Goal: Task Accomplishment & Management: Manage account settings

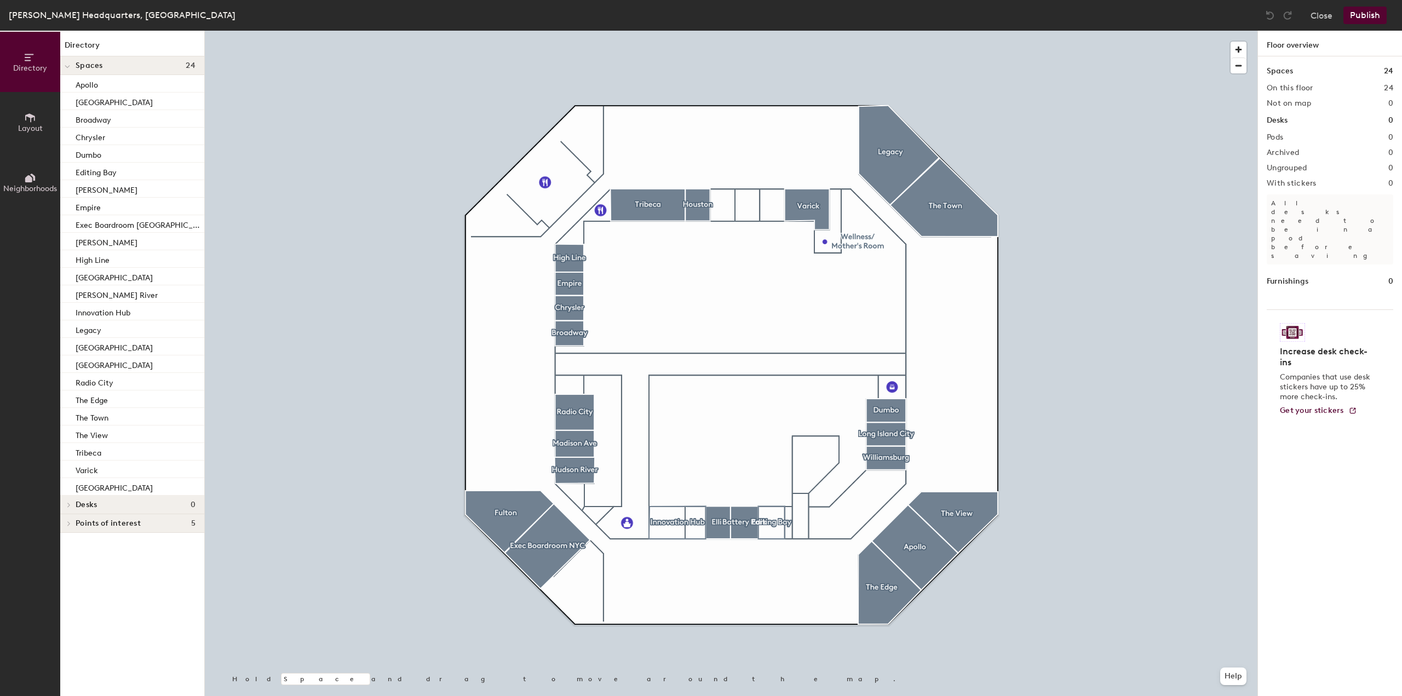
click at [76, 64] on span "Spaces" at bounding box center [89, 65] width 27 height 9
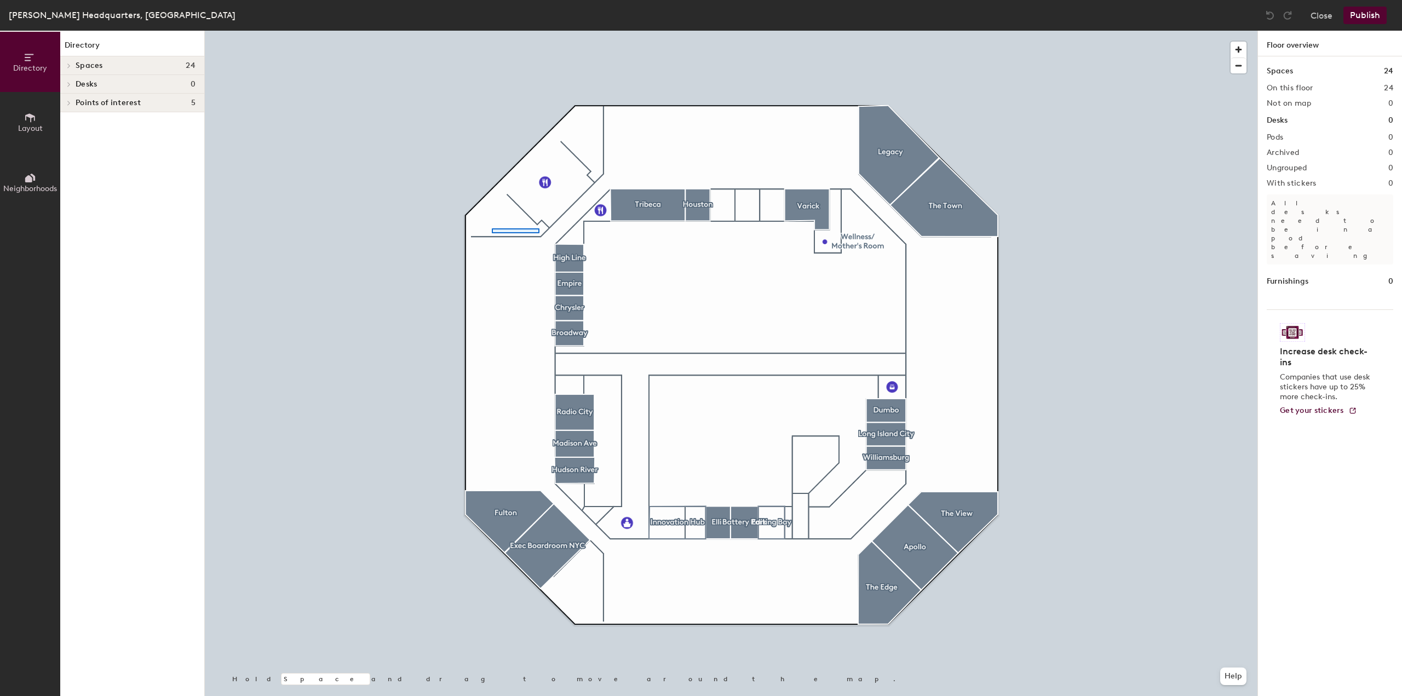
click at [492, 31] on div at bounding box center [731, 31] width 1053 height 0
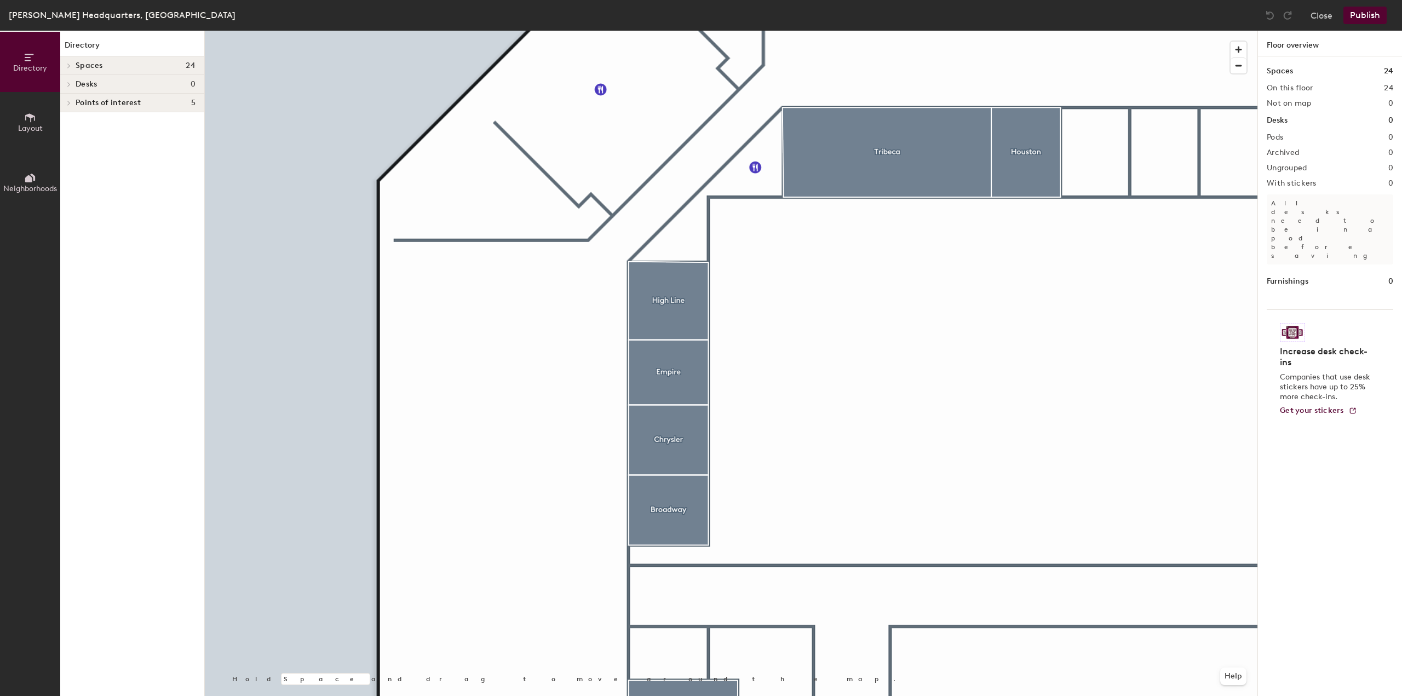
click at [30, 123] on icon at bounding box center [30, 118] width 12 height 12
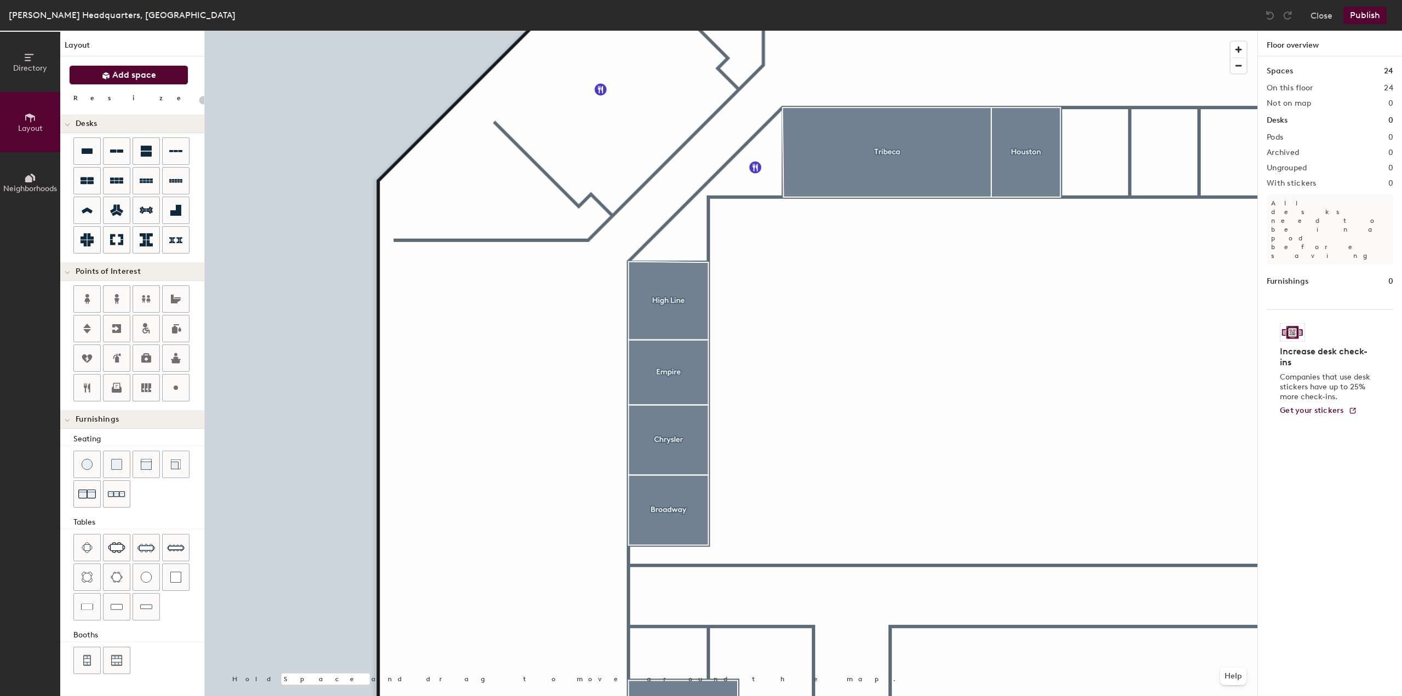
click at [141, 77] on span "Add space" at bounding box center [134, 75] width 44 height 11
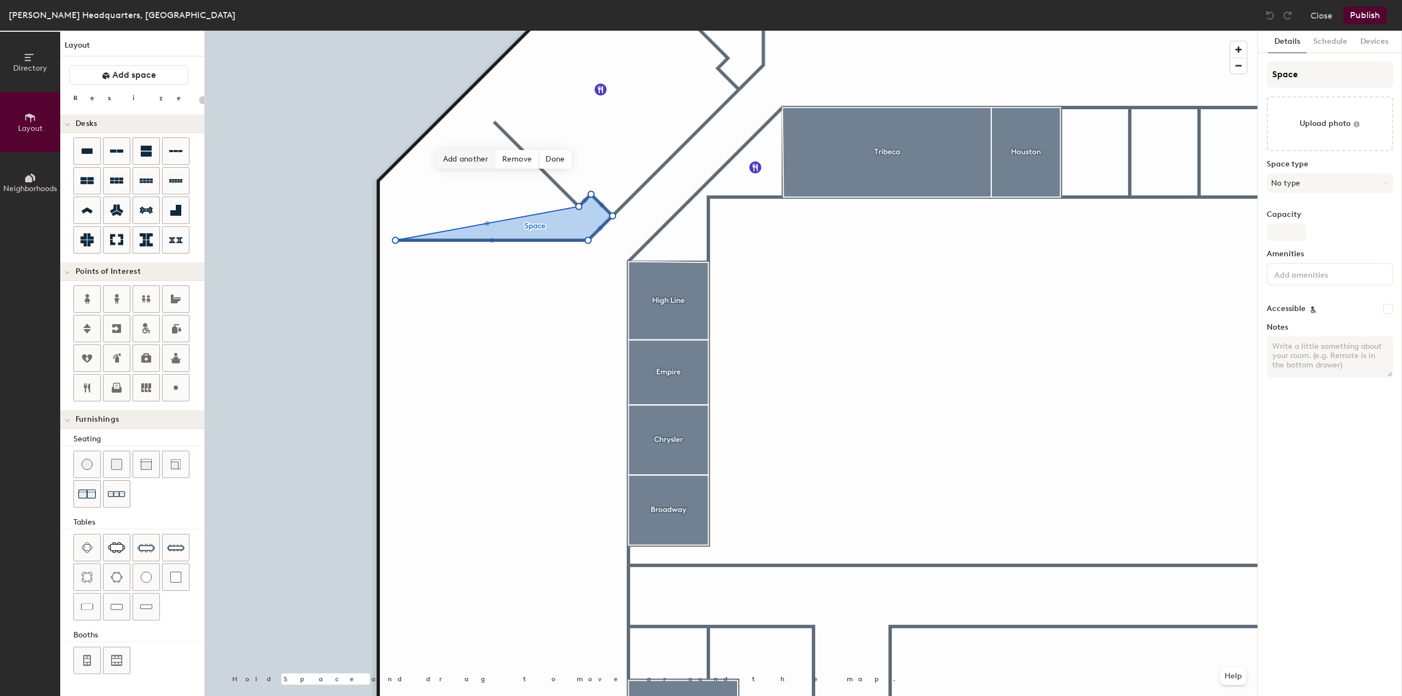
click at [486, 168] on div "Hold Space and drag to move around the map. Help Add another Remove Done" at bounding box center [731, 363] width 1053 height 665
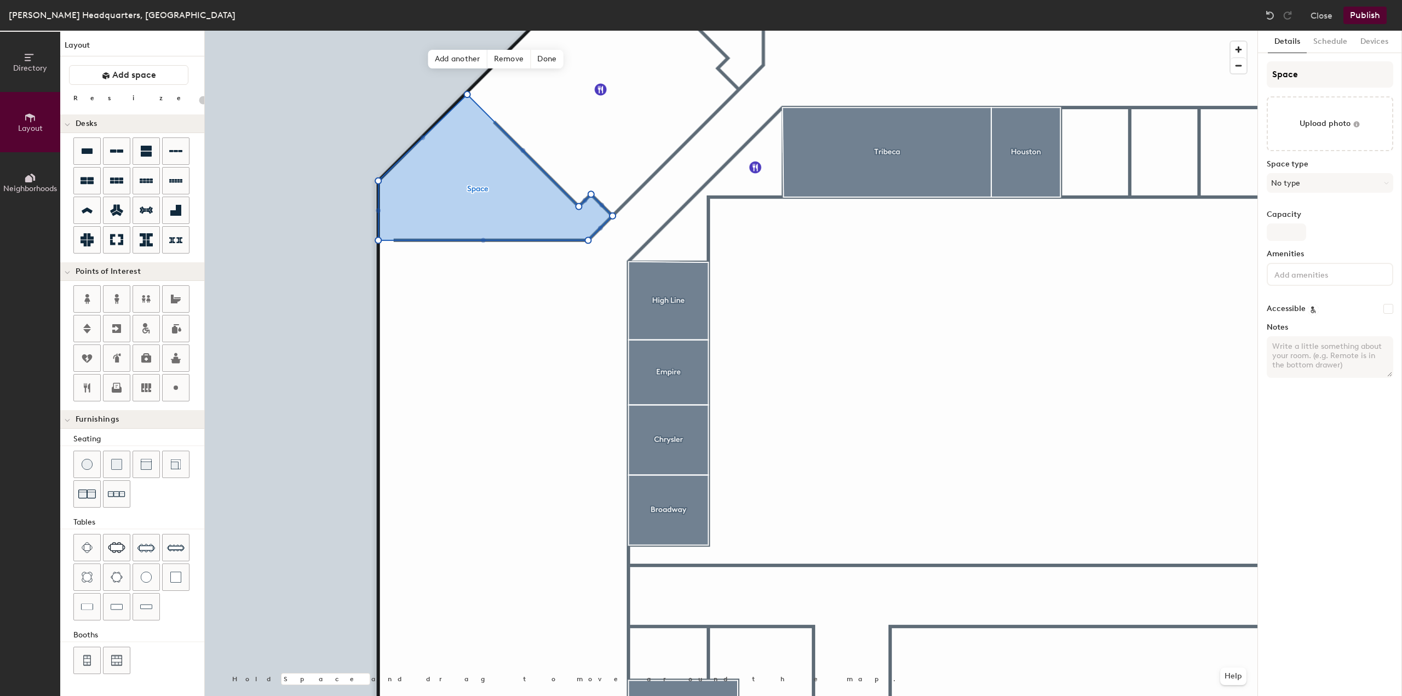
type input "20"
click at [549, 57] on span "Done" at bounding box center [547, 59] width 32 height 19
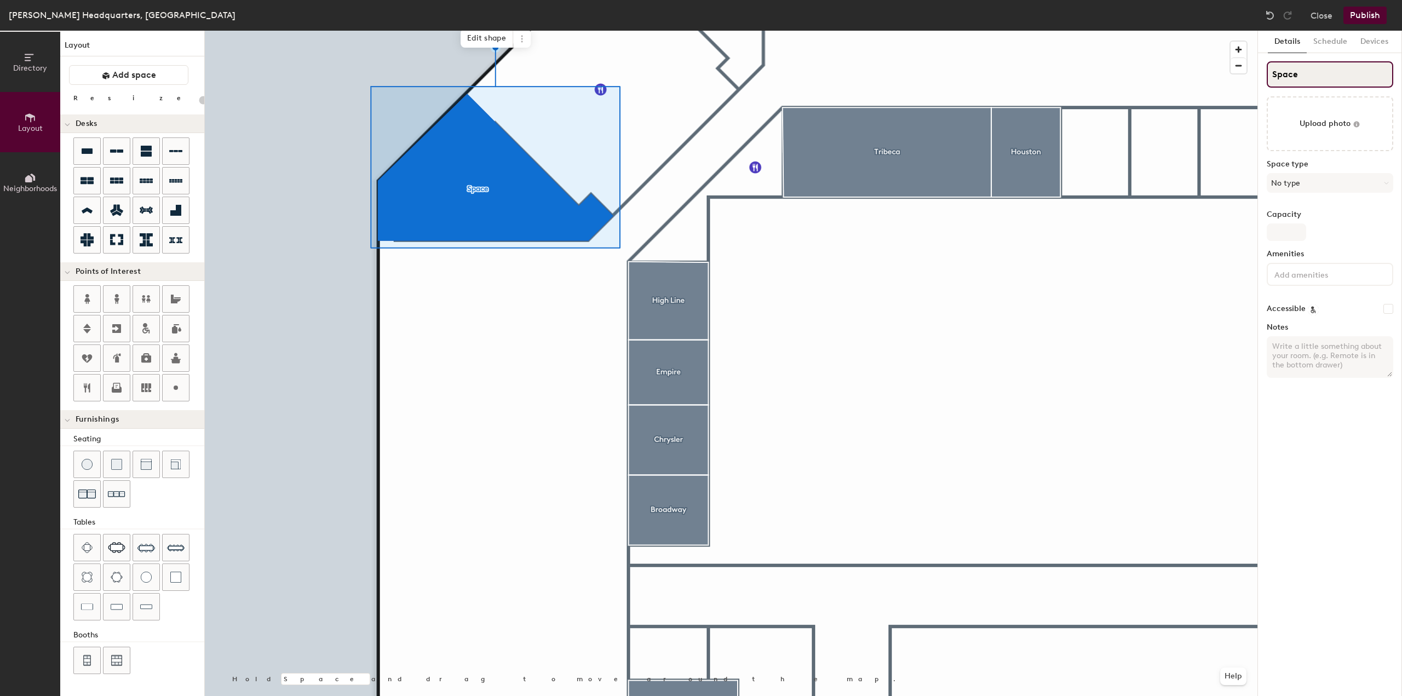
click at [1277, 77] on input "Space" at bounding box center [1330, 74] width 127 height 26
type input "T"
type input "20"
type input "The"
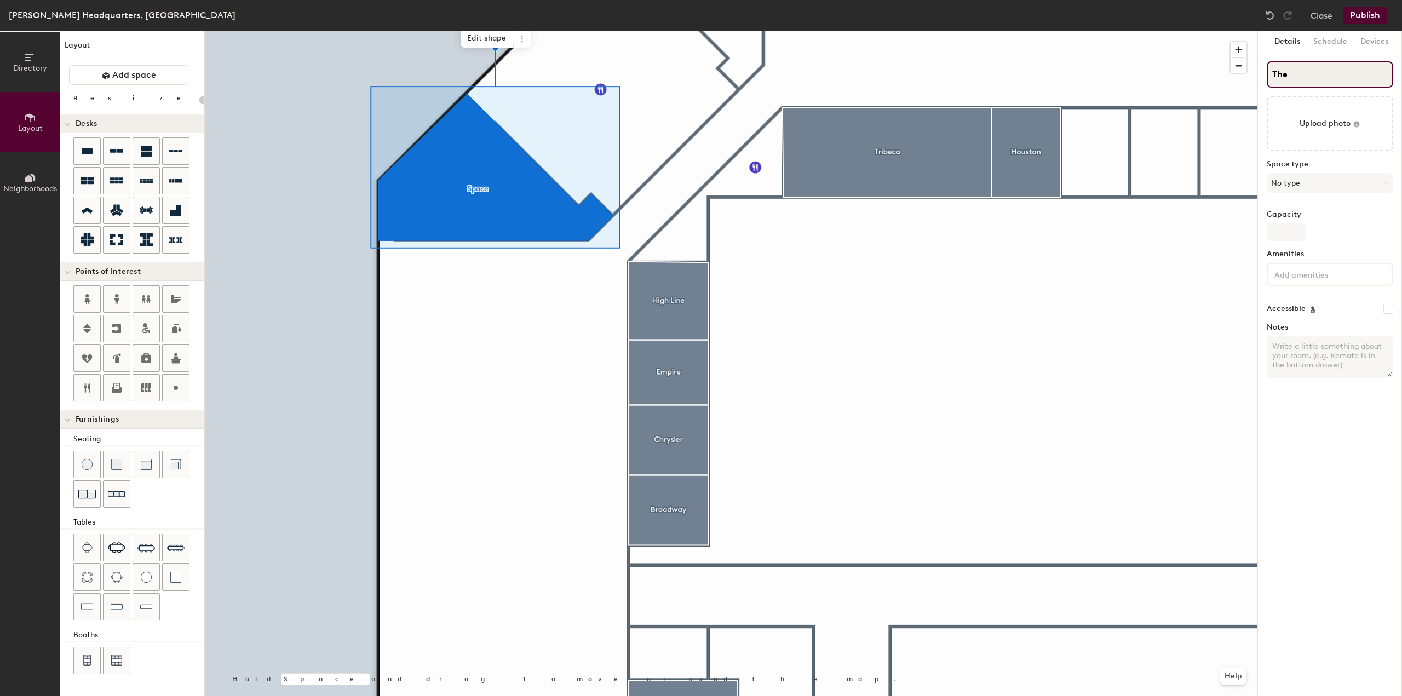
type input "20"
type input "The P"
type input "20"
type input "The Pe"
type input "20"
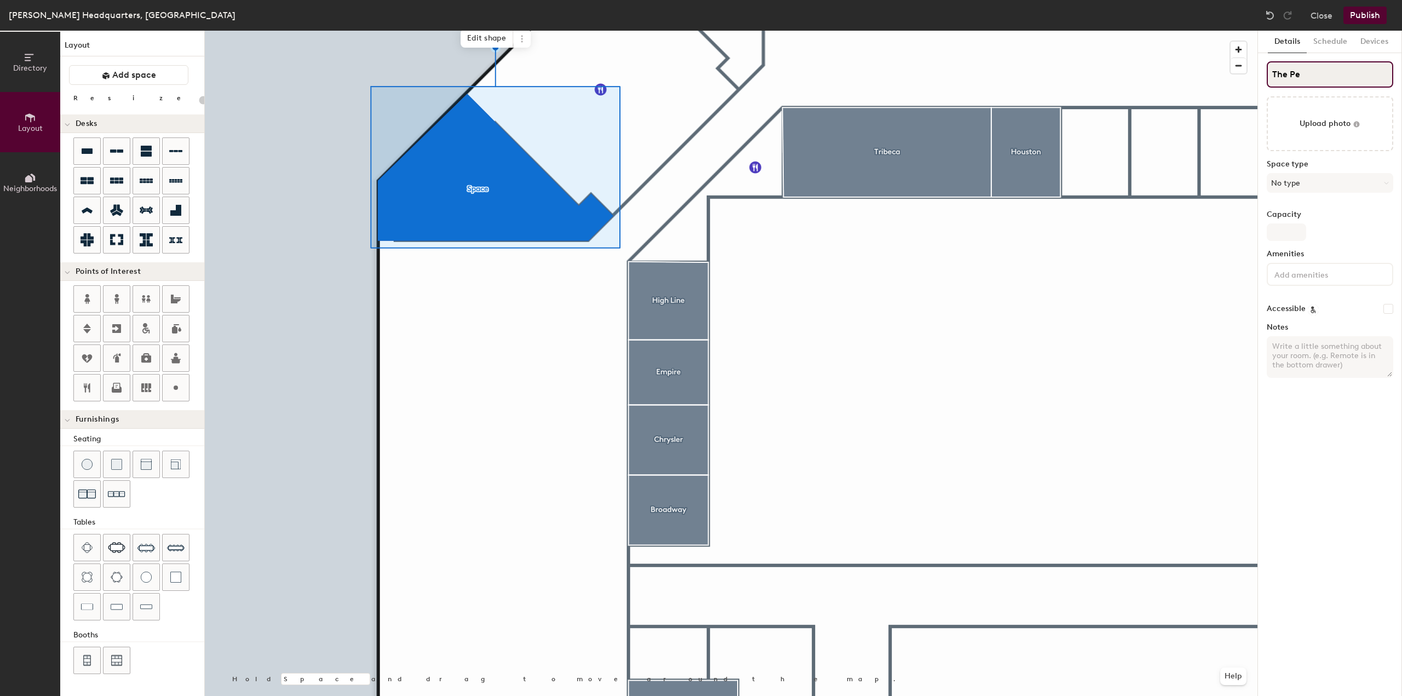
type input "The Pei"
type input "20"
type input "The Peir"
type input "20"
type input "The Pe"
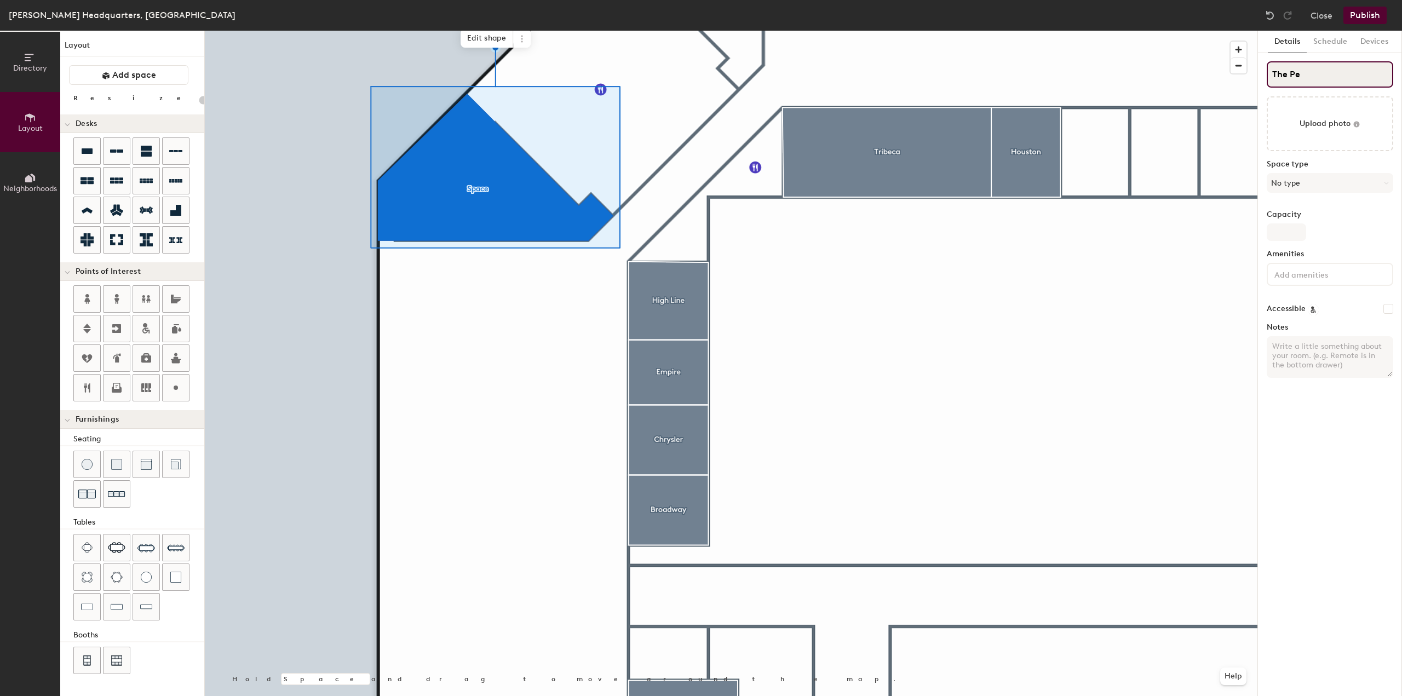
type input "20"
type input "The Pei"
type input "20"
type input "The P"
type input "20"
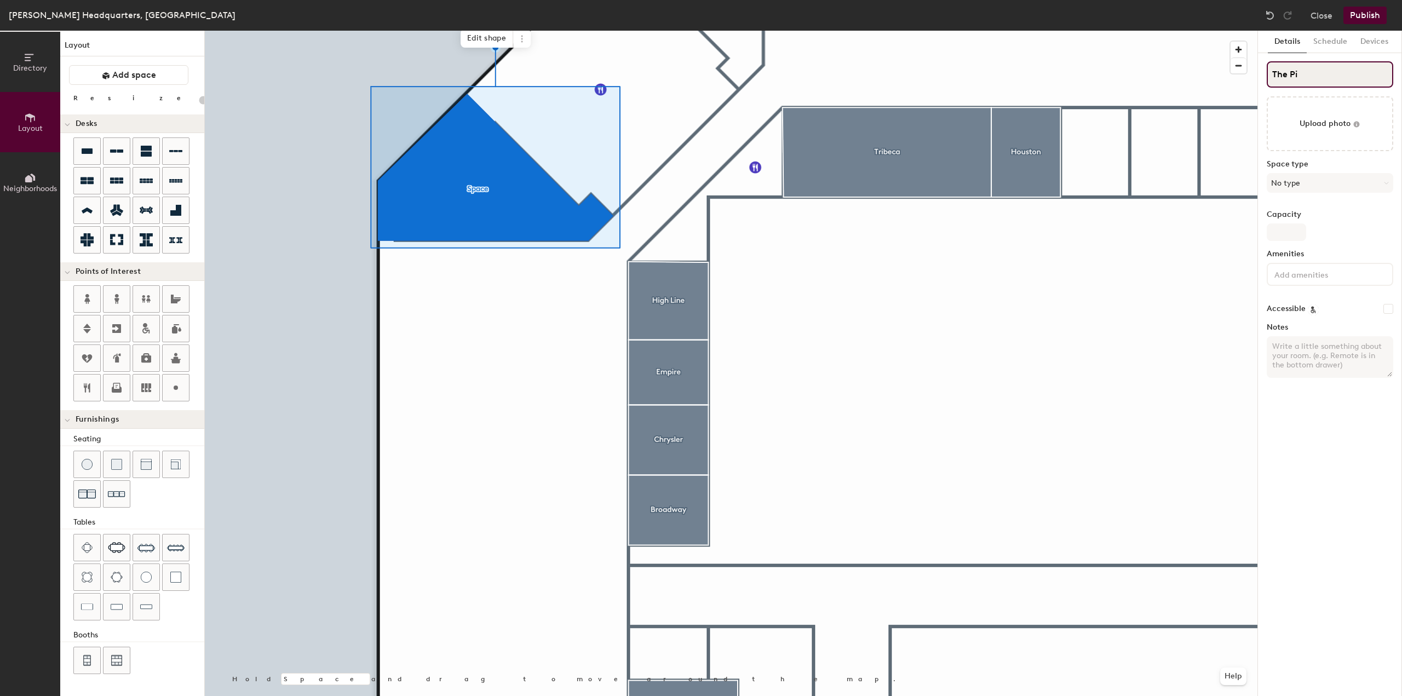
type input "The Pie"
type input "20"
type input "The Pier"
type input "20"
type input "The Pier"
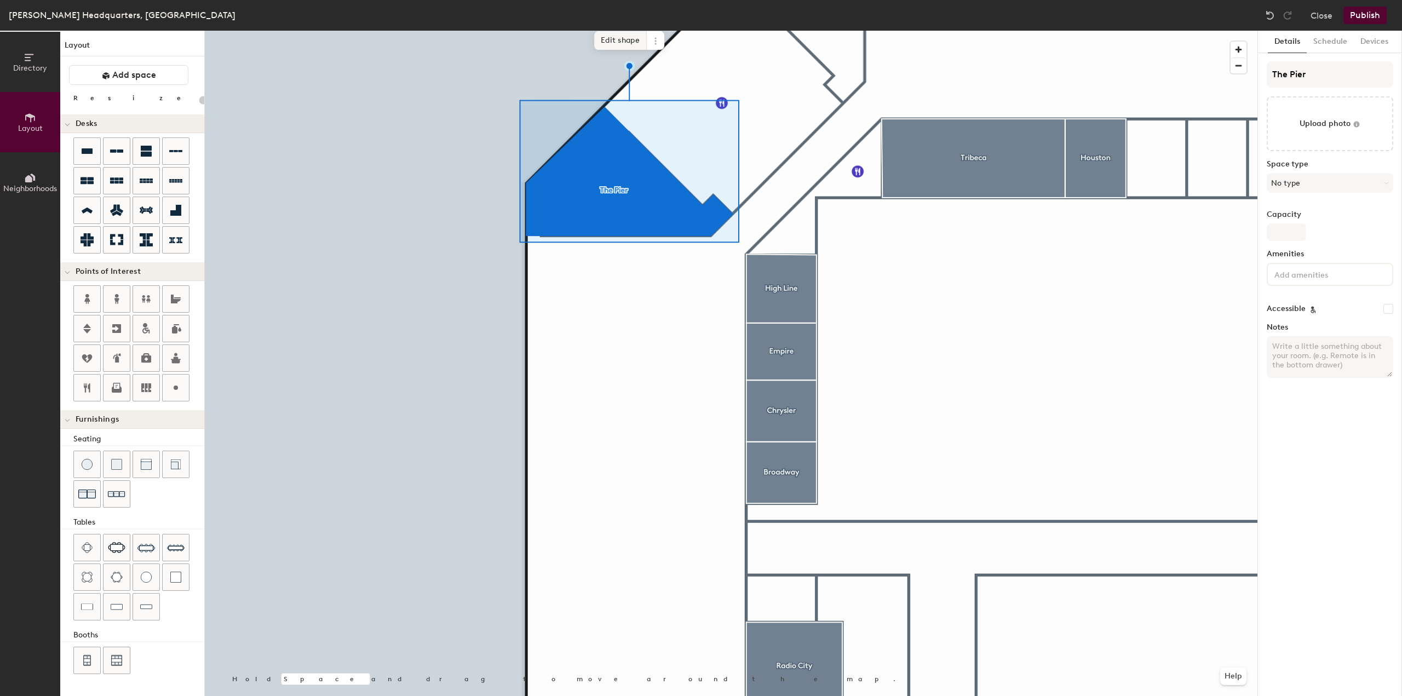
click at [612, 41] on span "Edit shape" at bounding box center [620, 40] width 53 height 19
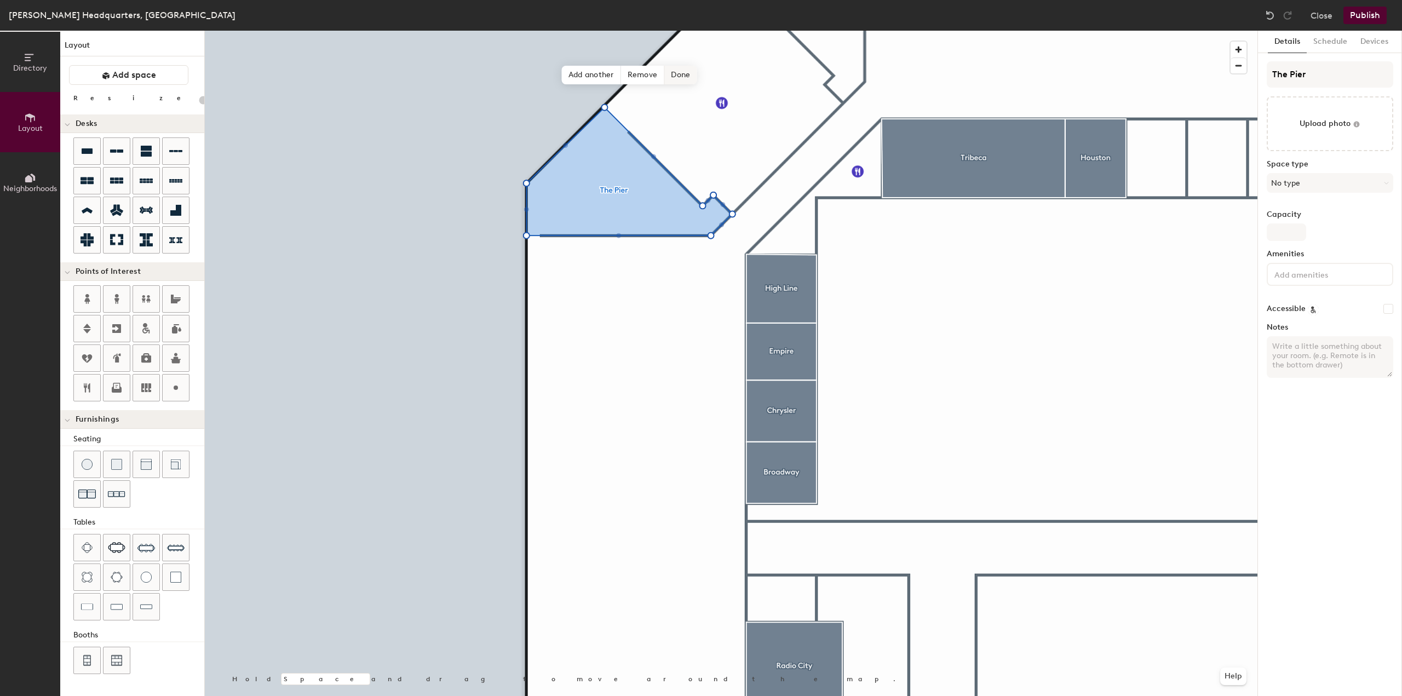
click at [678, 76] on span "Done" at bounding box center [680, 75] width 32 height 19
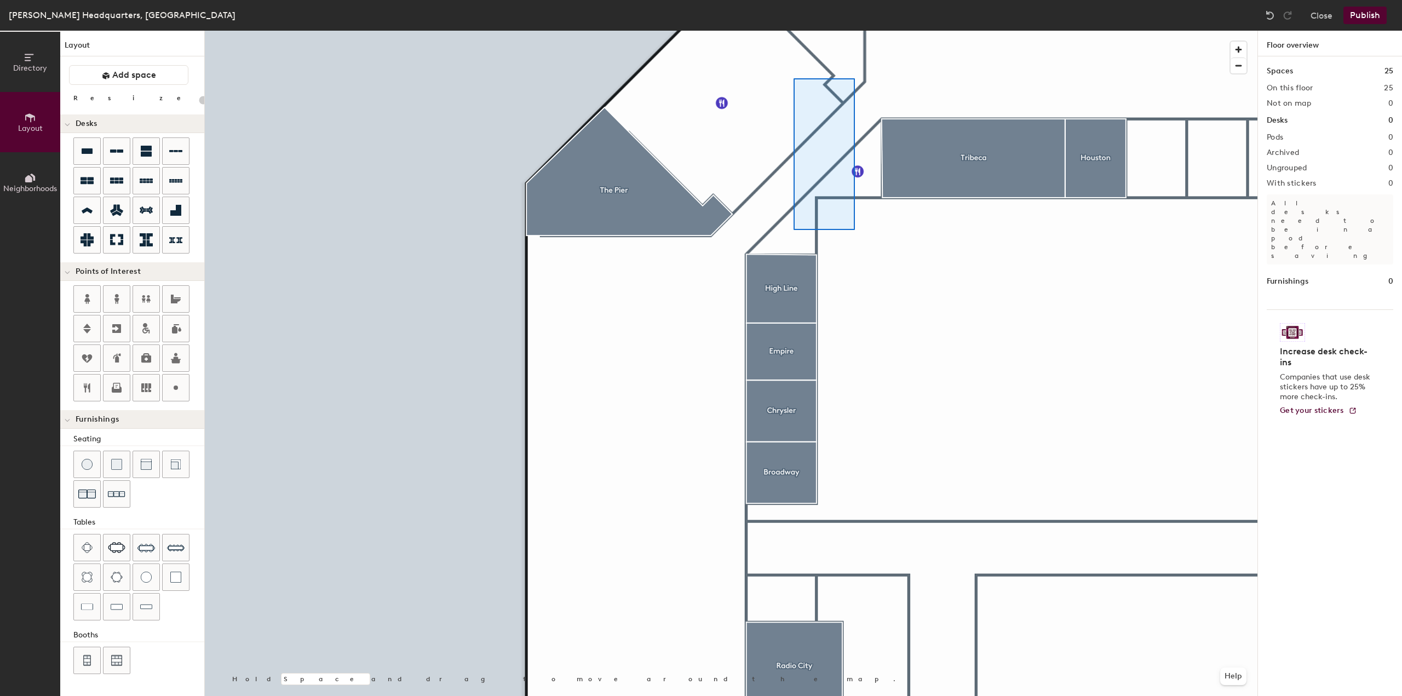
click at [794, 31] on div at bounding box center [731, 31] width 1053 height 0
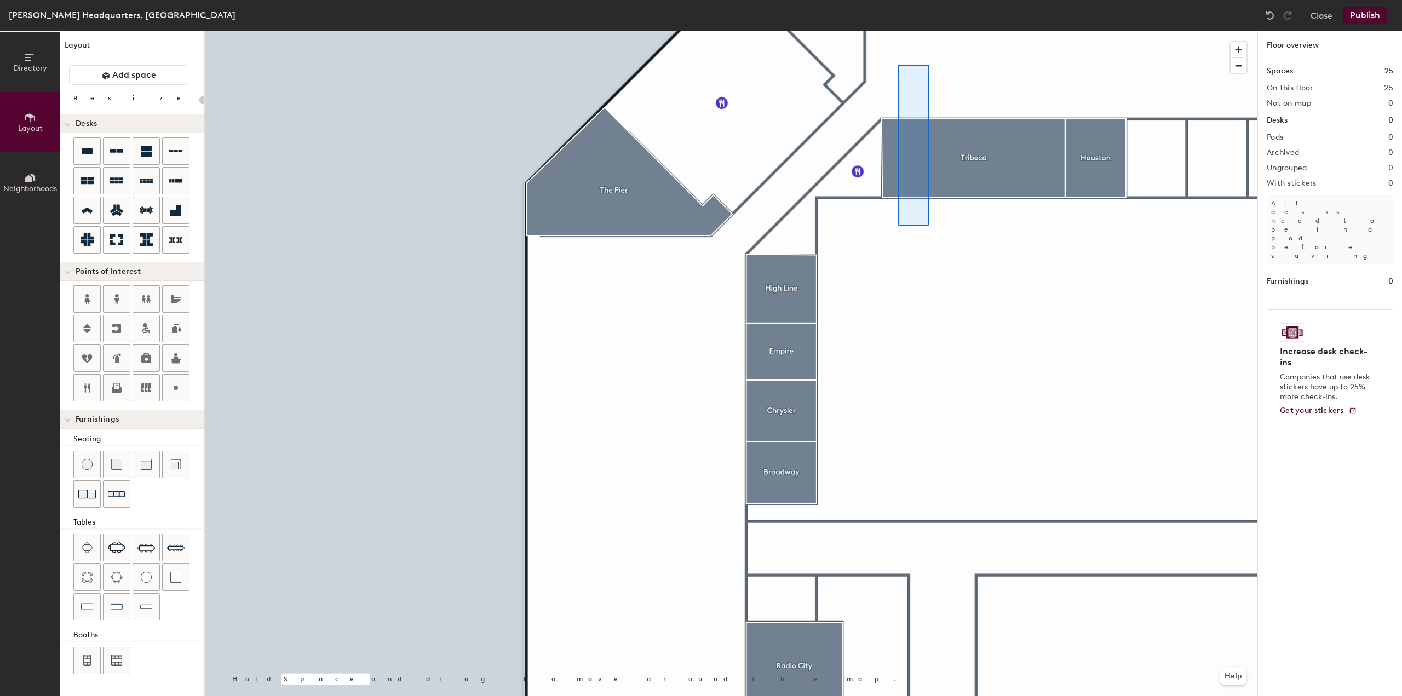
click at [900, 31] on div at bounding box center [731, 31] width 1053 height 0
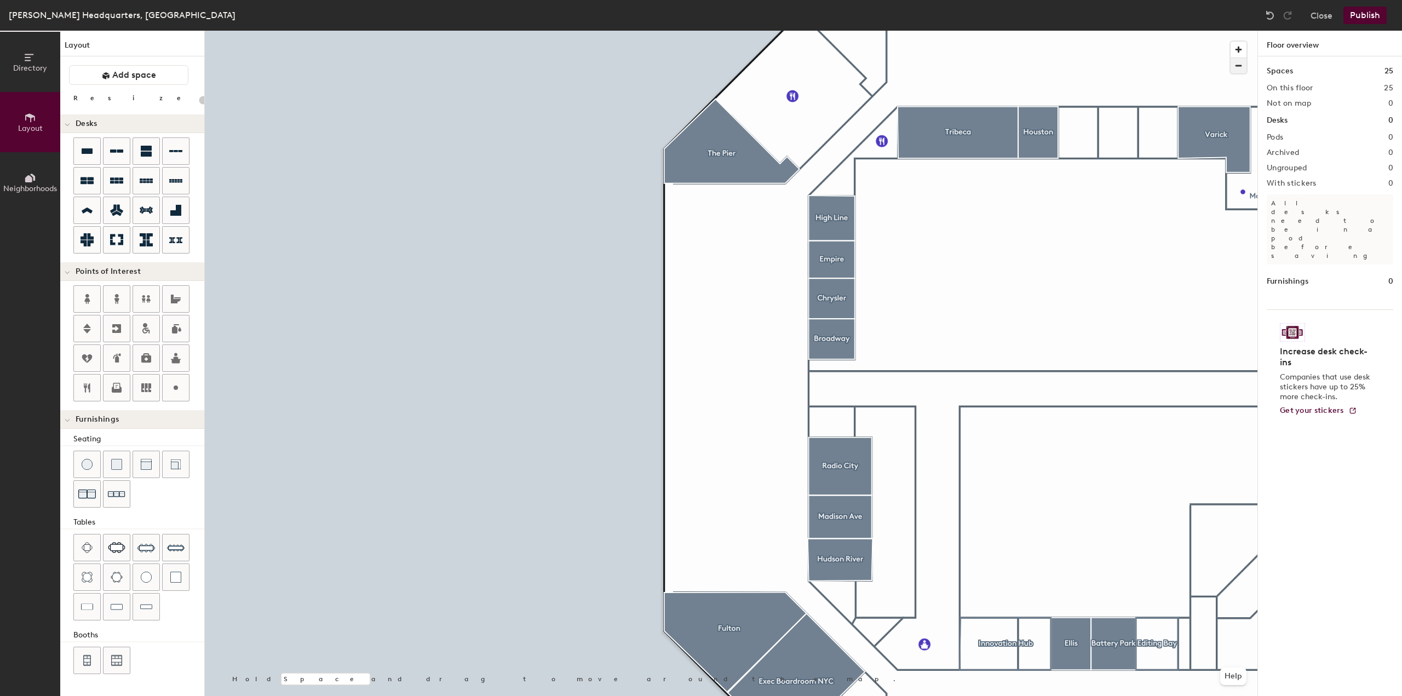
click at [1237, 61] on span "button" at bounding box center [1239, 65] width 16 height 15
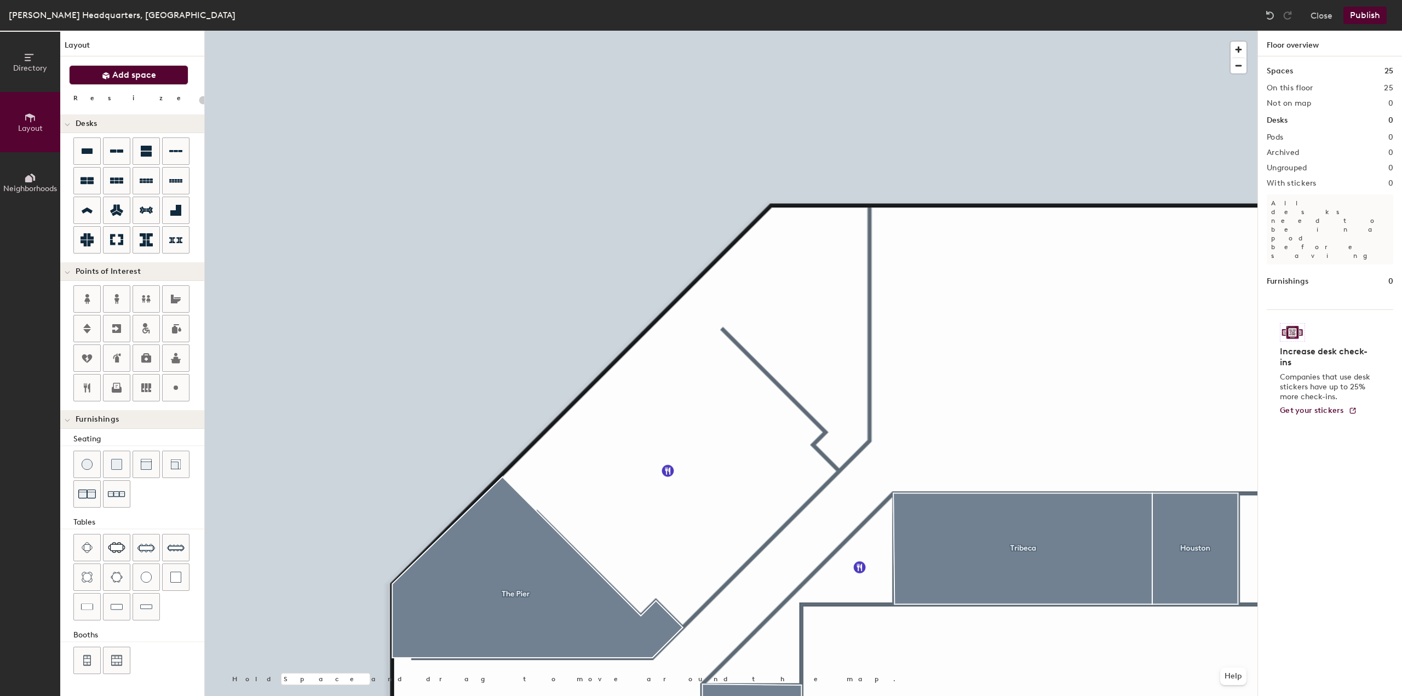
click at [125, 73] on span "Add space" at bounding box center [134, 75] width 44 height 11
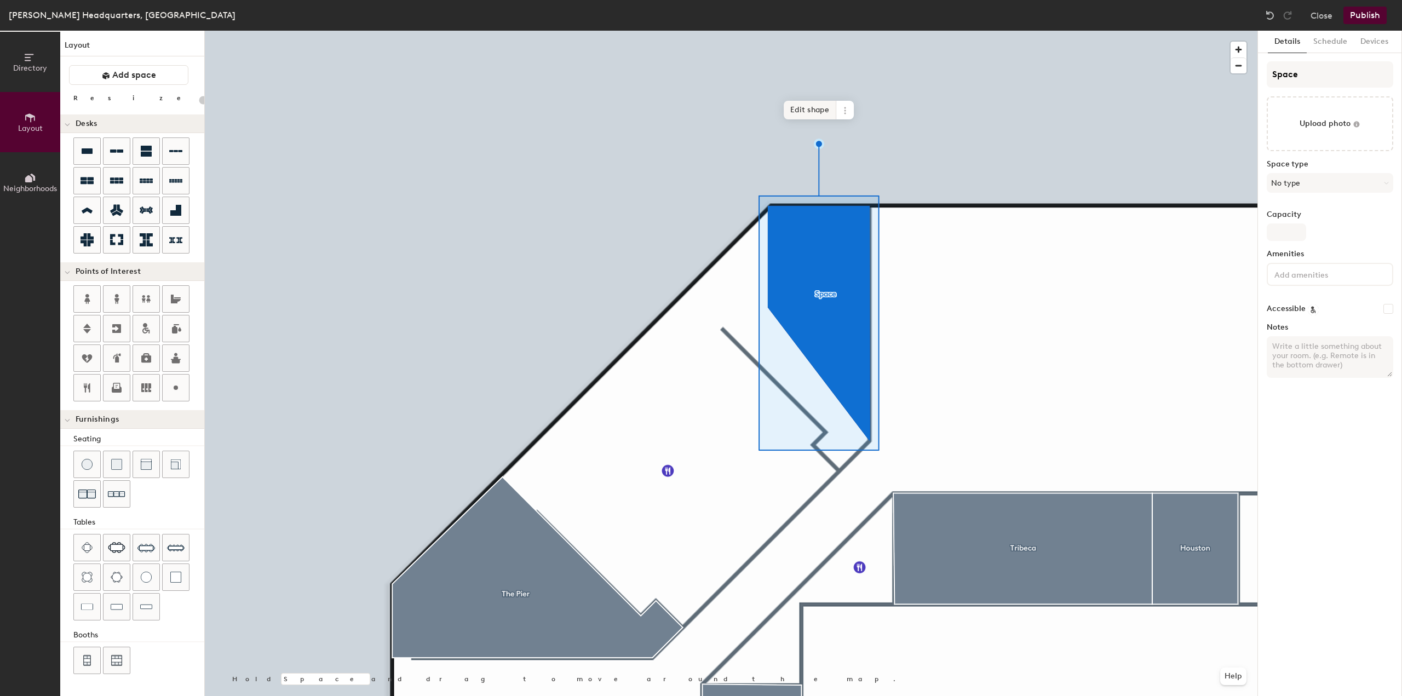
click at [810, 112] on span "Edit shape" at bounding box center [810, 110] width 53 height 19
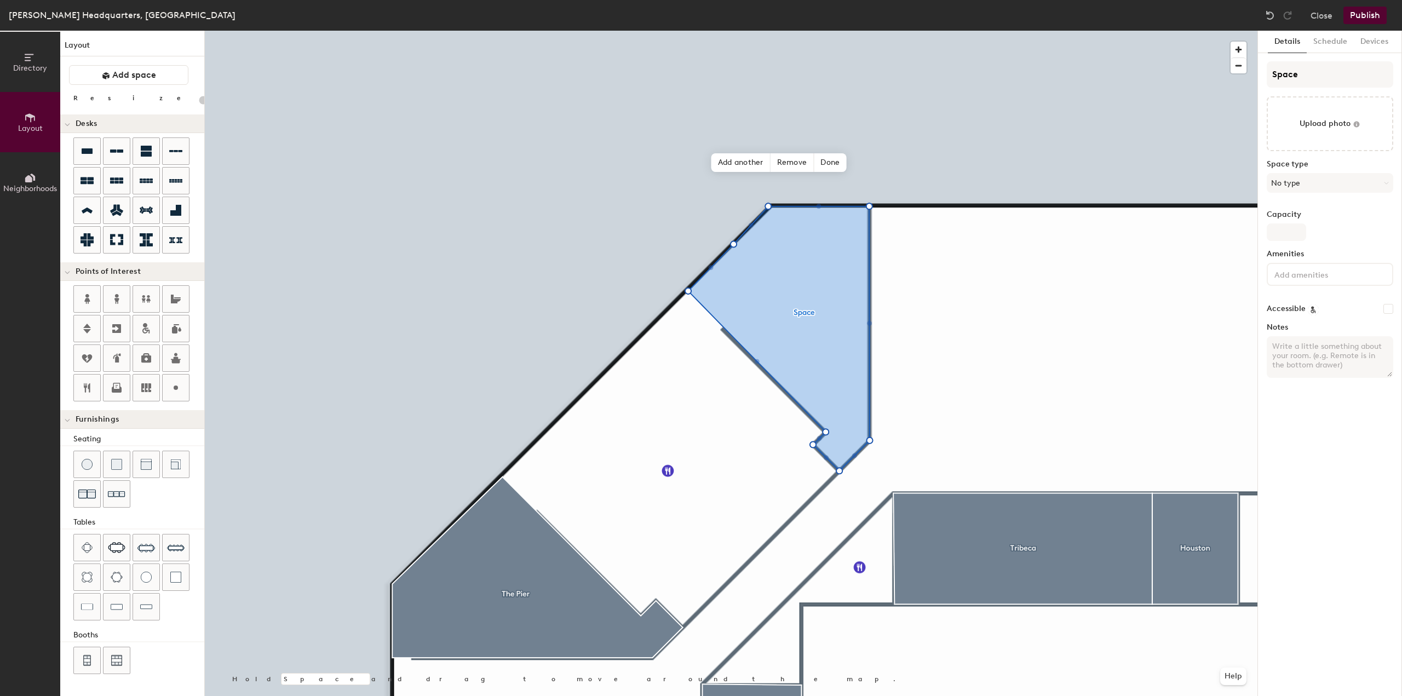
type input "20"
click at [830, 157] on span "Done" at bounding box center [830, 162] width 32 height 19
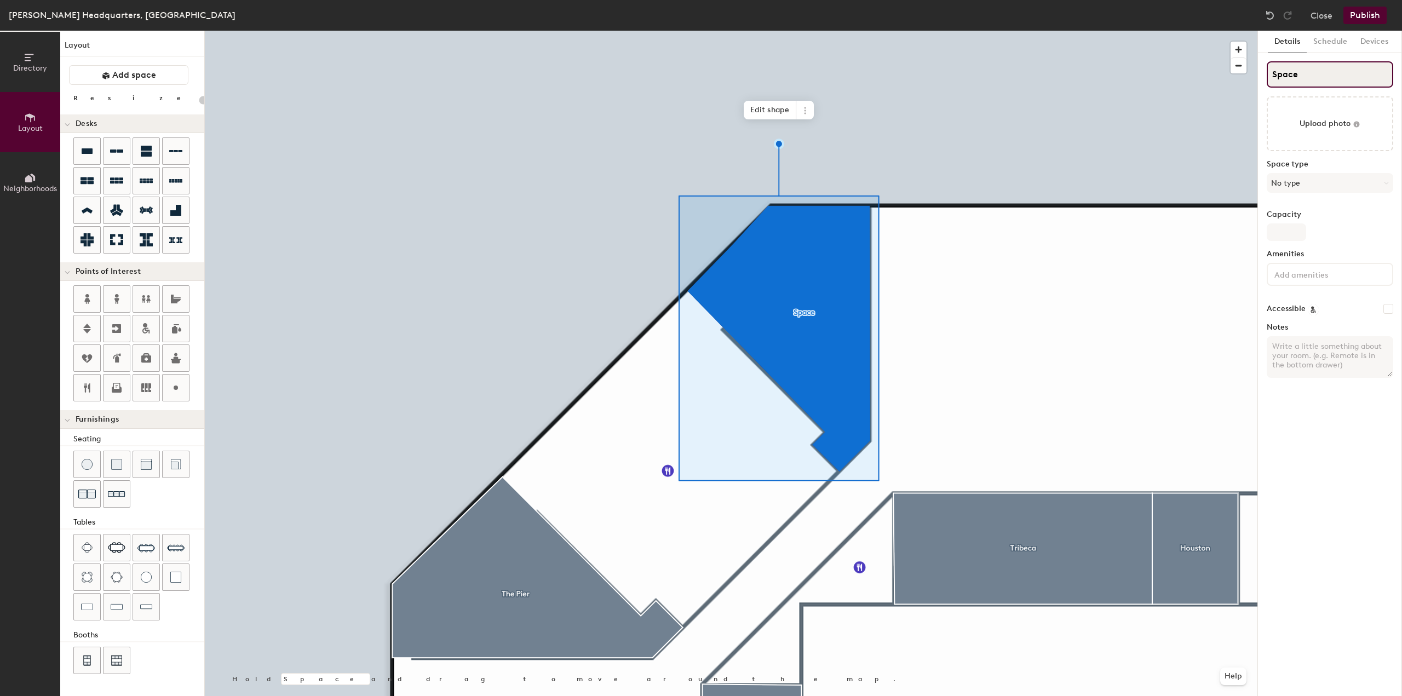
click at [1285, 79] on input "Space" at bounding box center [1330, 74] width 127 height 26
click at [1285, 78] on input "Space" at bounding box center [1330, 74] width 127 height 26
type input "The"
type input "20"
type input "The"
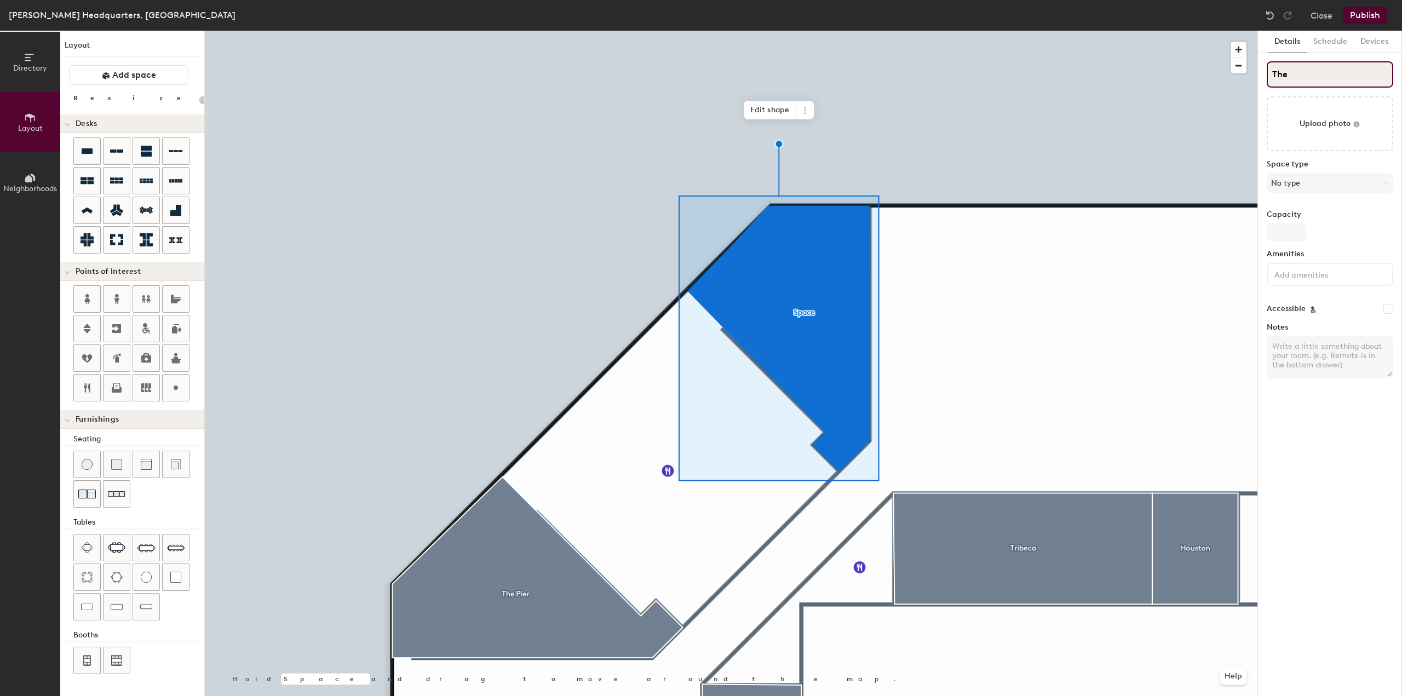
type input "20"
type input "The G"
type input "20"
type input "The Gr"
type input "20"
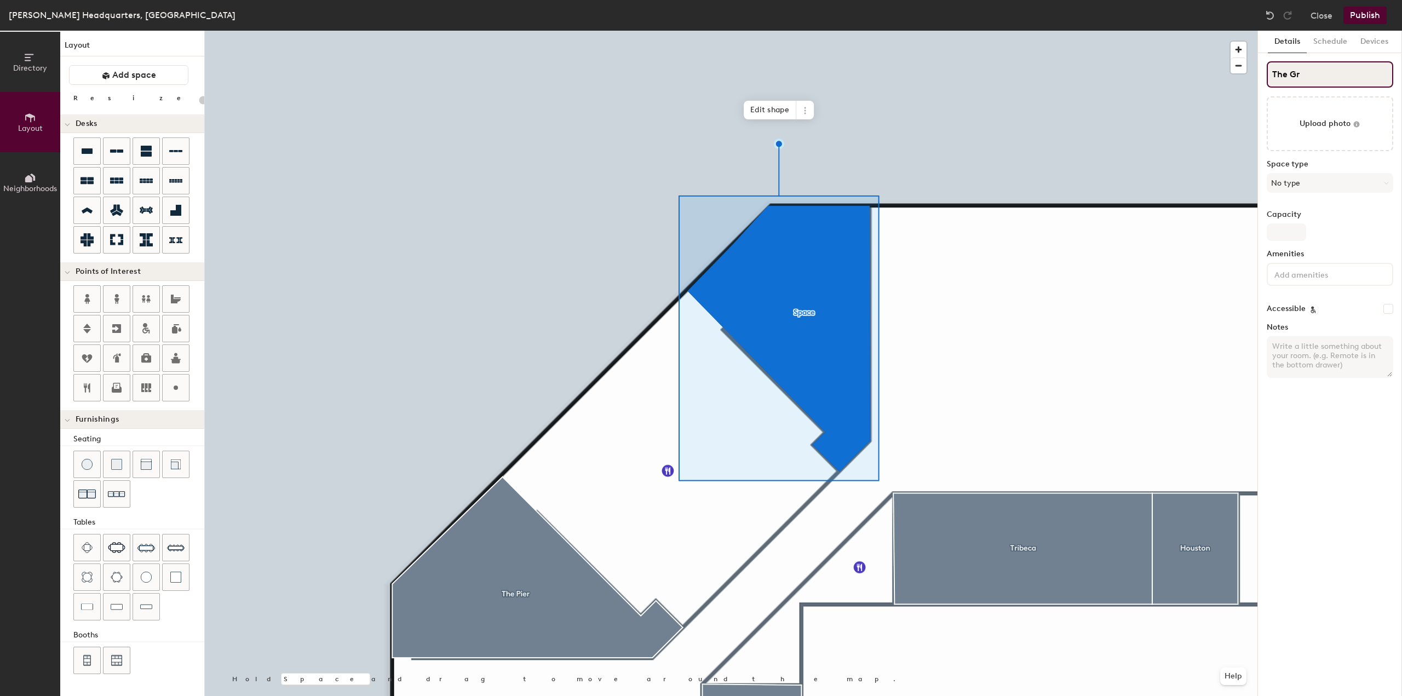
type input "The Gro"
type input "20"
type input "The Grow"
type input "20"
type input "The Growth"
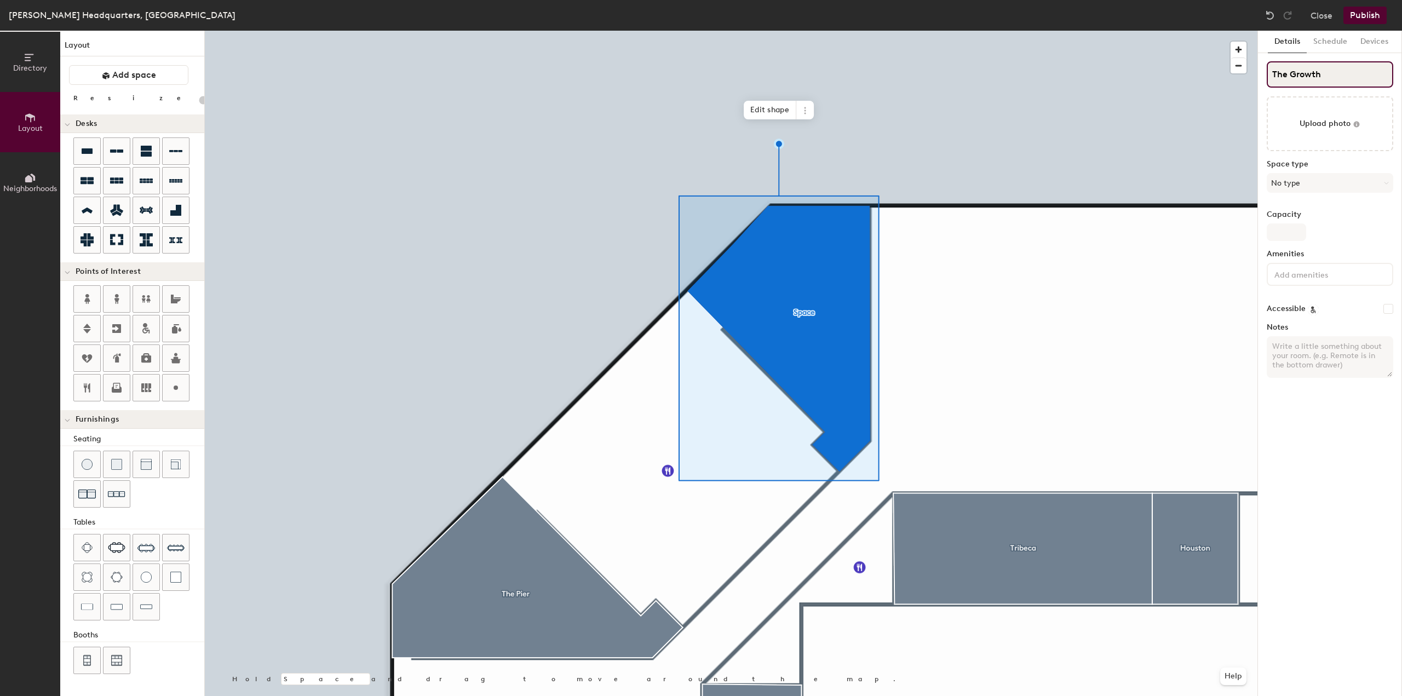
type input "20"
type input "The Growth"
type input "20"
type input "The Growth H"
type input "20"
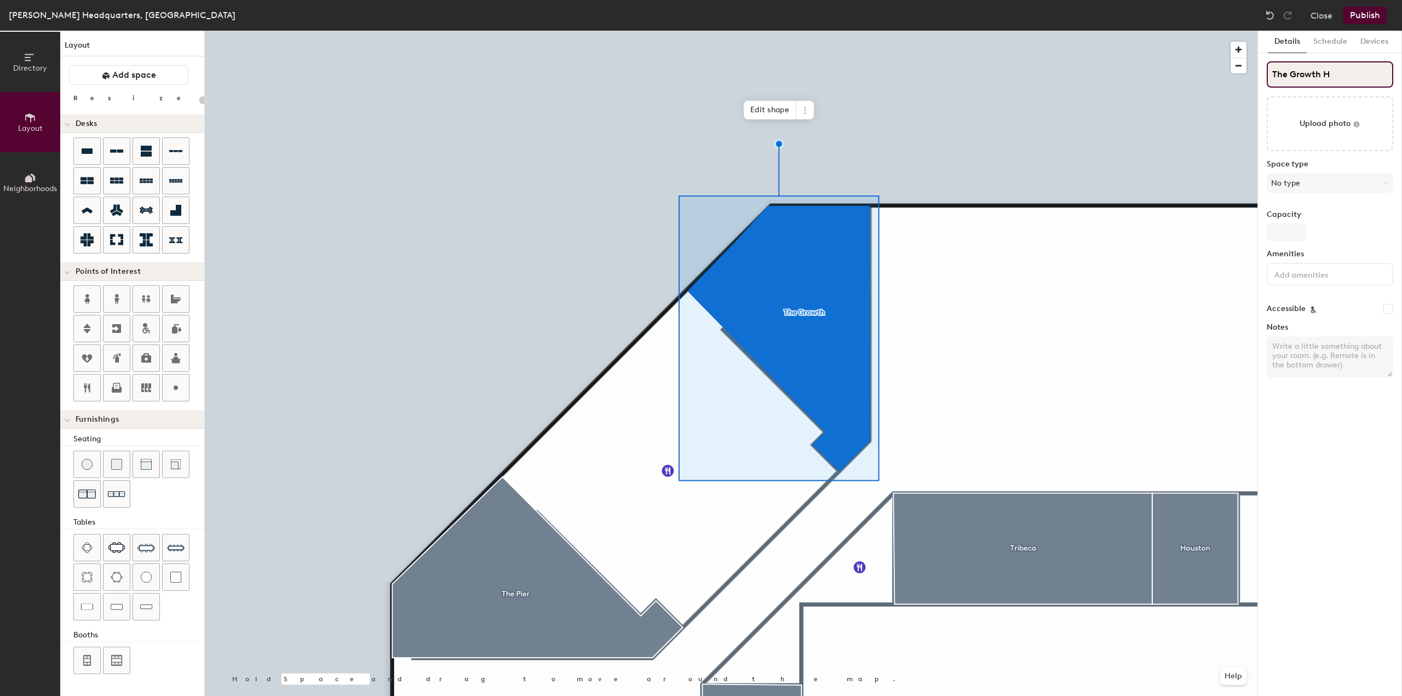
type input "The Growth Hu"
type input "20"
type input "The Growth Hub"
type input "20"
type input "The Growth Hu"
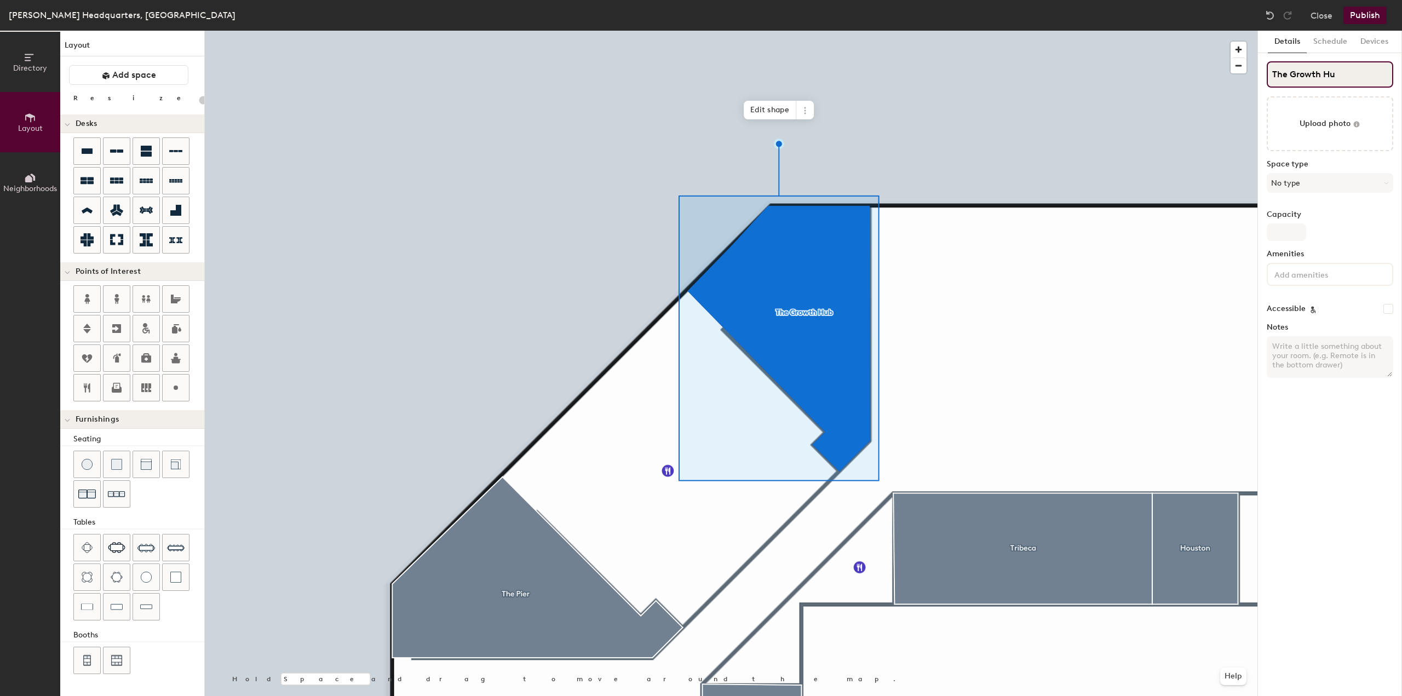
type input "20"
type input "The Growth Hud"
type input "20"
type input "The Growth Huddle"
type input "20"
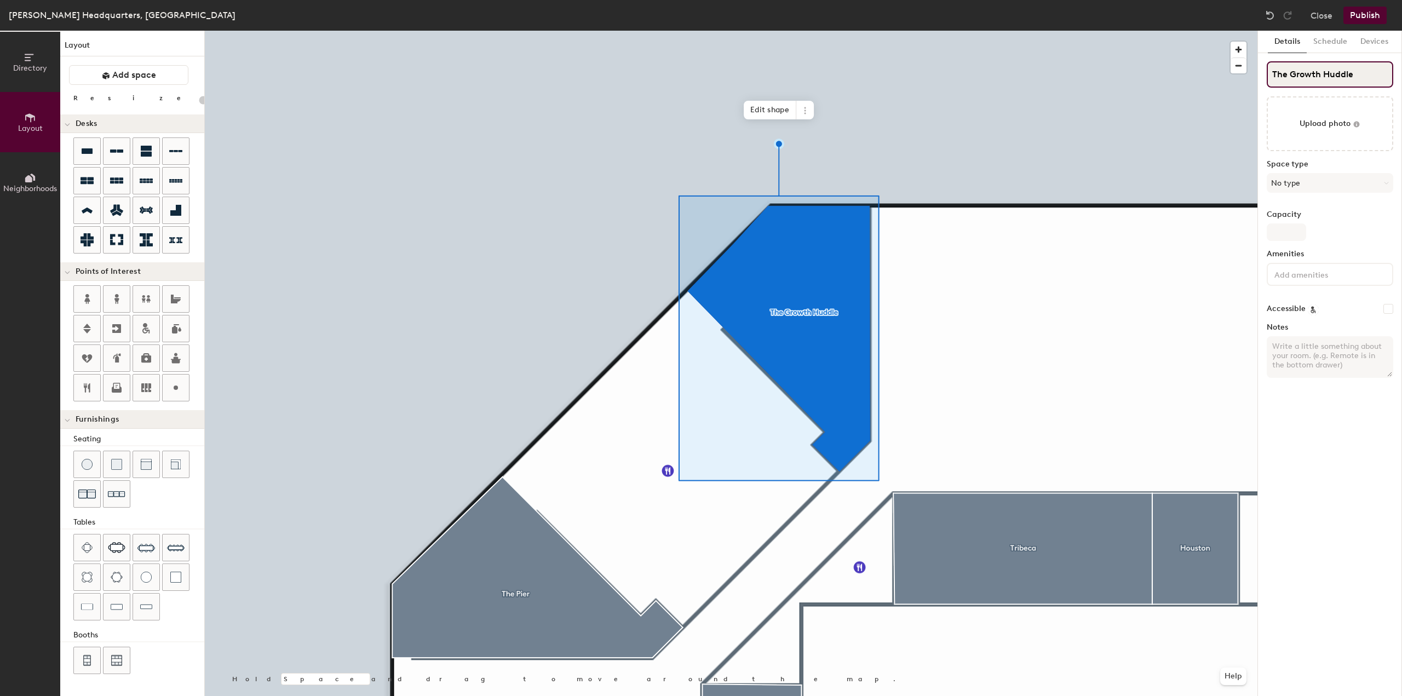
type input "The Growth Huddle"
click at [773, 116] on span "Edit shape" at bounding box center [770, 110] width 53 height 19
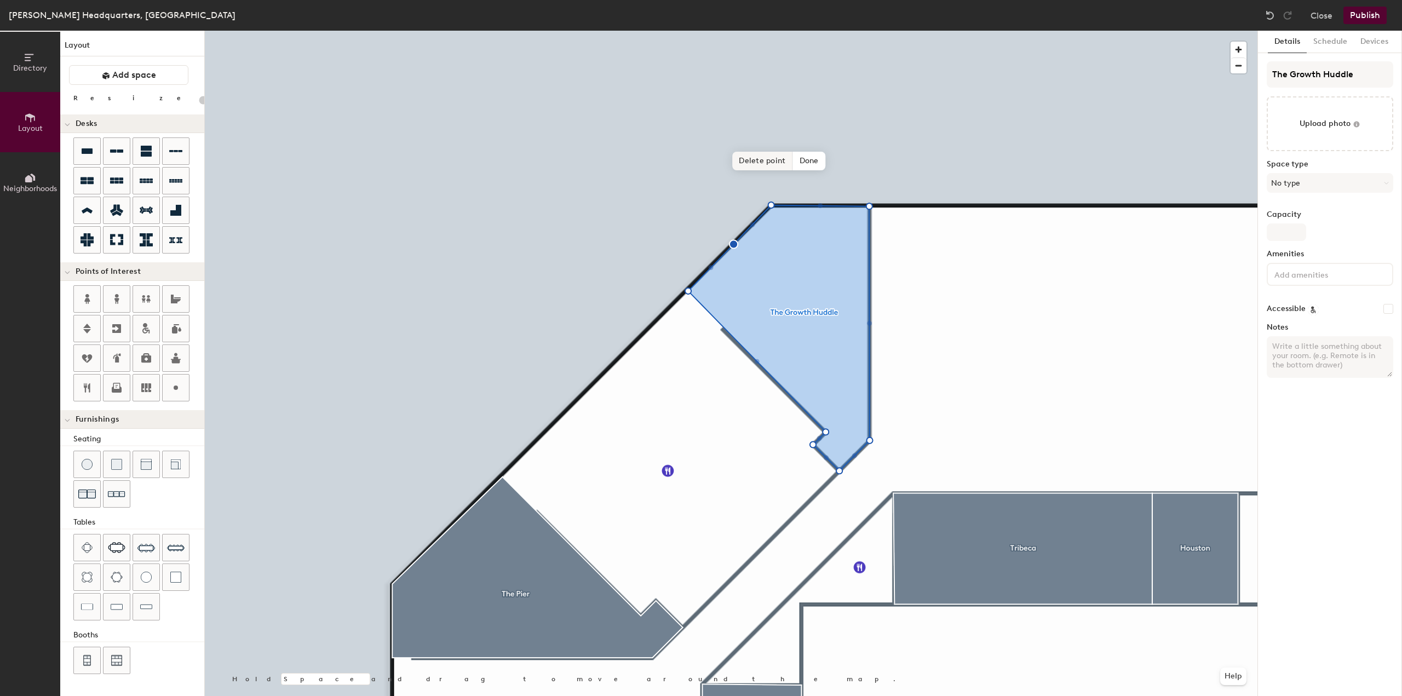
click at [765, 164] on span "Delete point" at bounding box center [762, 161] width 60 height 19
click at [830, 159] on span "Done" at bounding box center [830, 161] width 32 height 19
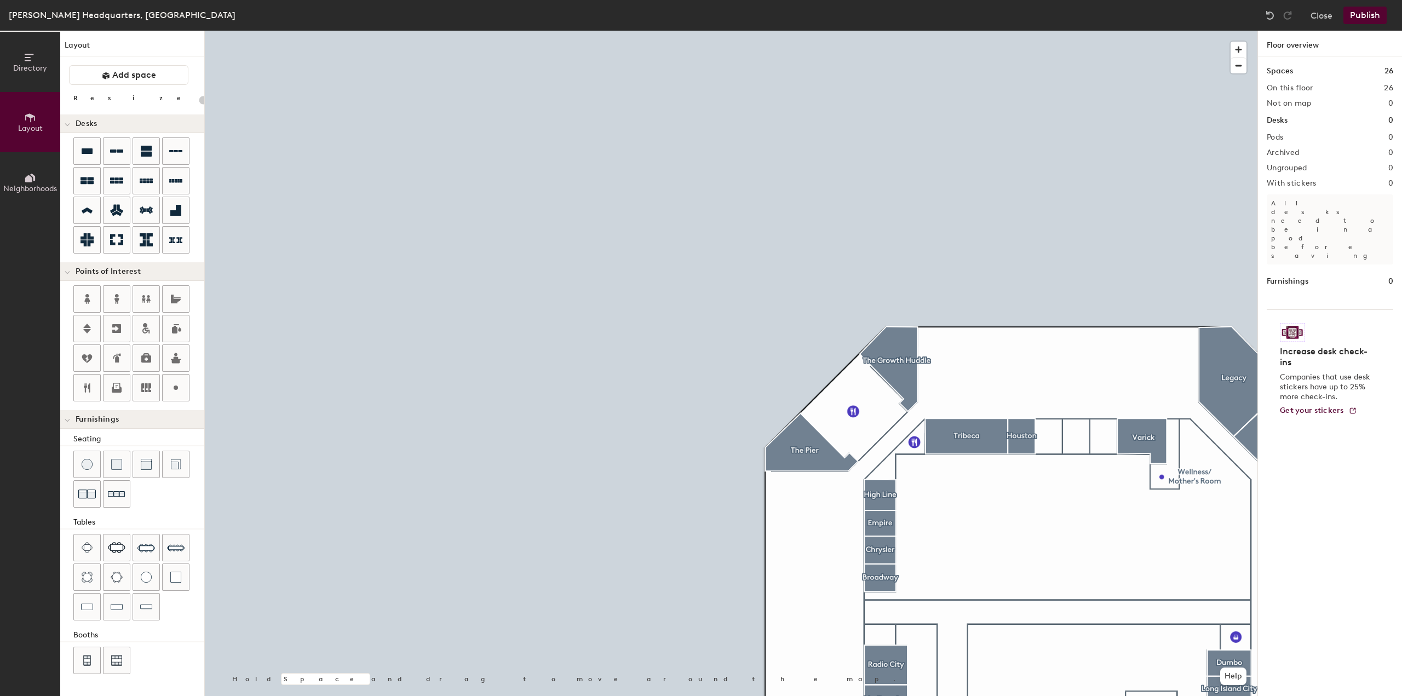
type input "20"
click at [1237, 62] on span "button" at bounding box center [1239, 65] width 16 height 15
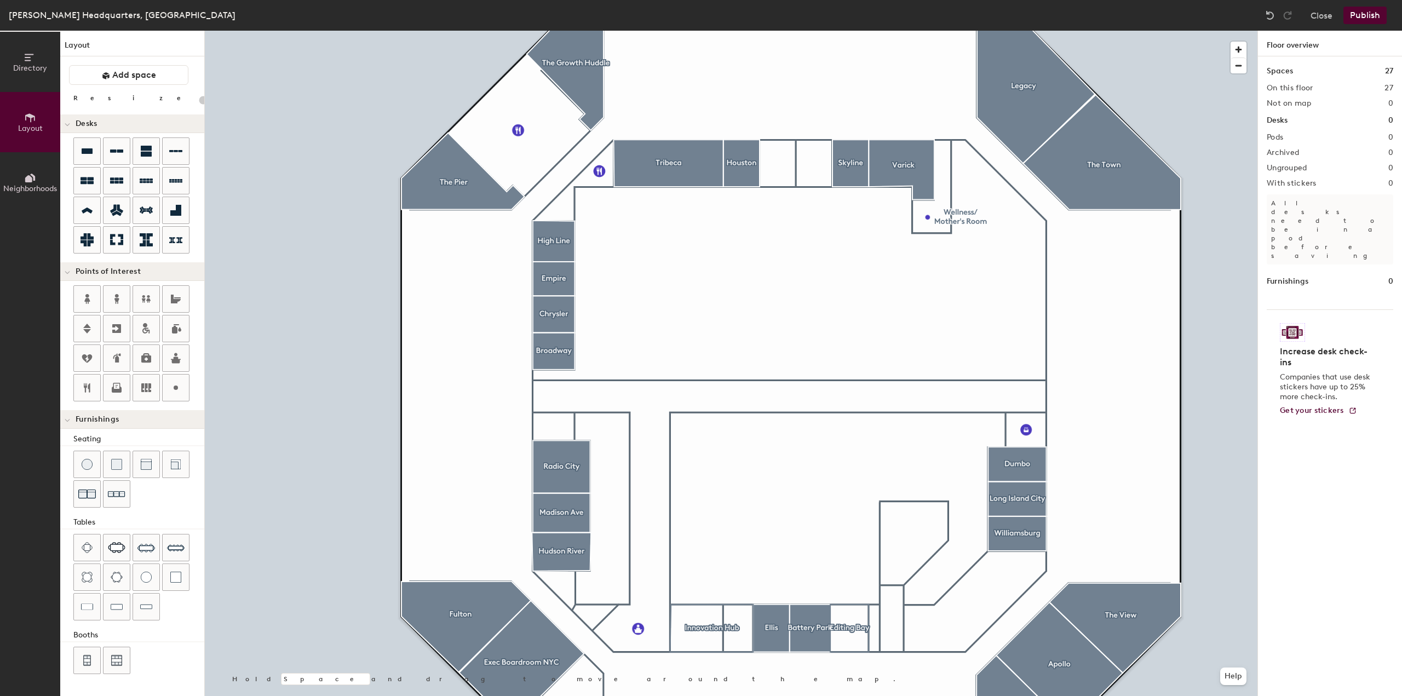
click at [1368, 19] on button "Publish" at bounding box center [1364, 16] width 43 height 18
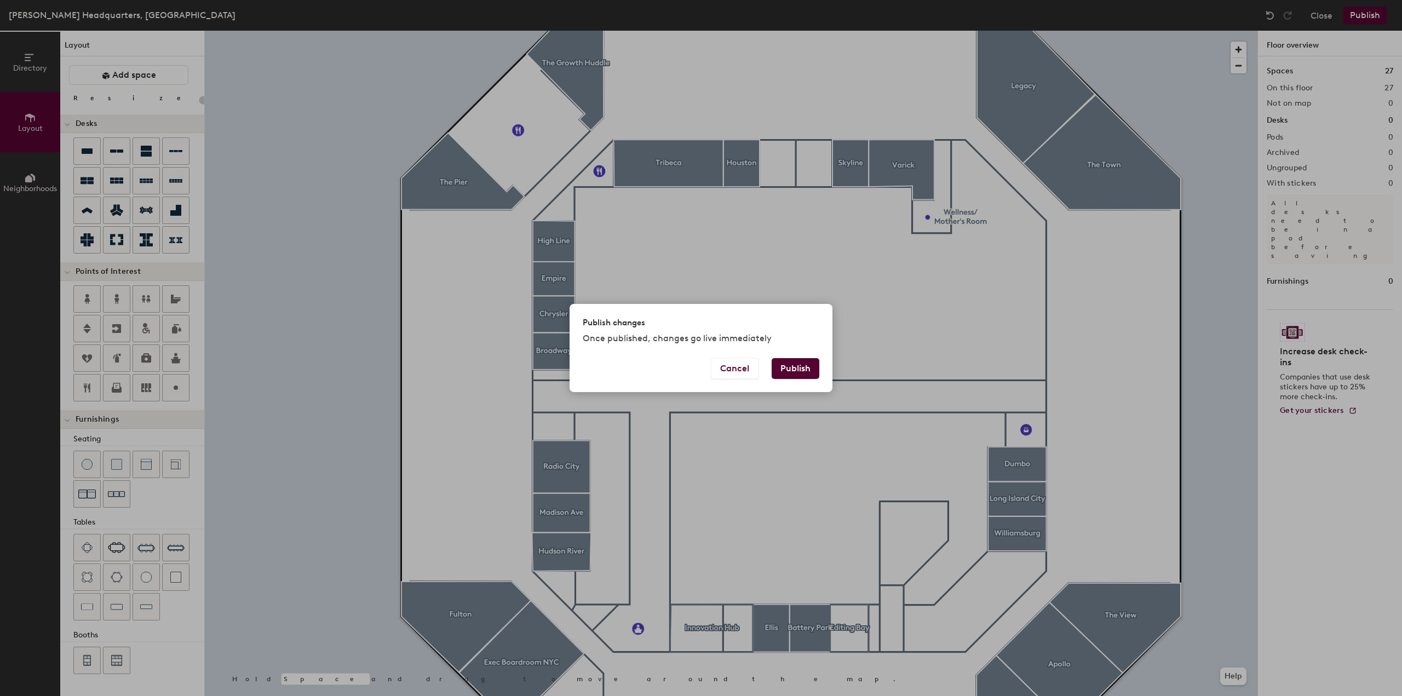
click at [808, 375] on button "Publish" at bounding box center [796, 368] width 48 height 21
type input "20"
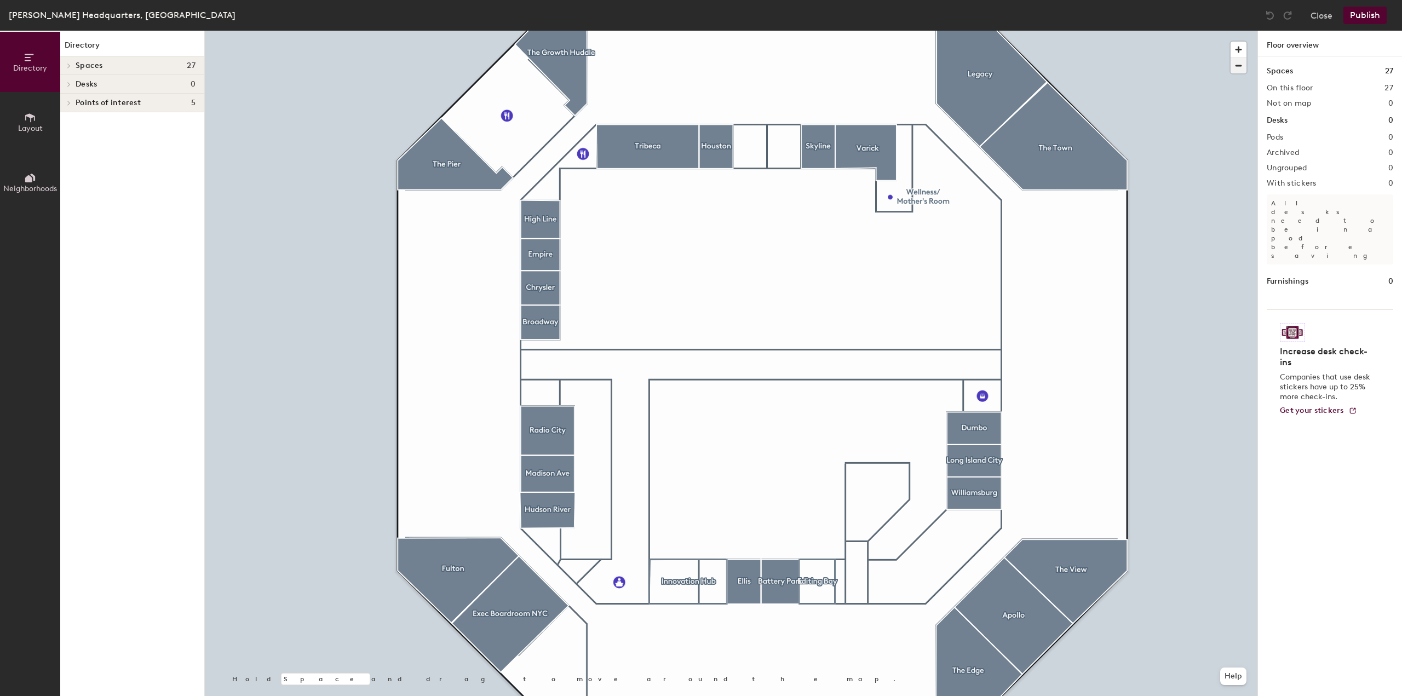
click at [1232, 66] on span "button" at bounding box center [1239, 65] width 16 height 15
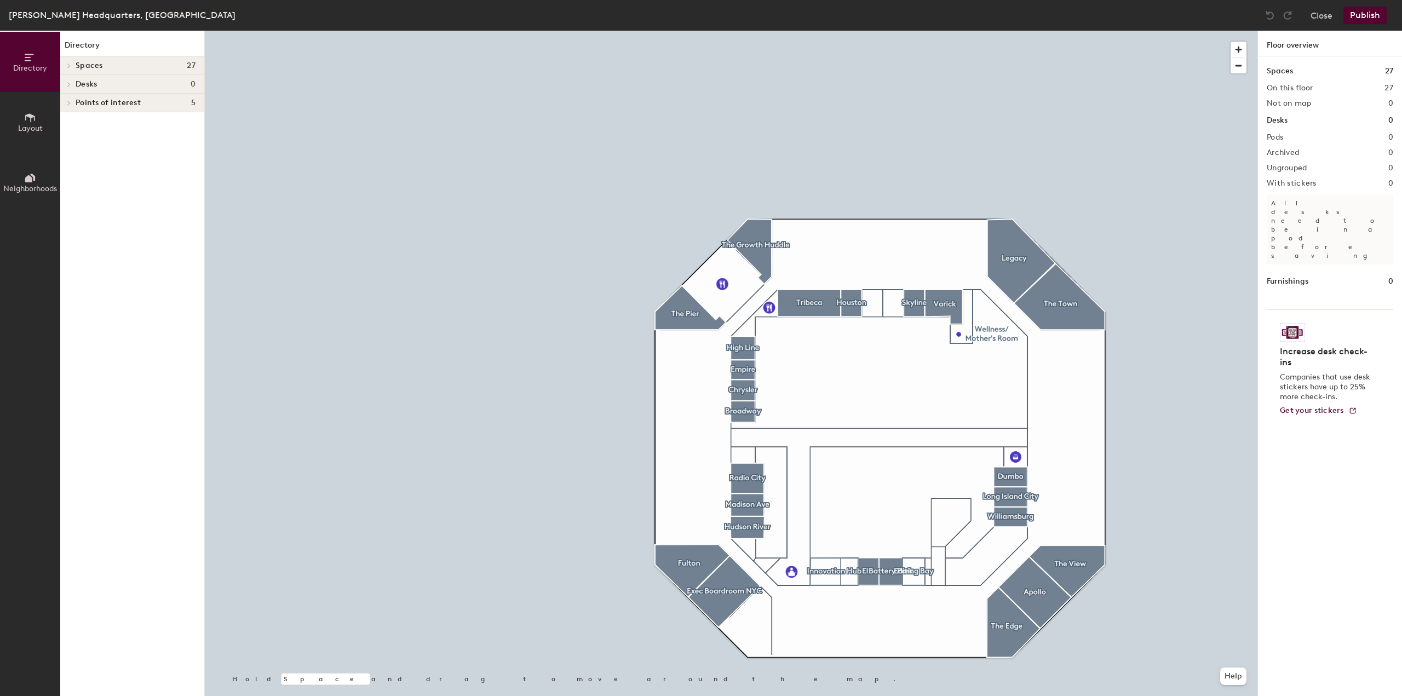
click at [702, 31] on div at bounding box center [731, 31] width 1053 height 0
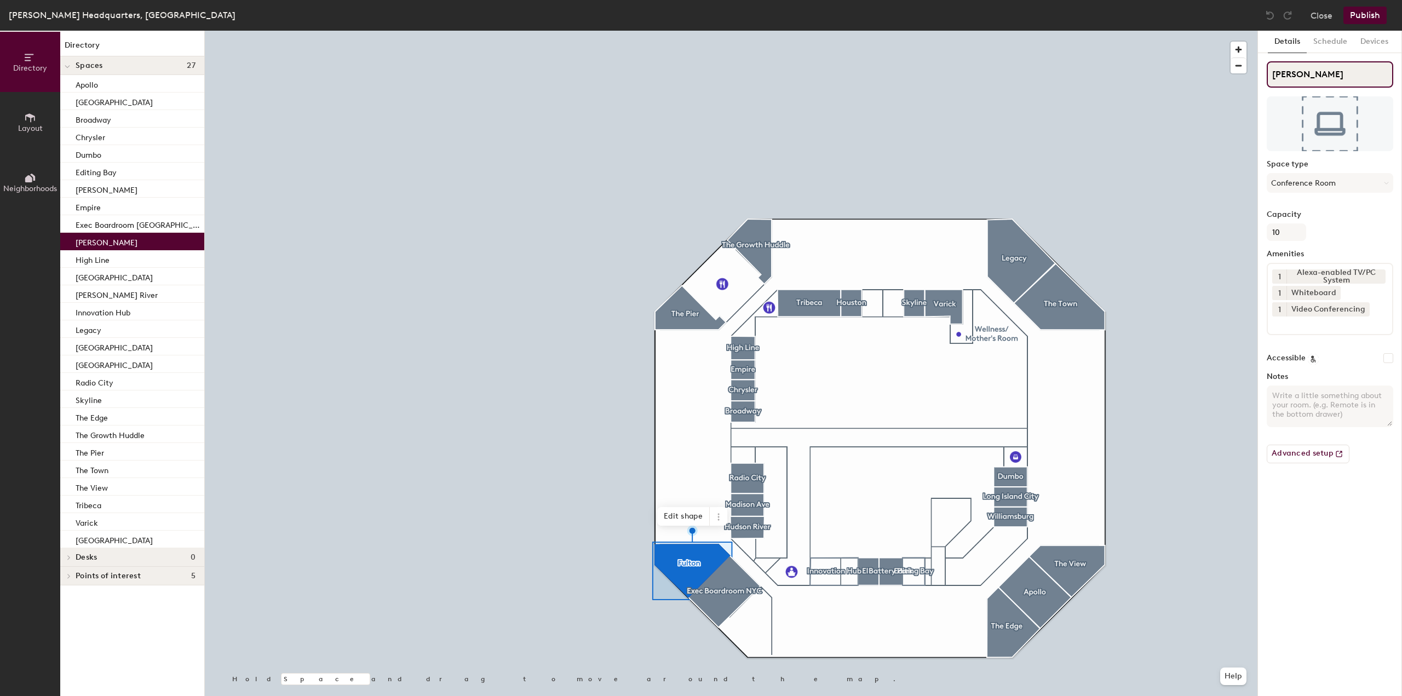
click at [1298, 75] on input "Fulton" at bounding box center [1330, 74] width 127 height 26
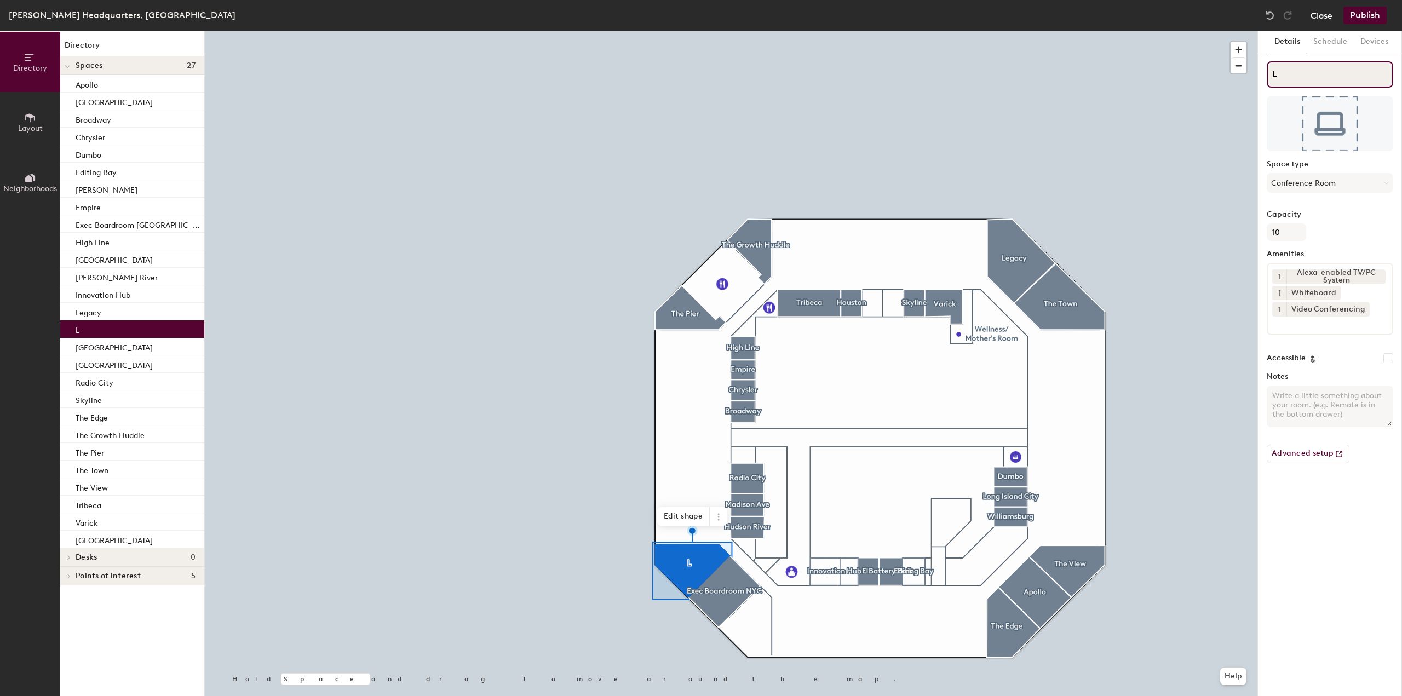
type input "L"
click at [1325, 9] on button "Close" at bounding box center [1322, 16] width 22 height 18
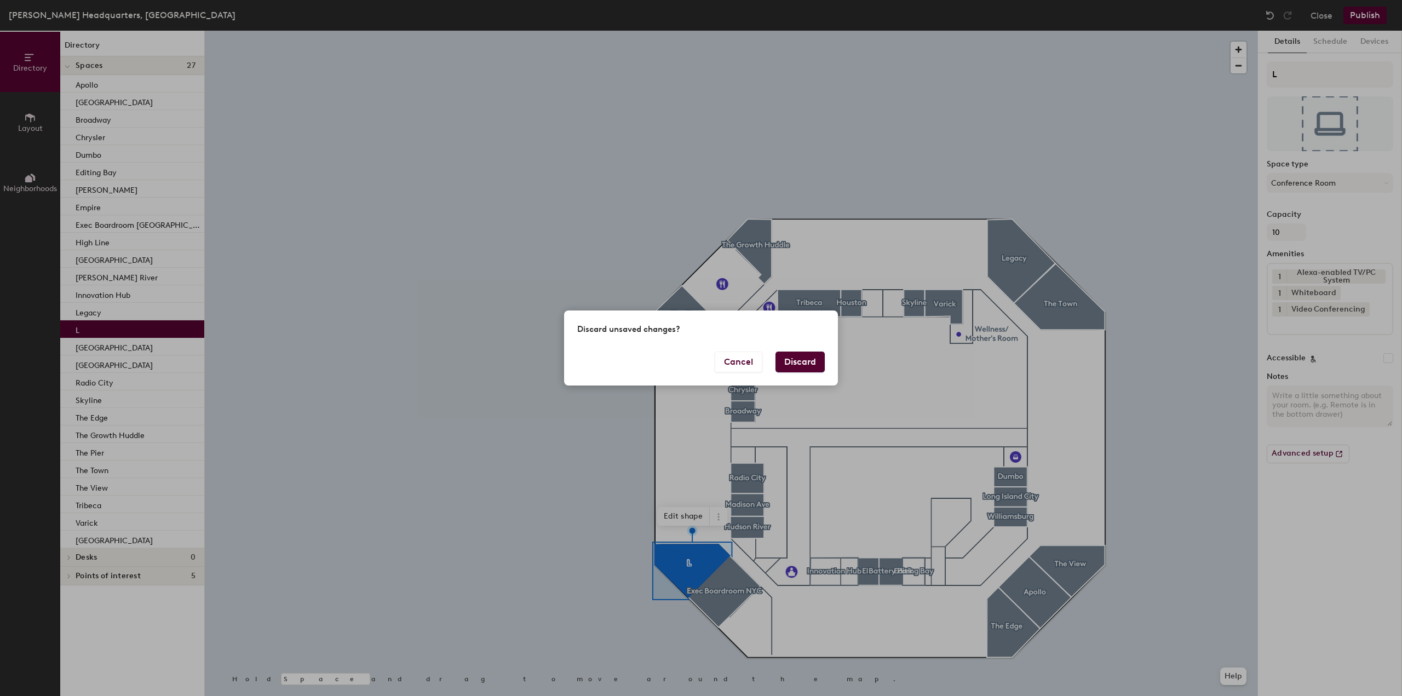
click at [794, 364] on button "Discard" at bounding box center [799, 362] width 49 height 21
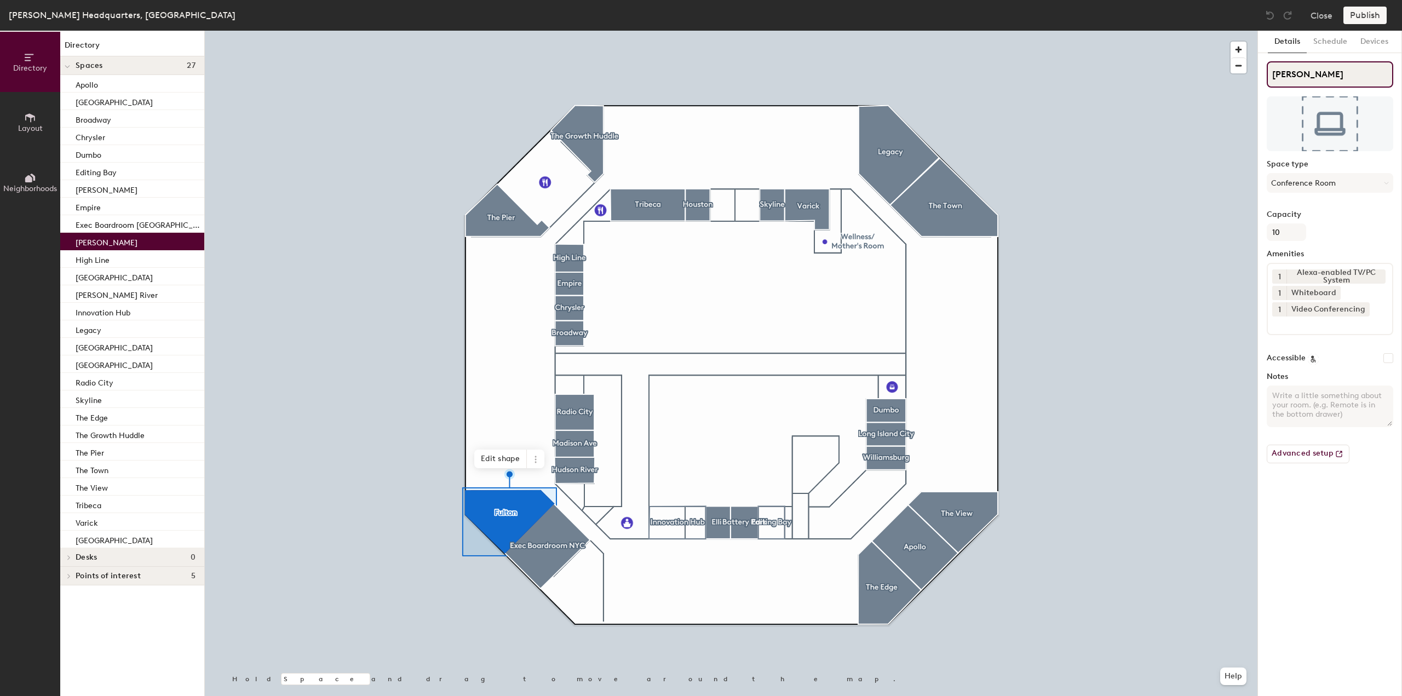
click at [1292, 73] on input "[PERSON_NAME]" at bounding box center [1330, 74] width 127 height 26
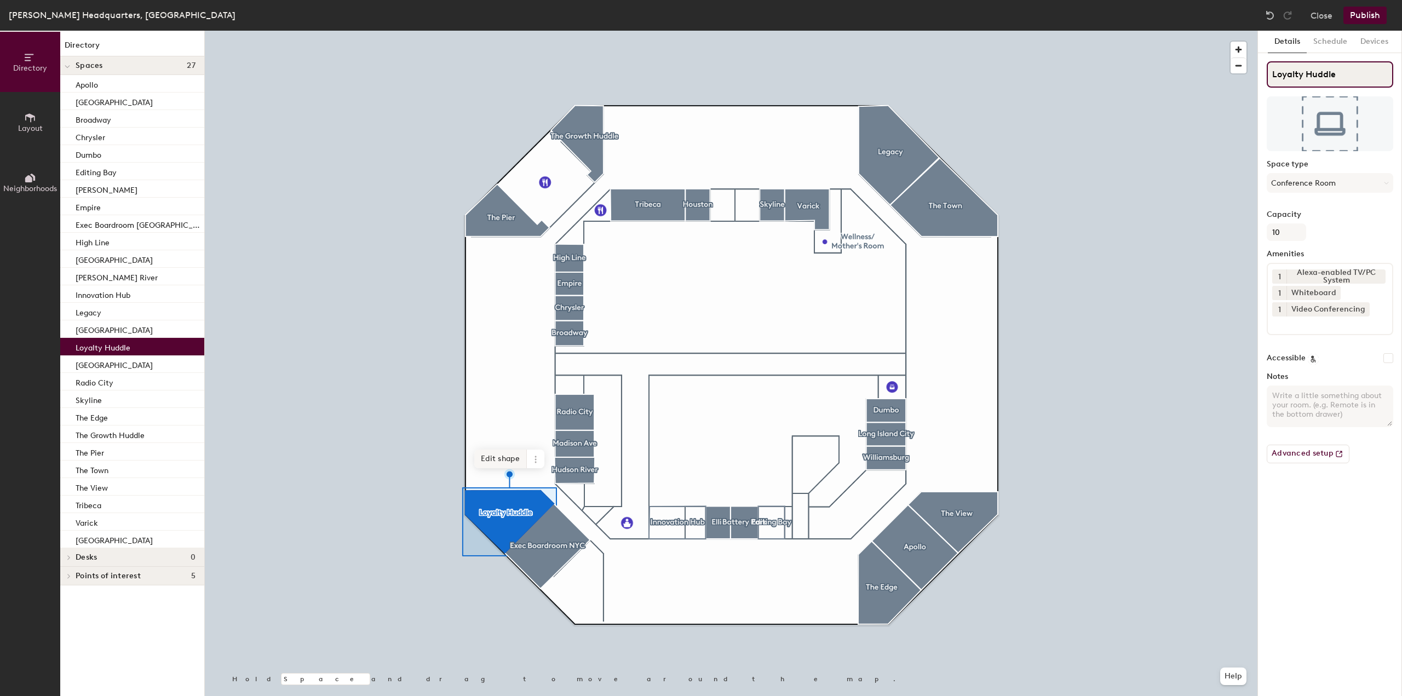
type input "Loyalty Huddle"
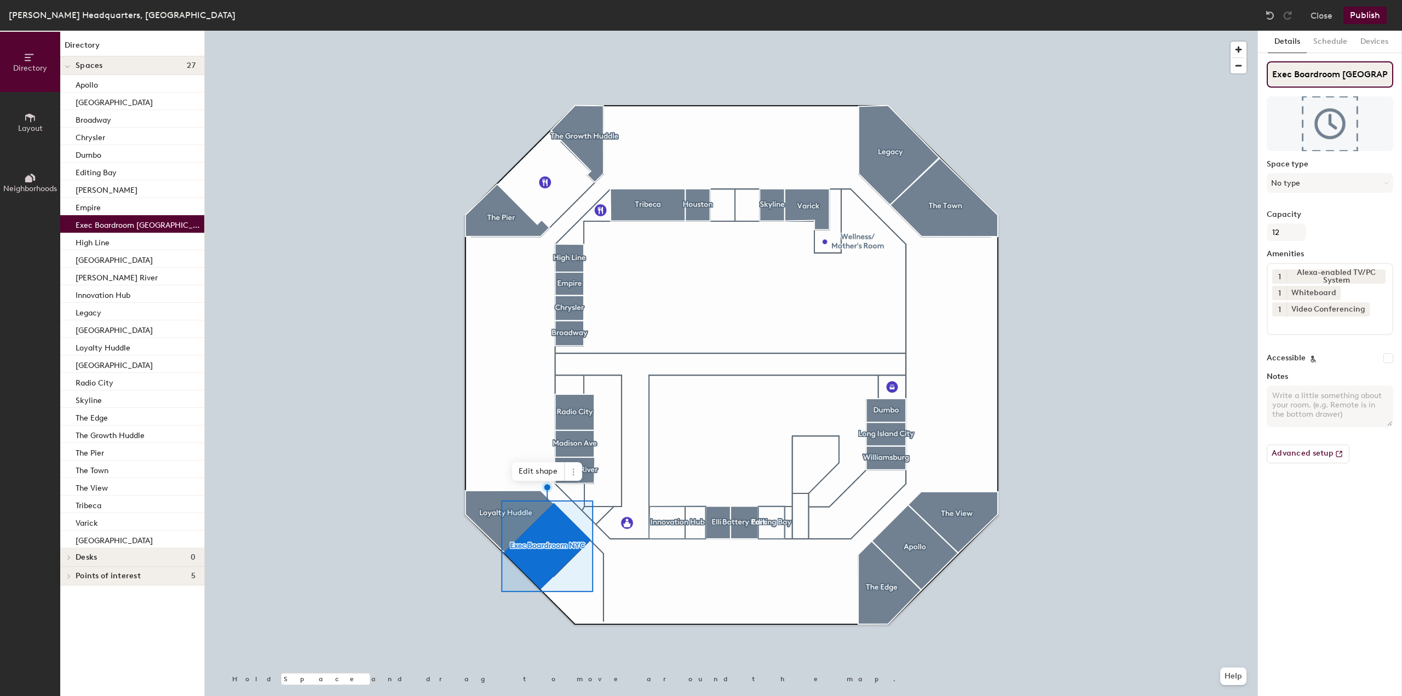
click at [1289, 74] on input "Exec Boardroom [GEOGRAPHIC_DATA]" at bounding box center [1330, 74] width 127 height 26
click at [1317, 76] on input "Executive Boardroom" at bounding box center [1330, 74] width 127 height 26
click at [1315, 74] on input "Executive Boardroom" at bounding box center [1330, 74] width 127 height 26
click at [1372, 78] on input "Executive Boardroom" at bounding box center [1330, 74] width 127 height 26
click at [1371, 75] on input "Executive Boardroom [GEOGRAPHIC_DATA]" at bounding box center [1330, 74] width 127 height 26
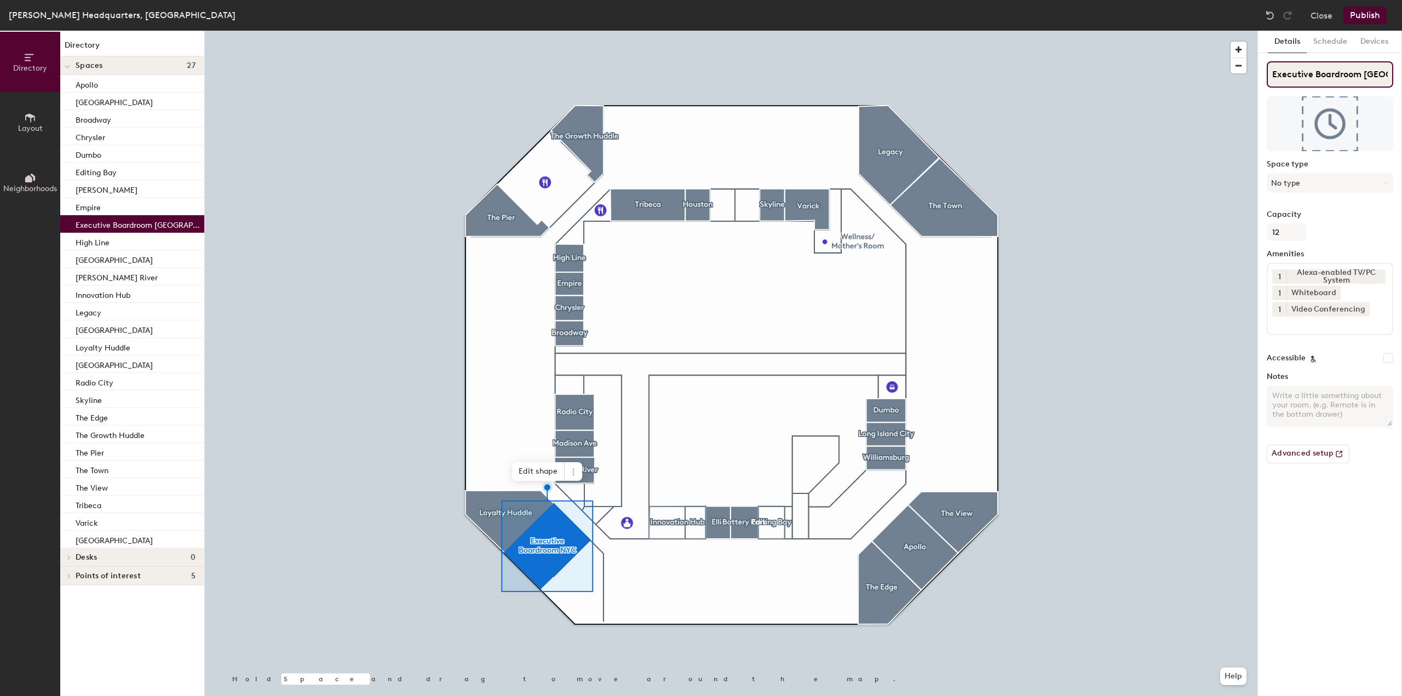
click at [1371, 75] on input "Executive Boardroom [GEOGRAPHIC_DATA]" at bounding box center [1330, 74] width 127 height 26
type input "Executive Boardroom"
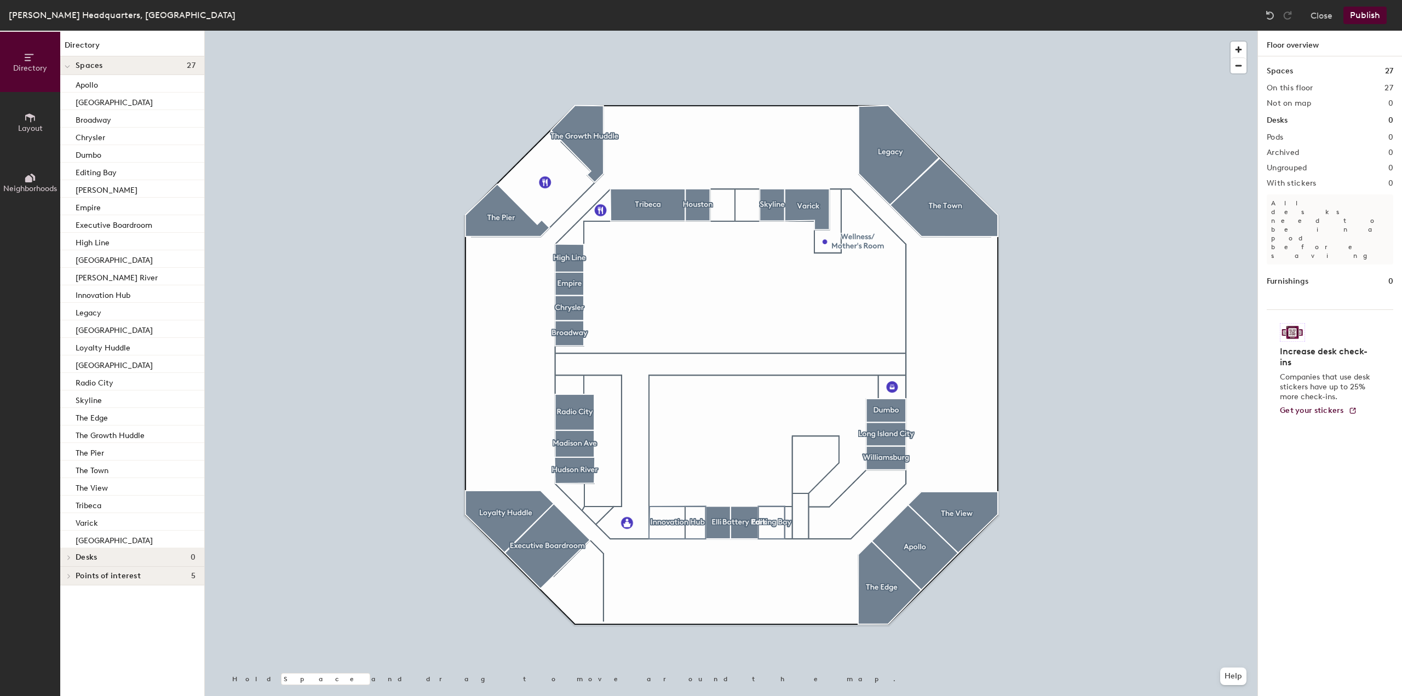
click at [27, 119] on icon at bounding box center [30, 118] width 12 height 12
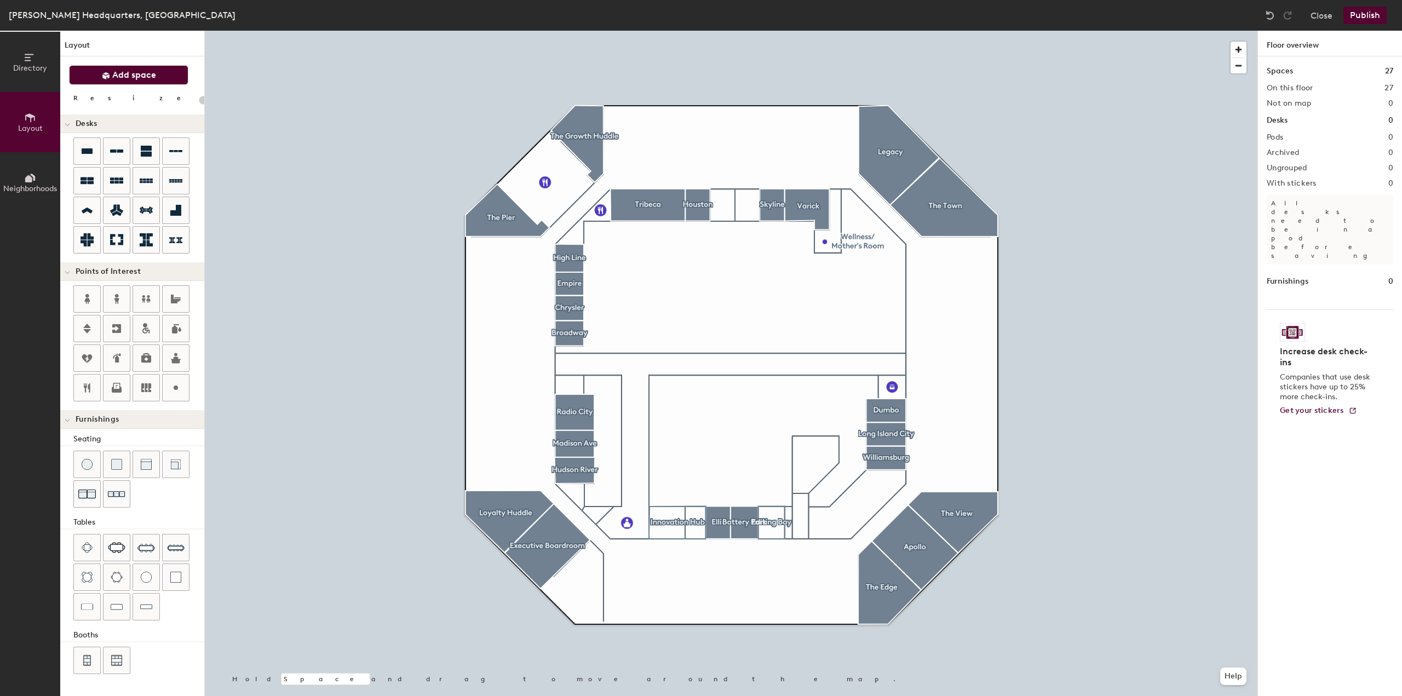
click at [113, 66] on button "Add space" at bounding box center [128, 75] width 119 height 20
click at [130, 78] on span "Add space" at bounding box center [134, 75] width 44 height 11
click at [136, 75] on span "Add space" at bounding box center [134, 75] width 44 height 11
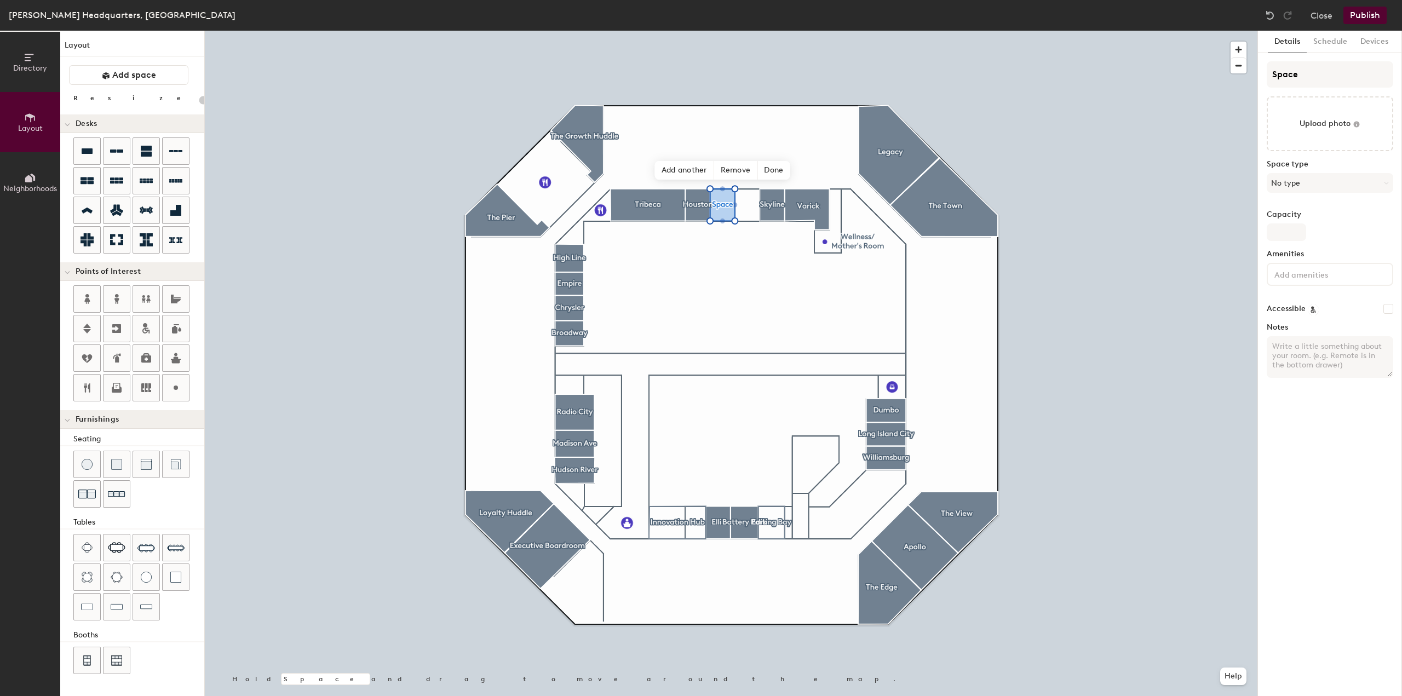
type input "20"
click at [1290, 76] on input "Space" at bounding box center [1330, 74] width 127 height 26
type input "G"
type input "20"
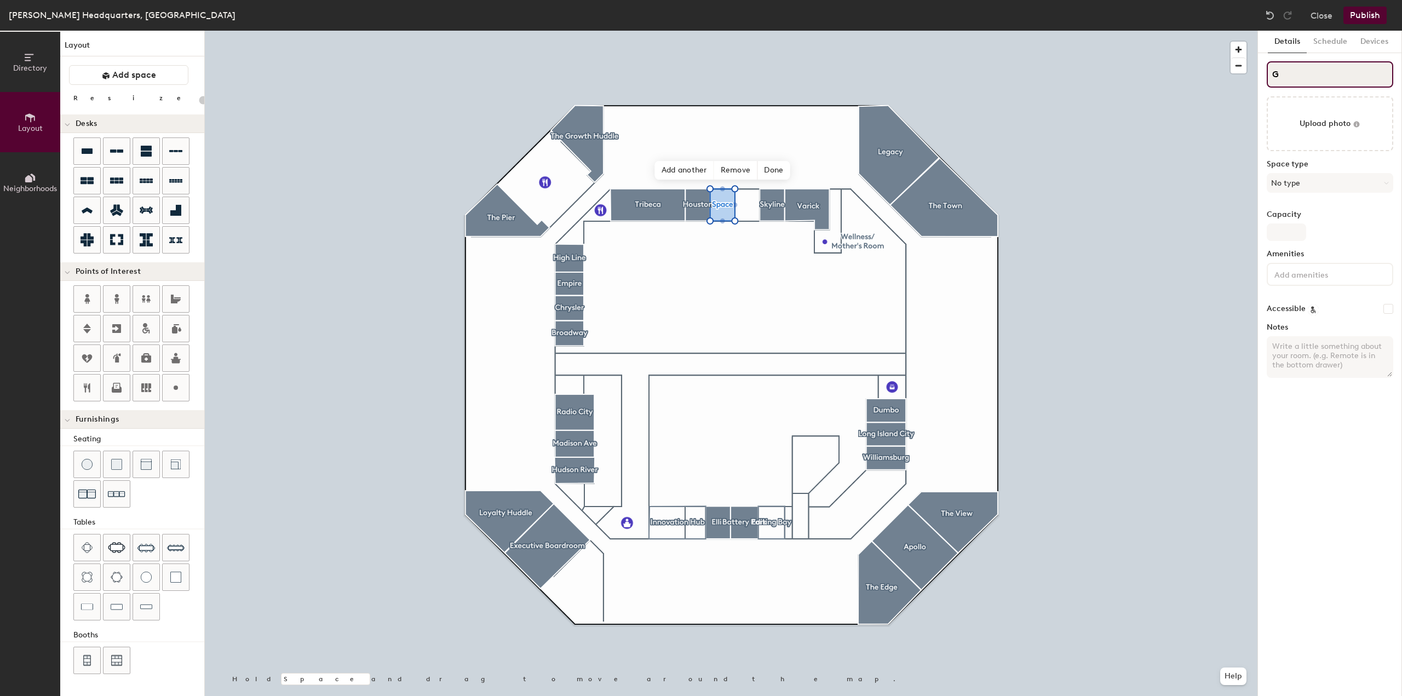
type input "GC"
type input "20"
type input "GCD"
type input "20"
type input "GCD"
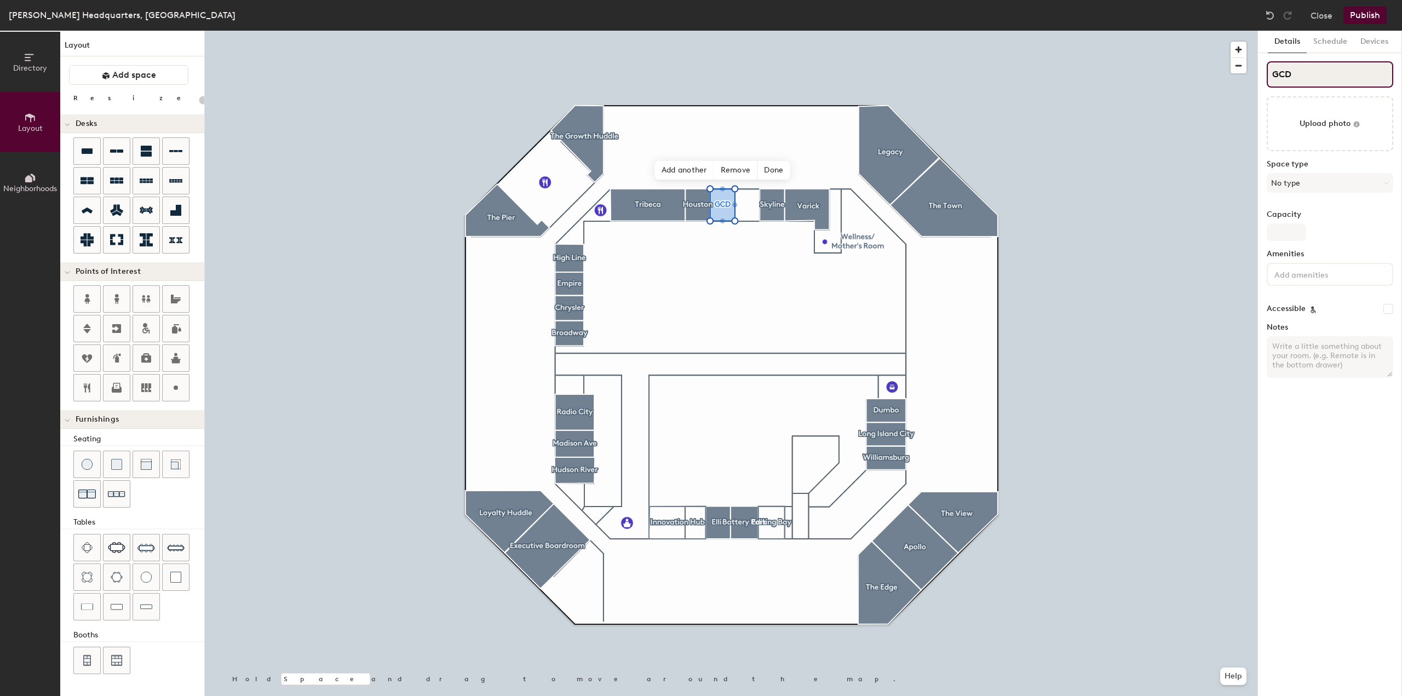
type input "20"
type input "GCD H"
type input "20"
type input "GCD Hu"
type input "20"
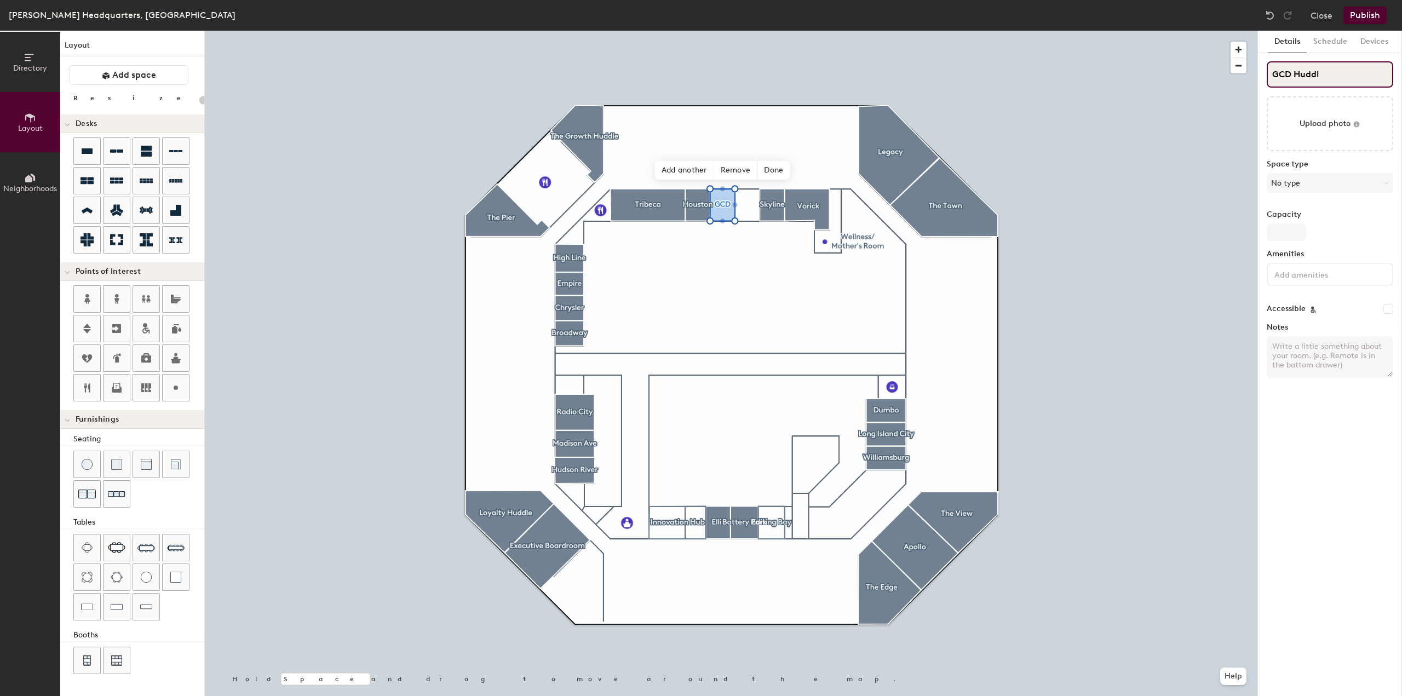
type input "GCD Huddle"
type input "20"
type input "GCD Huddle"
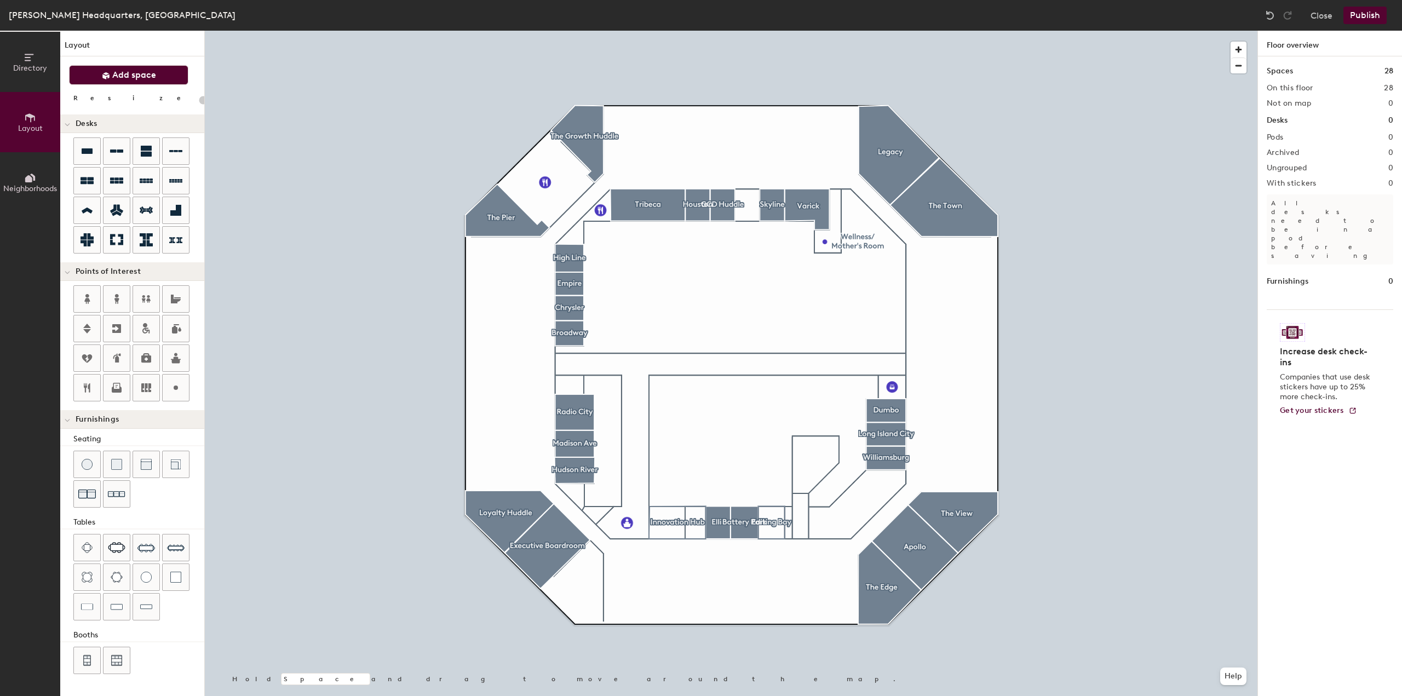
click at [118, 74] on span "Add space" at bounding box center [134, 75] width 44 height 11
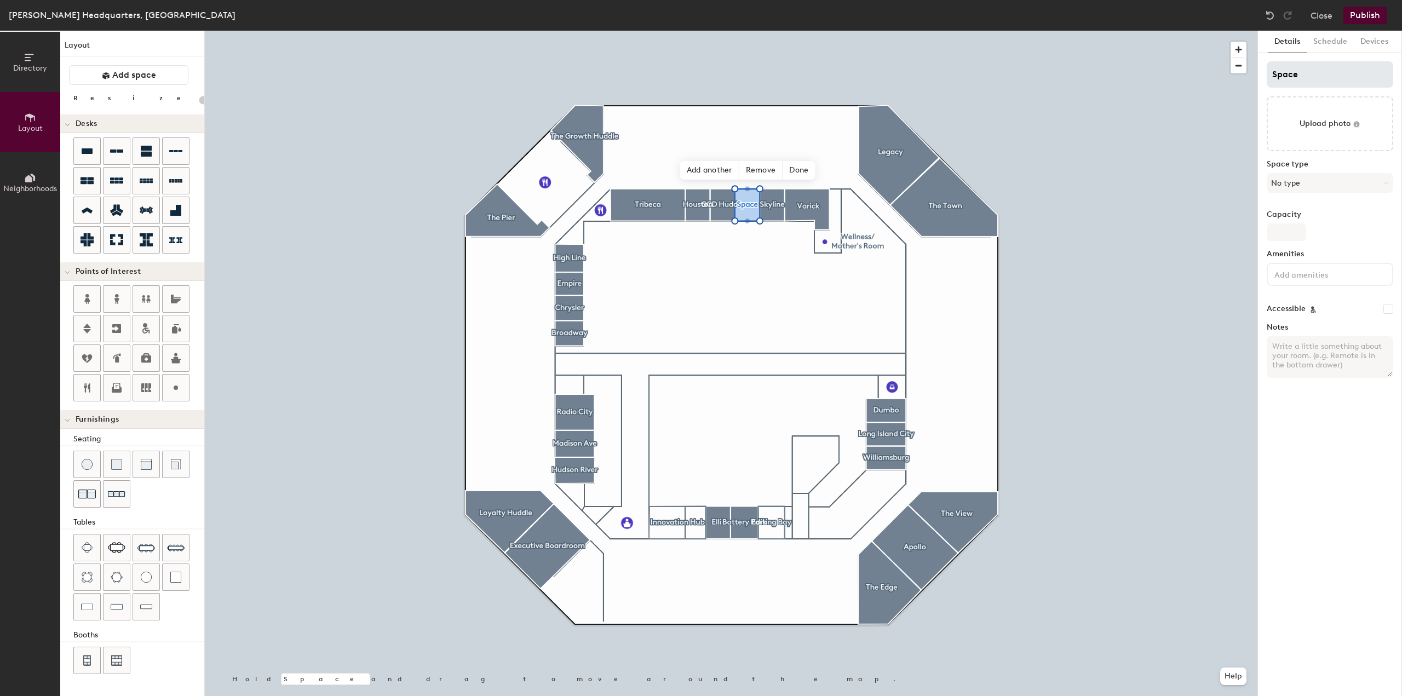
type input "20"
click at [1286, 76] on input "Space" at bounding box center [1330, 74] width 127 height 26
click at [1284, 76] on input "Space" at bounding box center [1330, 74] width 127 height 26
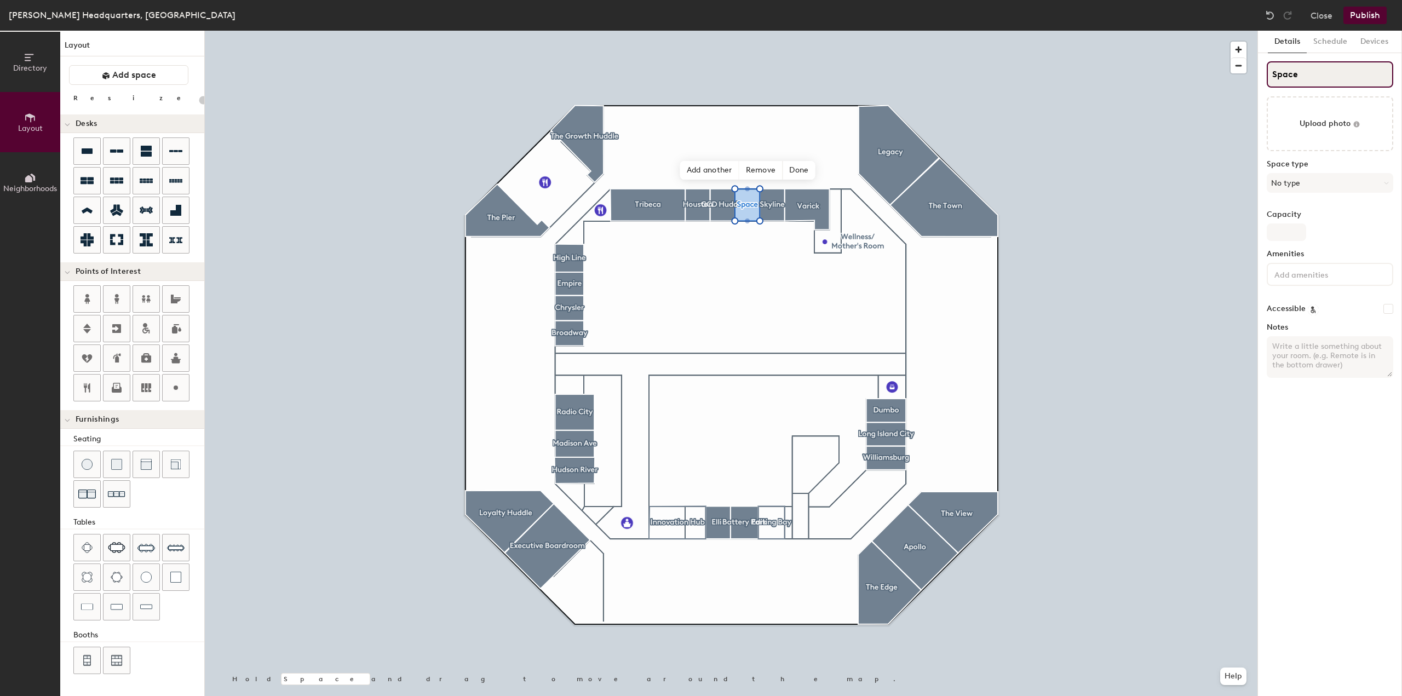
type input "B"
type input "20"
type input "Br"
type input "20"
type input "Bran"
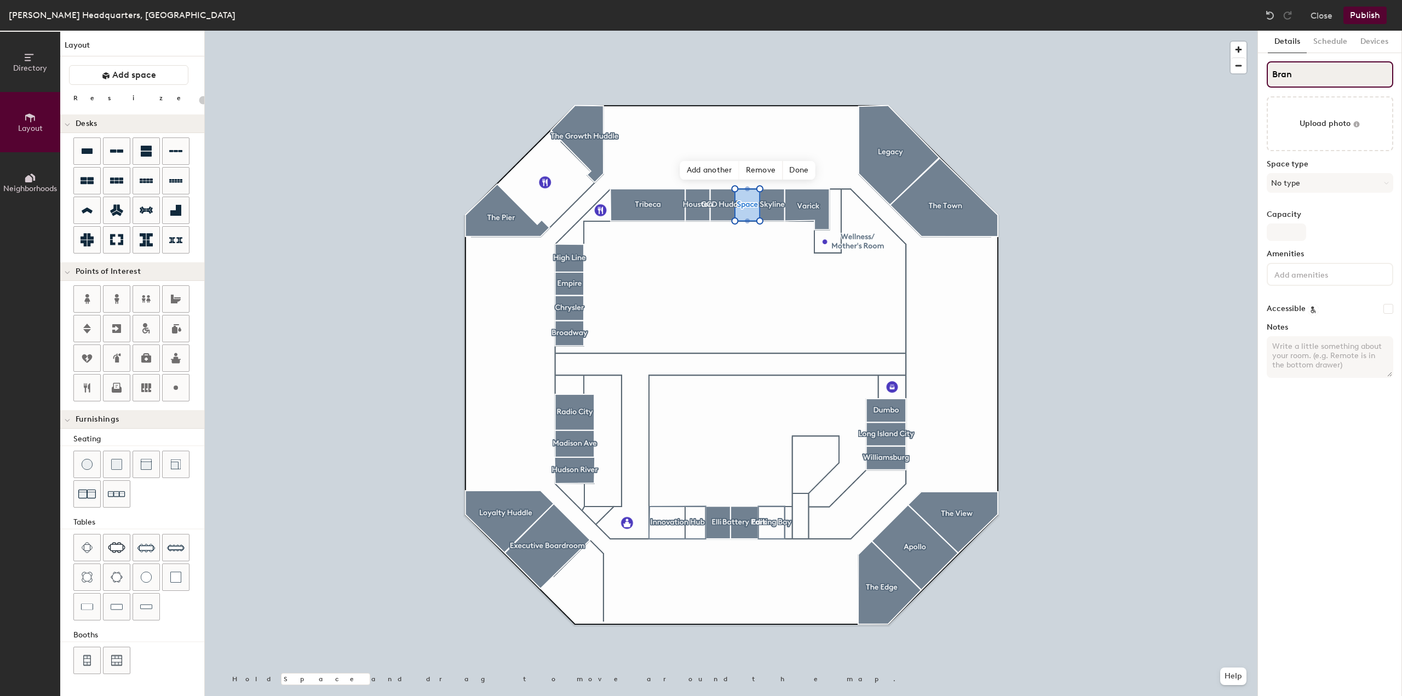
type input "20"
type input "Brand"
type input "20"
type input "Brand"
type input "20"
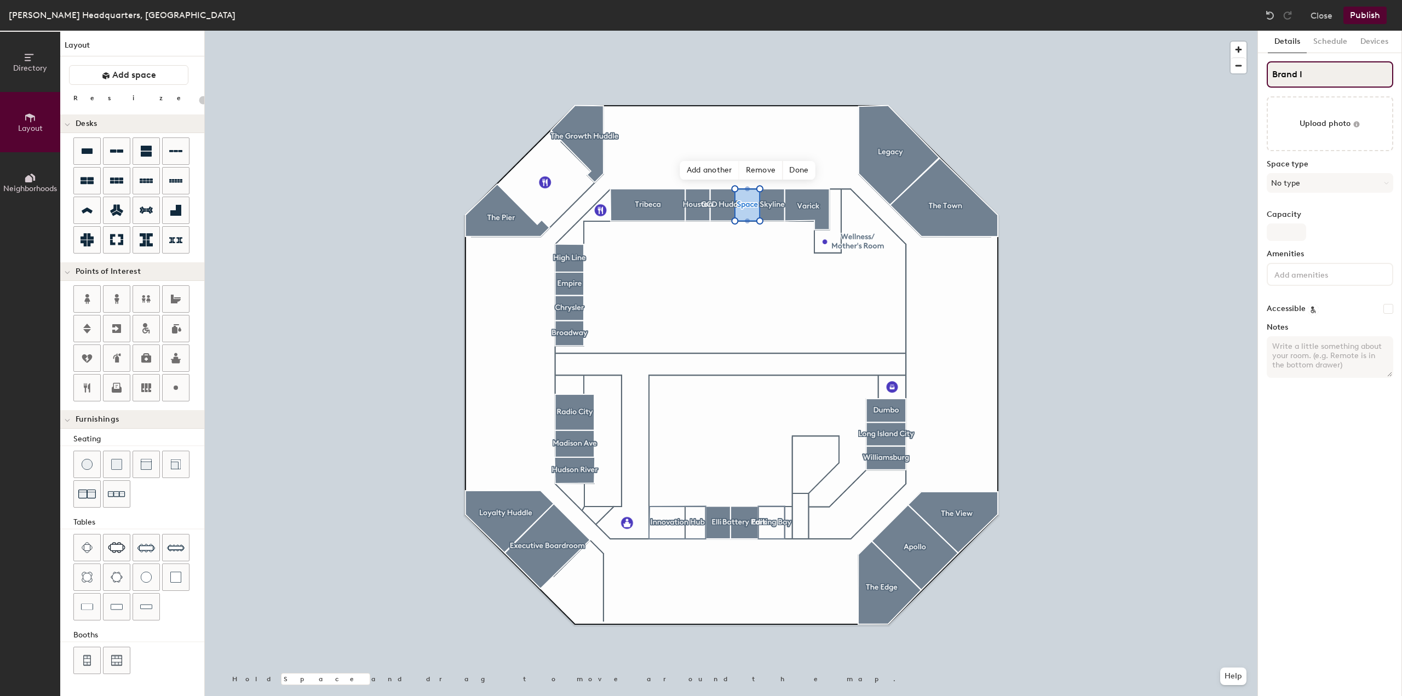
type input "Brand In"
type input "20"
type input "Brand I"
type input "20"
type input "Brand Im"
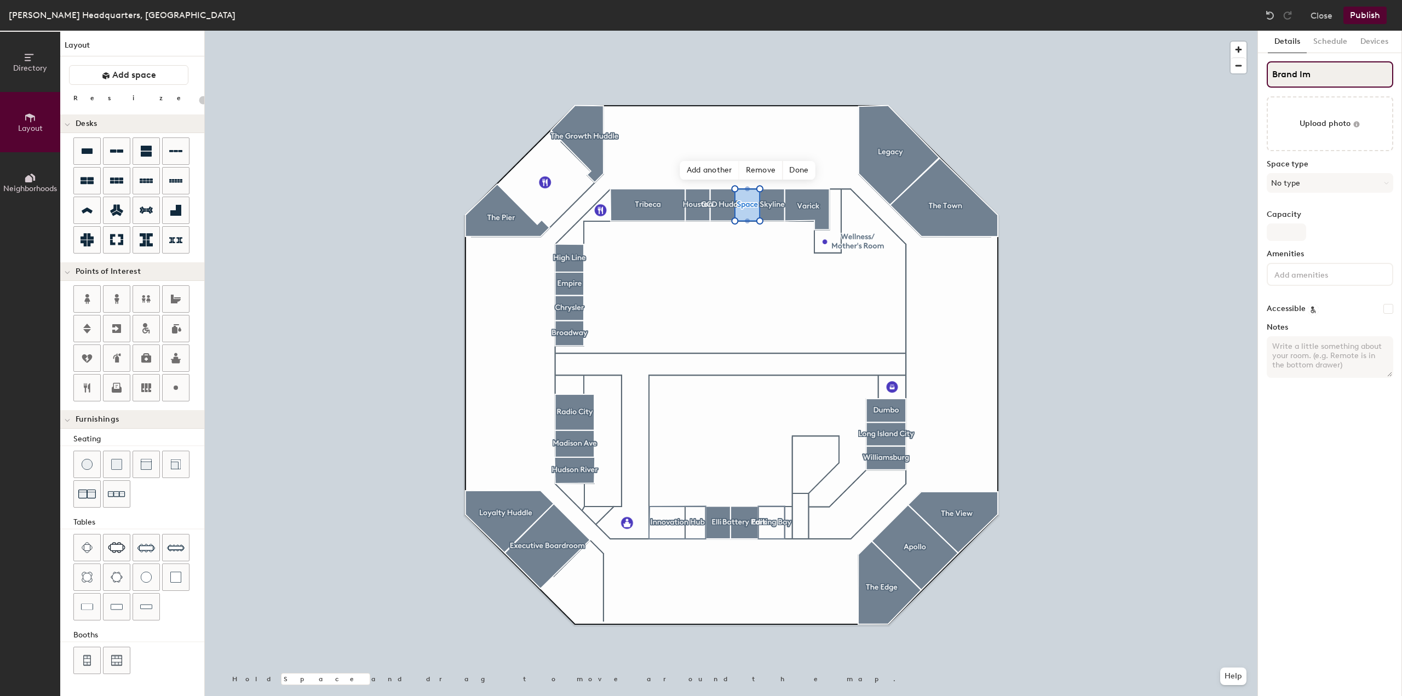
type input "20"
type input "Brand Imp"
type input "20"
type input "Brand Impa"
type input "20"
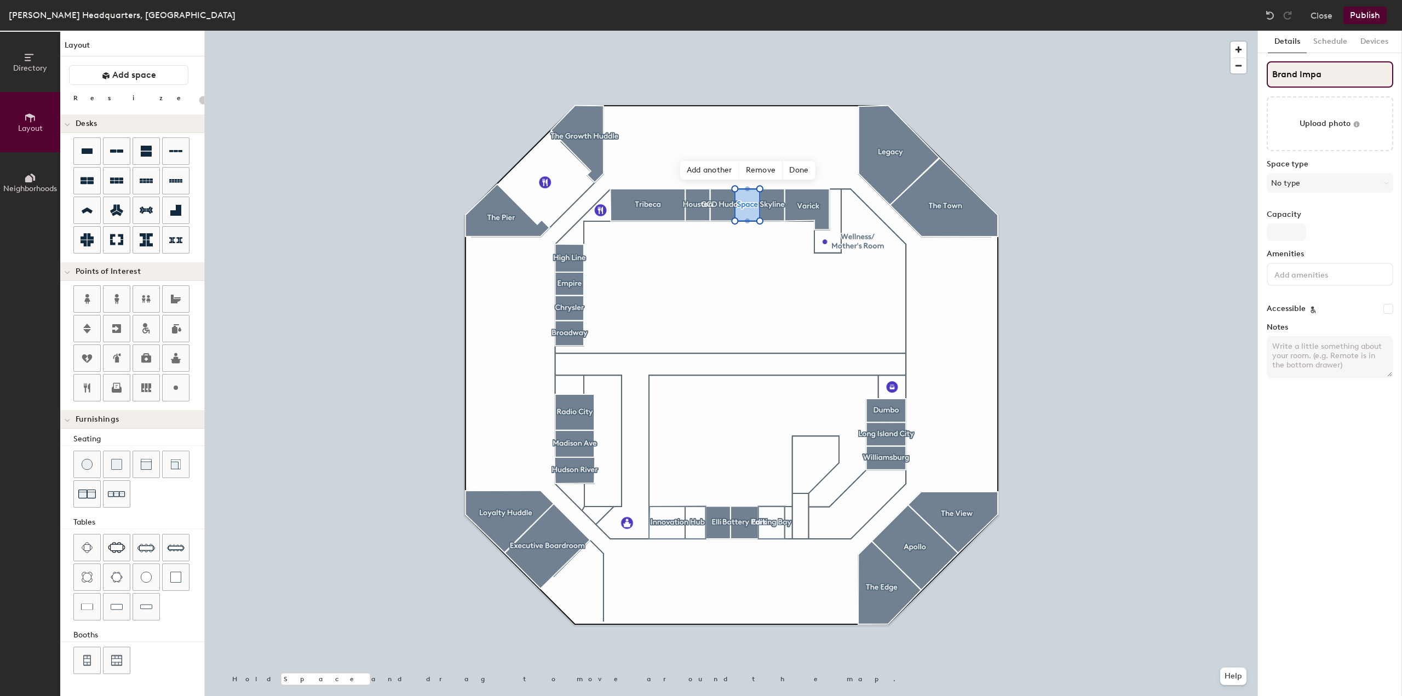
type input "Brand Impac"
type input "20"
type input "Brand Impact"
type input "20"
type input "Brand Impact"
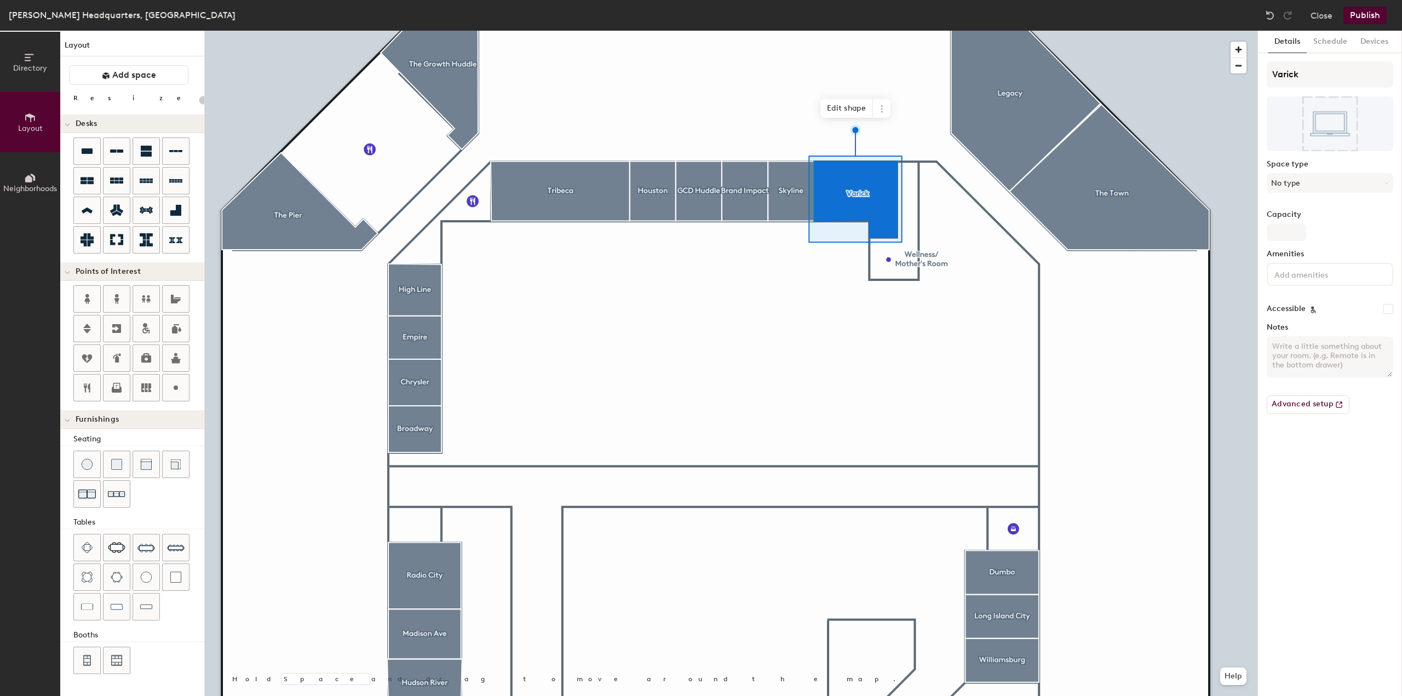
type input "20"
click at [852, 114] on span "Edit shape" at bounding box center [846, 108] width 53 height 19
click at [878, 136] on span "Done" at bounding box center [877, 134] width 32 height 19
click at [1296, 76] on input "Varick" at bounding box center [1330, 74] width 127 height 26
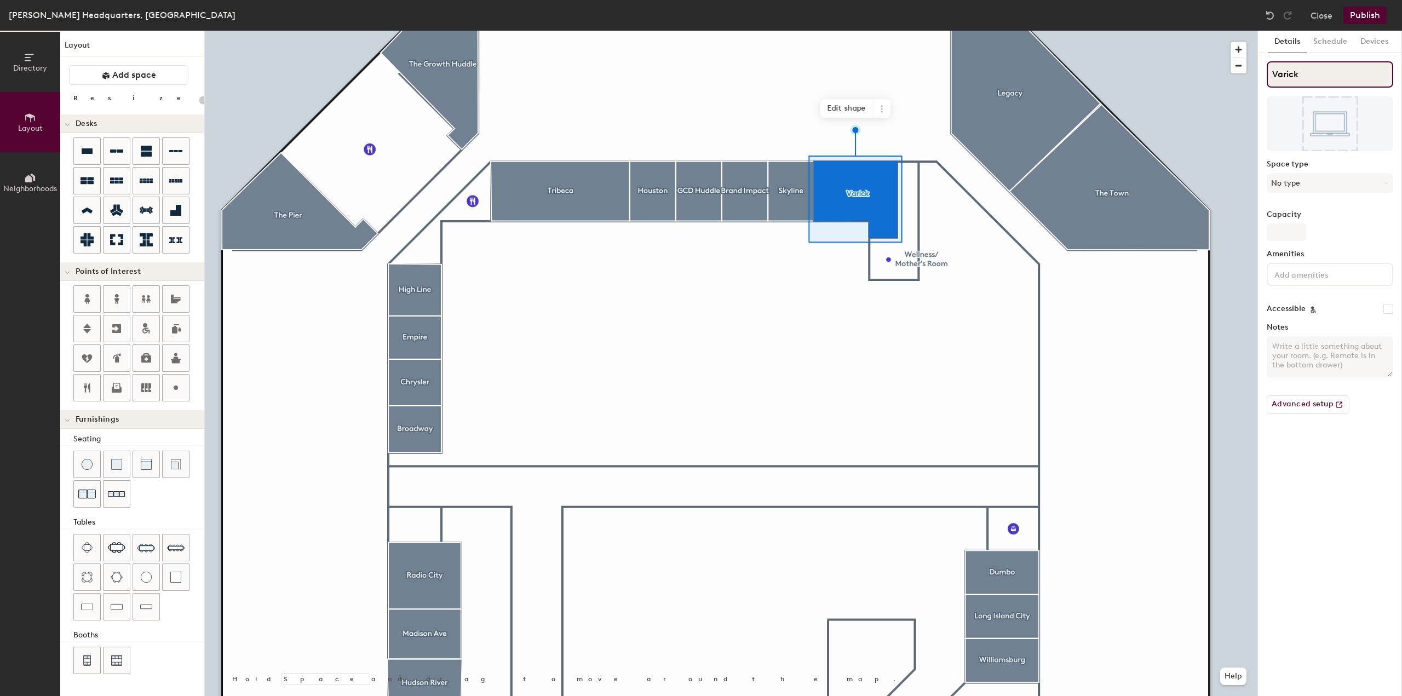
click at [1282, 74] on input "Varick" at bounding box center [1330, 74] width 127 height 26
click at [1273, 75] on input "Varick" at bounding box center [1330, 74] width 127 height 26
type input "The Varick"
type input "20"
type input "The BaVarick"
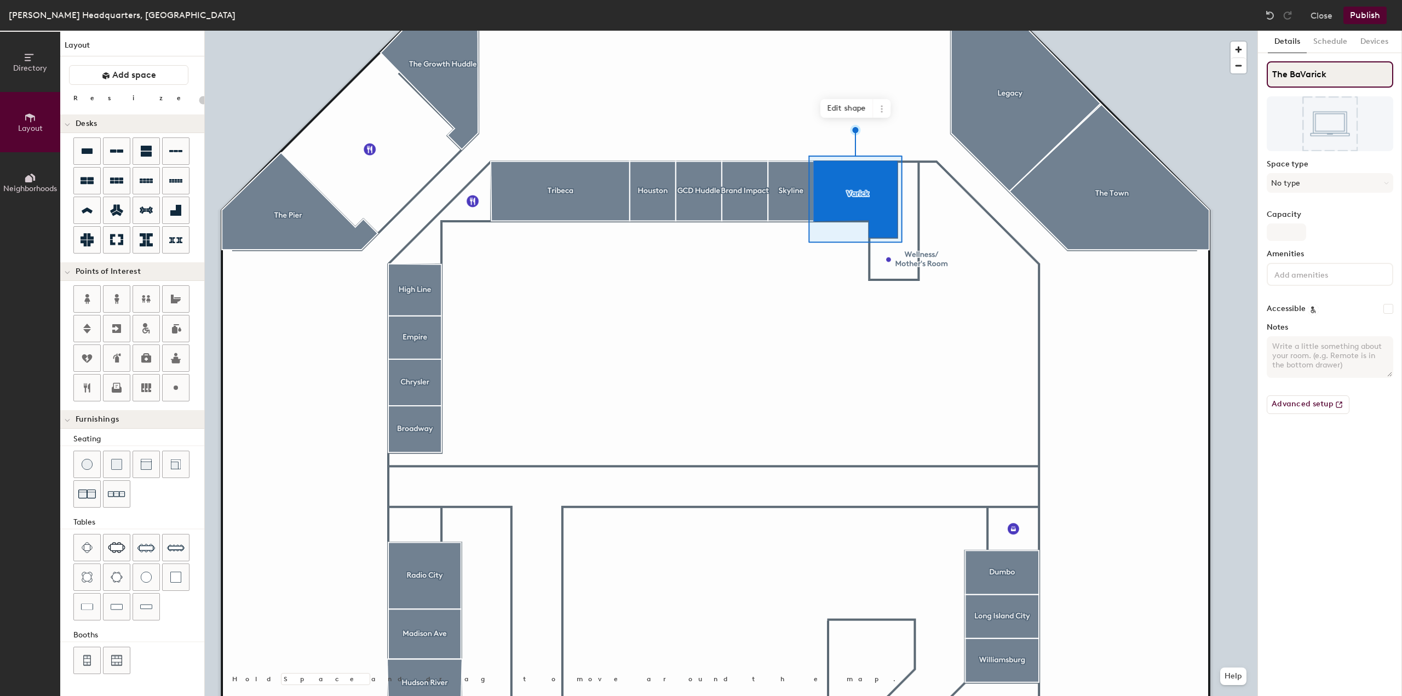
type input "20"
type input "The BayVarick"
type input "20"
type input "The Bay Varick"
type input "20"
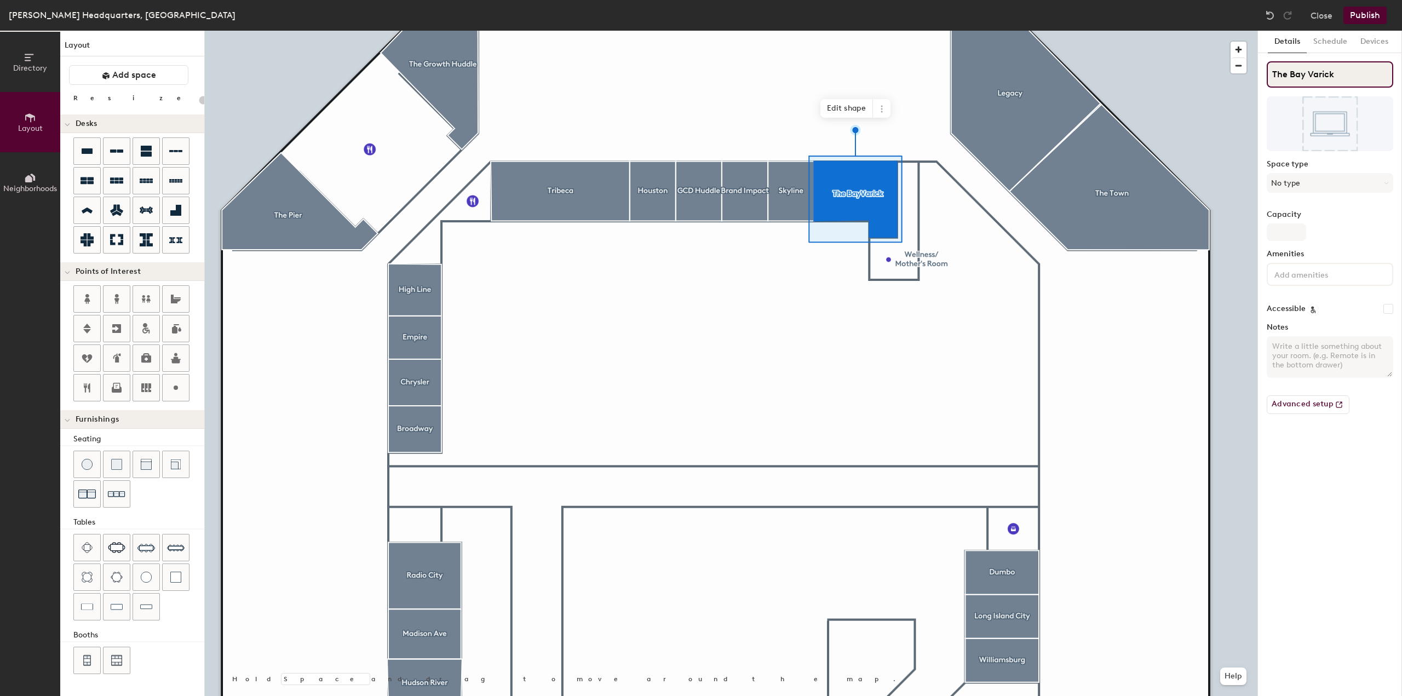
type input "The Bay (Varick"
type input "20"
type input "The Bay (Varick)"
type input "20"
type input "The Bay (Varick)"
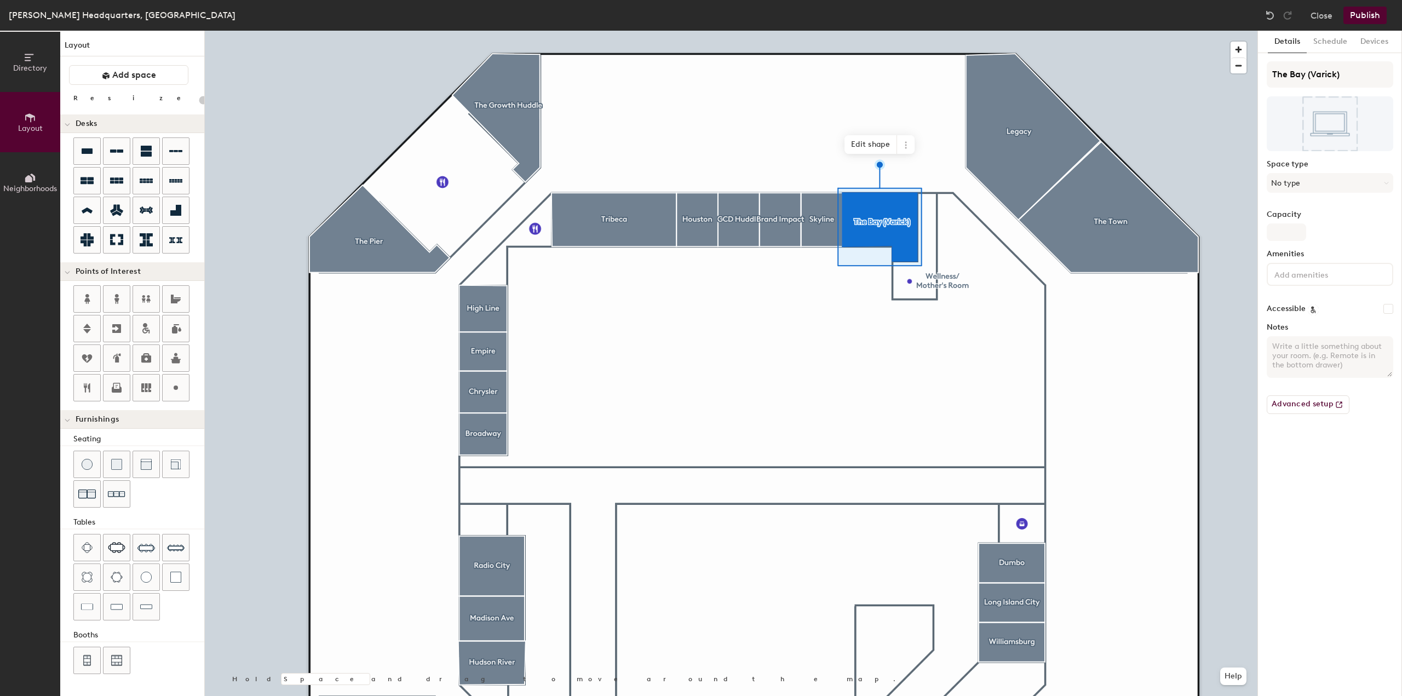
click at [1012, 31] on div at bounding box center [731, 31] width 1053 height 0
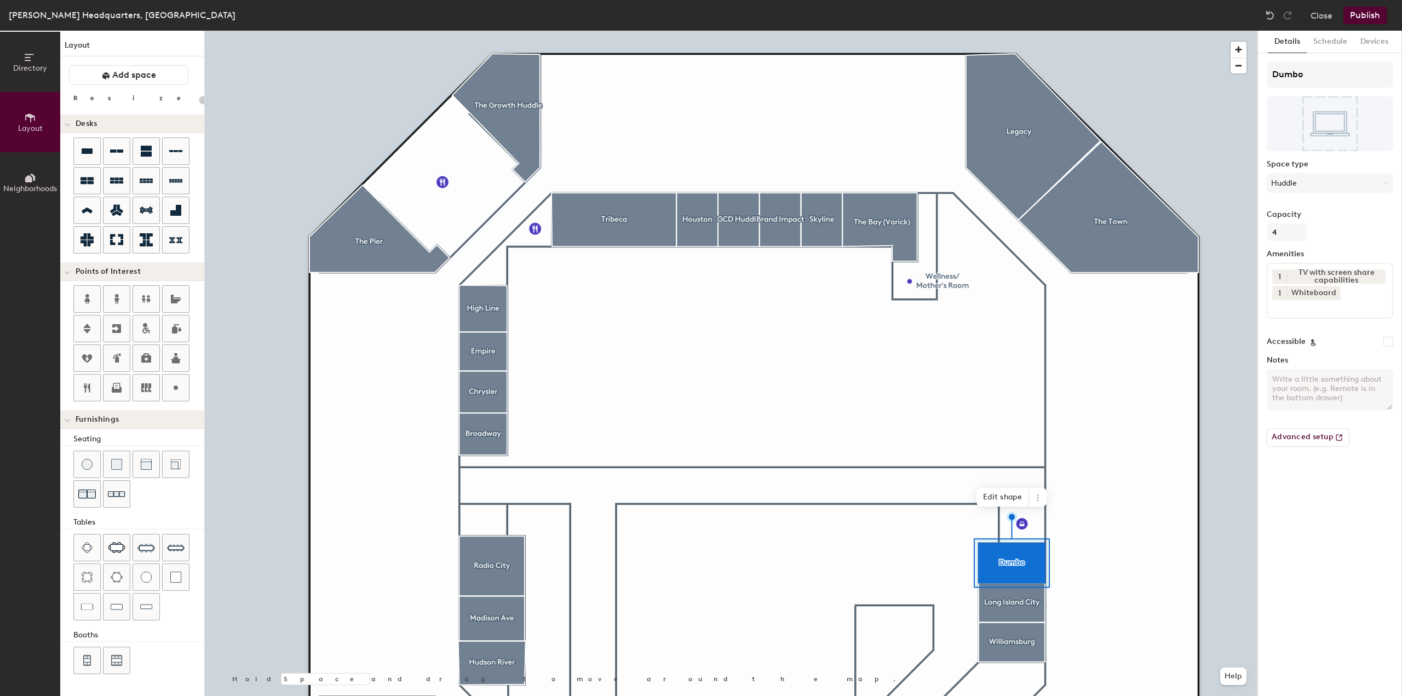
type input "20"
click at [1283, 76] on input "Dumbo" at bounding box center [1330, 74] width 127 height 26
type input "H"
type input "20"
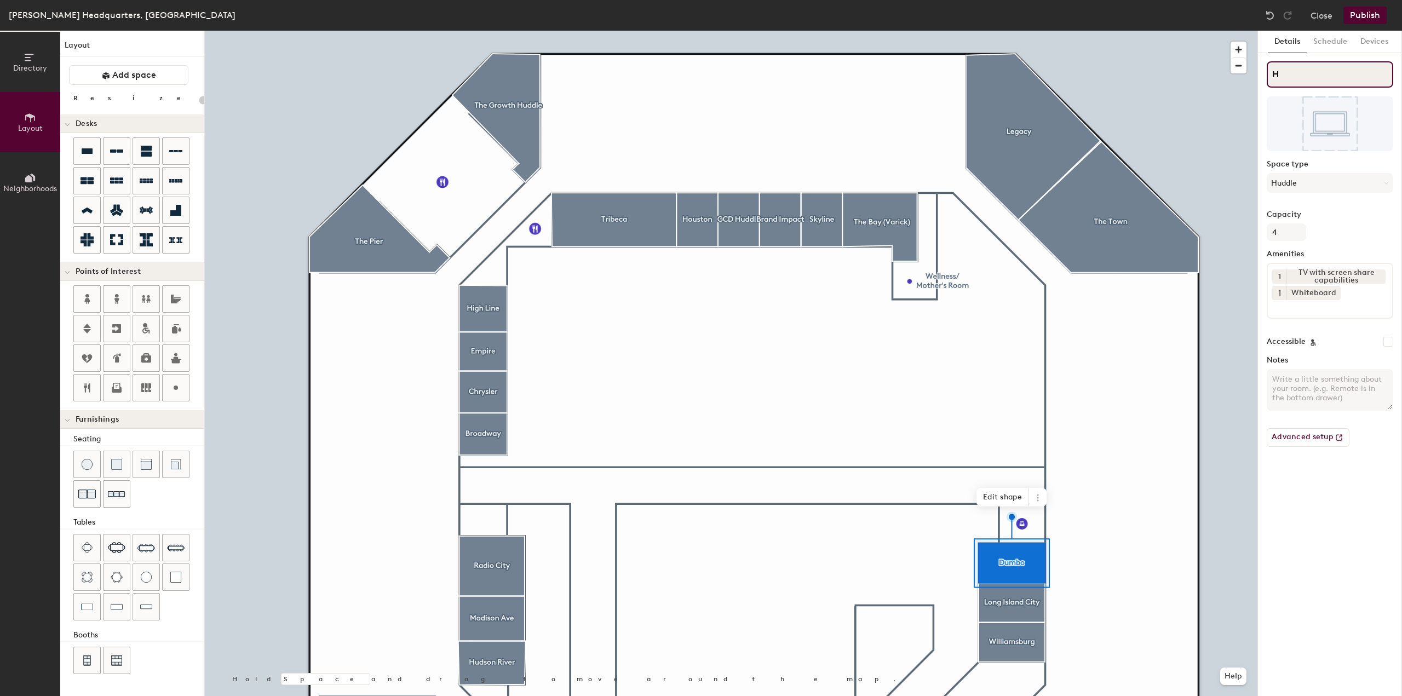
type input "HR"
type input "20"
type input "HR"
type input "20"
type input "HR Offi"
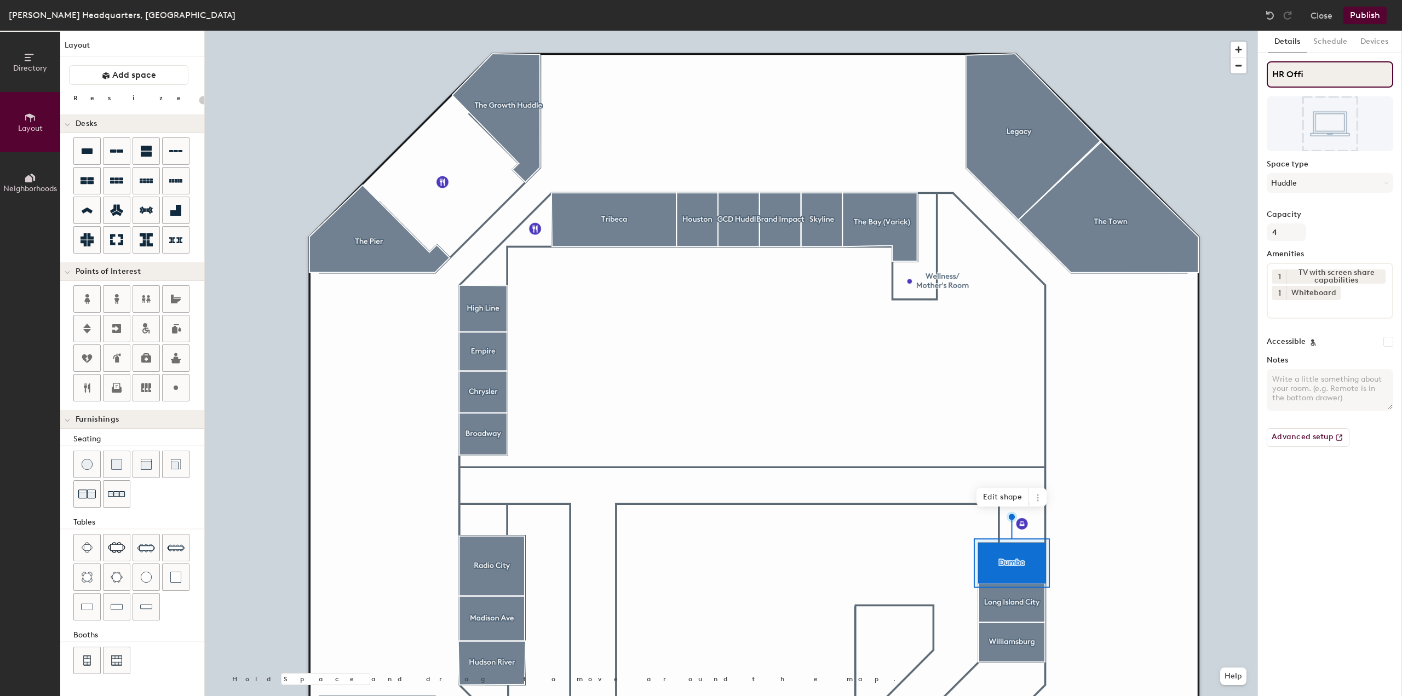
type input "20"
type input "HR Office"
type input "20"
type input "HR Office"
type input "20"
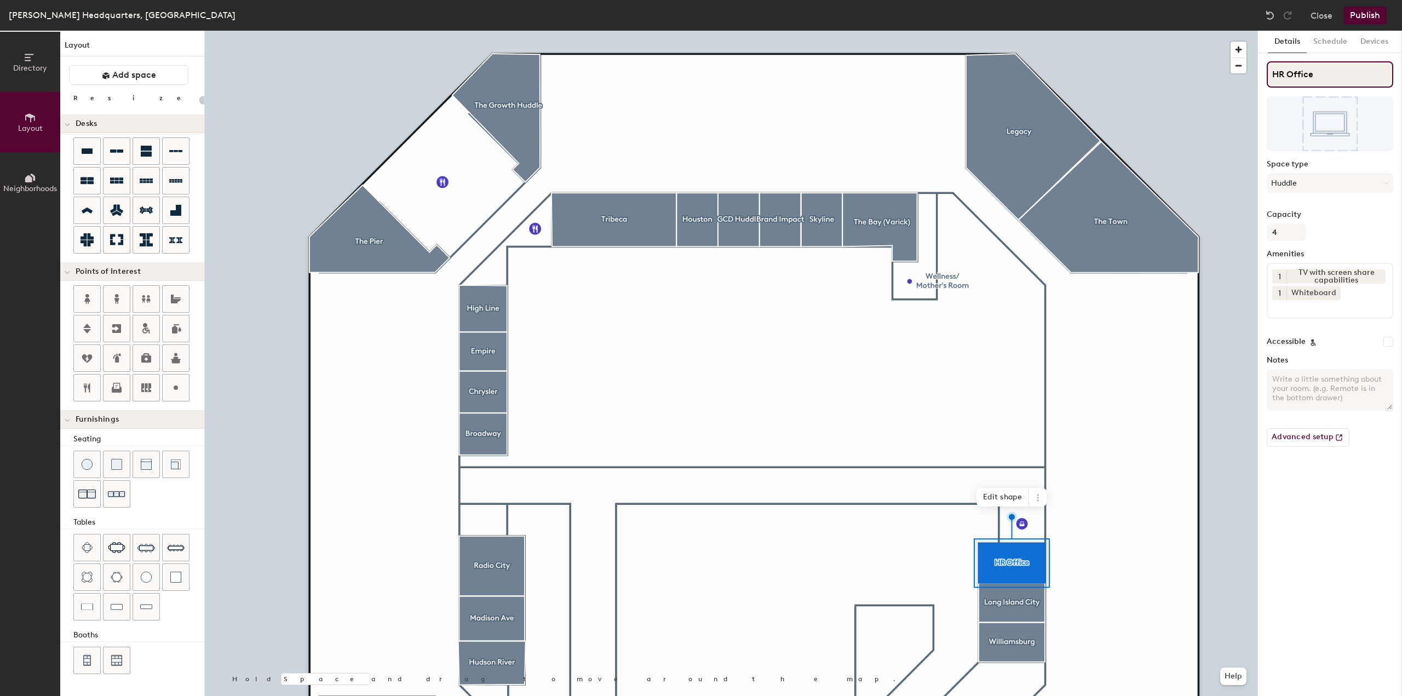
click at [1287, 72] on input "HR Office" at bounding box center [1330, 74] width 127 height 26
click at [1287, 73] on input "HR Office" at bounding box center [1330, 74] width 127 height 26
drag, startPoint x: 1287, startPoint y: 73, endPoint x: 1286, endPoint y: 80, distance: 7.1
click at [1286, 77] on input "HR Office" at bounding box center [1330, 74] width 127 height 26
type input "[PERSON_NAME]"
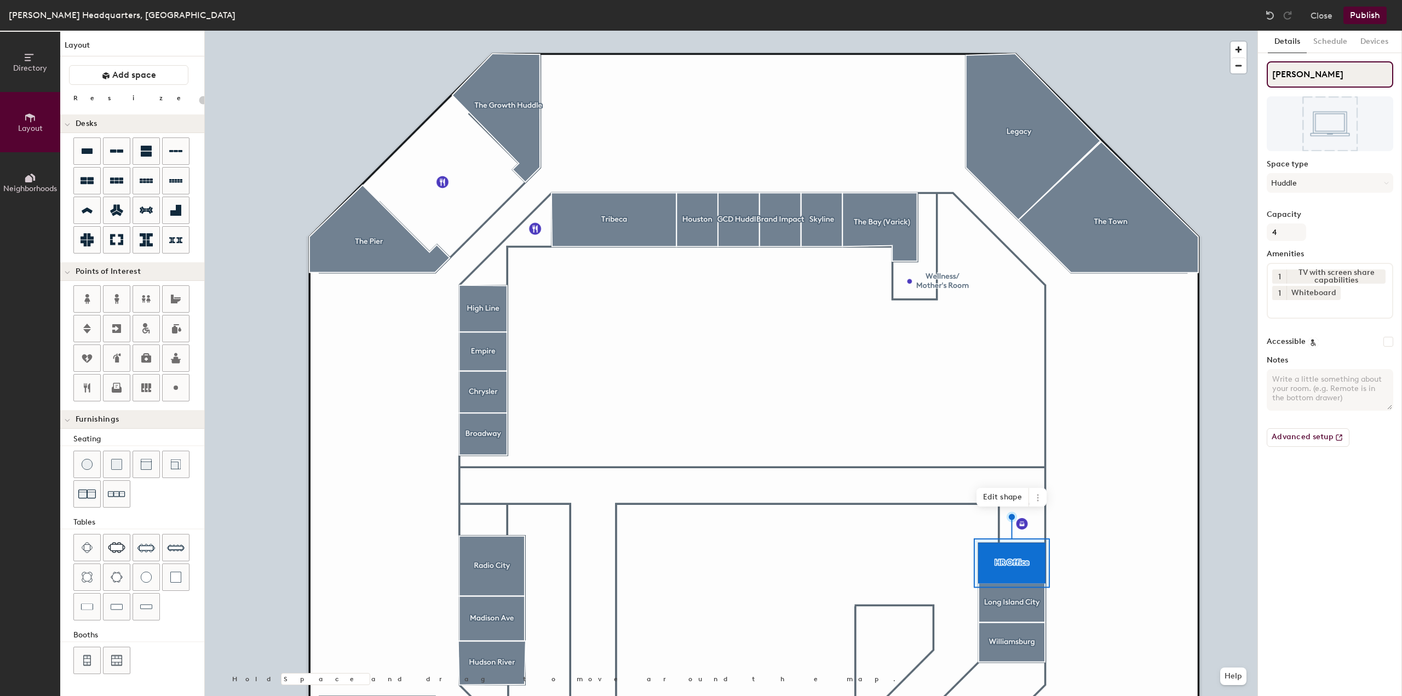
type input "20"
type input "[PERSON_NAME] P"
type input "20"
type input "[PERSON_NAME]"
type input "20"
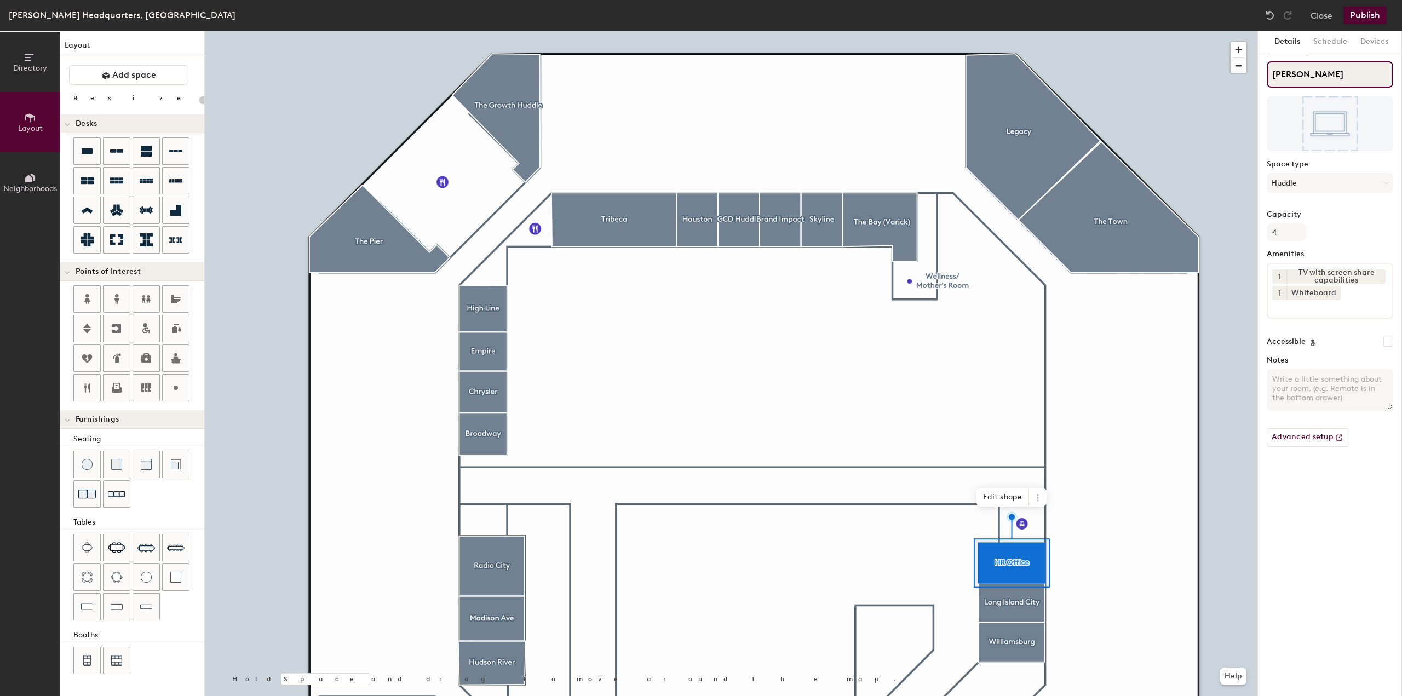
type input "[PERSON_NAME] Peo"
type input "20"
type input "[PERSON_NAME] Peop"
type input "20"
type input "[PERSON_NAME] Peopl"
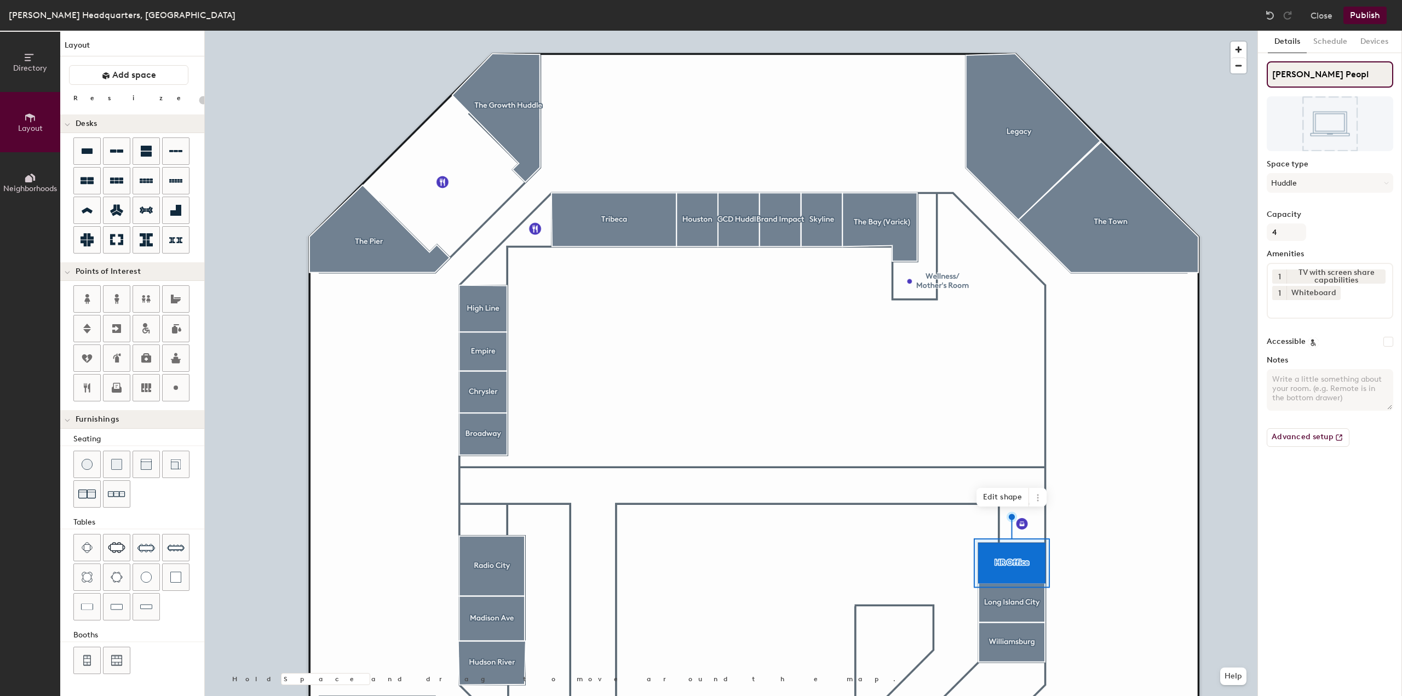
type input "20"
type input "[PERSON_NAME] People"
type input "20"
type input "[PERSON_NAME] People"
type input "20"
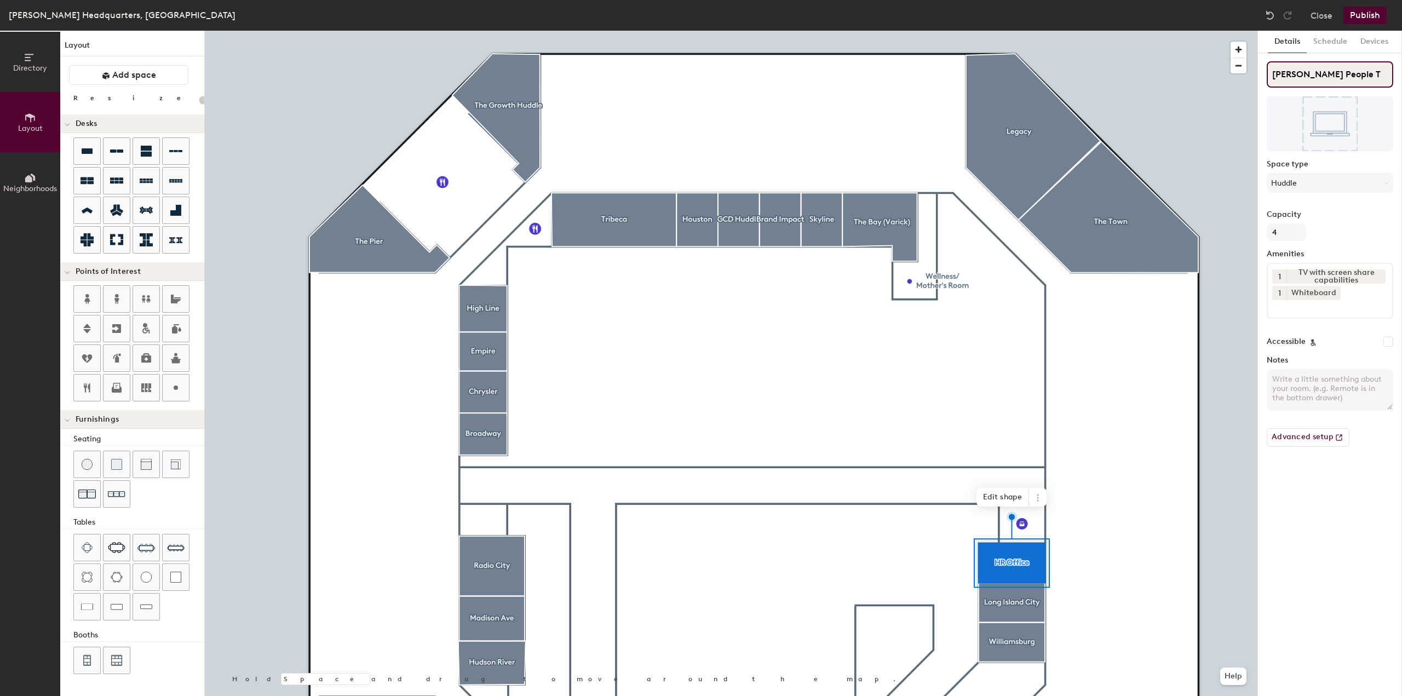
type input "[PERSON_NAME] People Te"
type input "20"
type input "[PERSON_NAME] People Team"
type input "20"
type input "[PERSON_NAME] People Team"
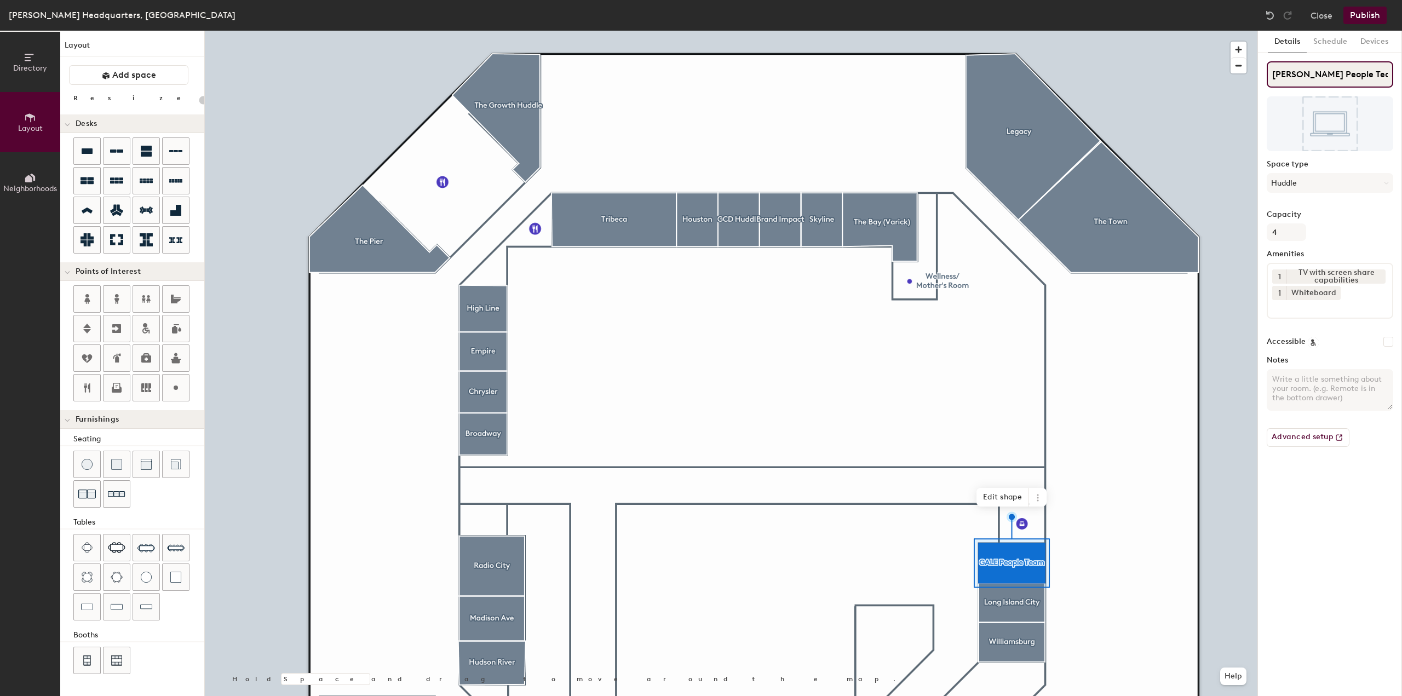
type input "20"
type input "[PERSON_NAME] People Team 1"
type input "20"
type input "[PERSON_NAME] People Team 1"
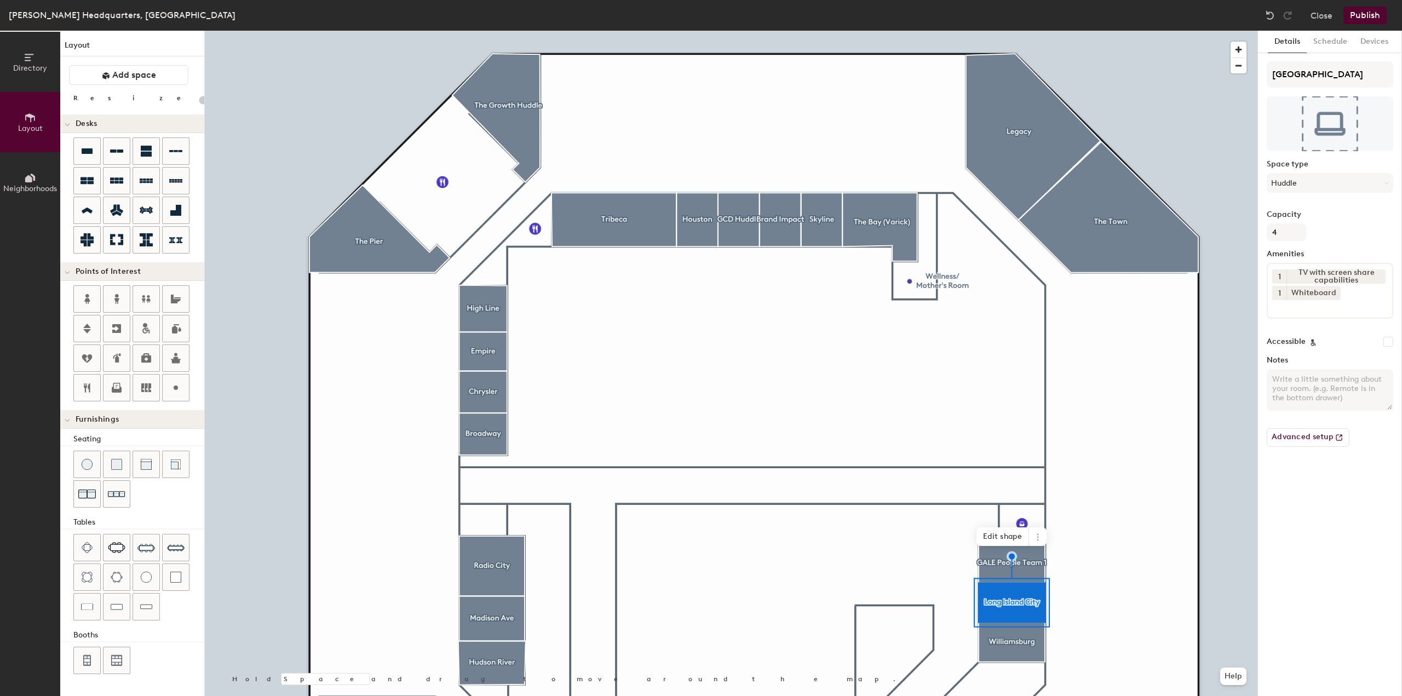
type input "20"
click at [1335, 74] on input "[GEOGRAPHIC_DATA]" at bounding box center [1330, 74] width 127 height 26
type input "GA"
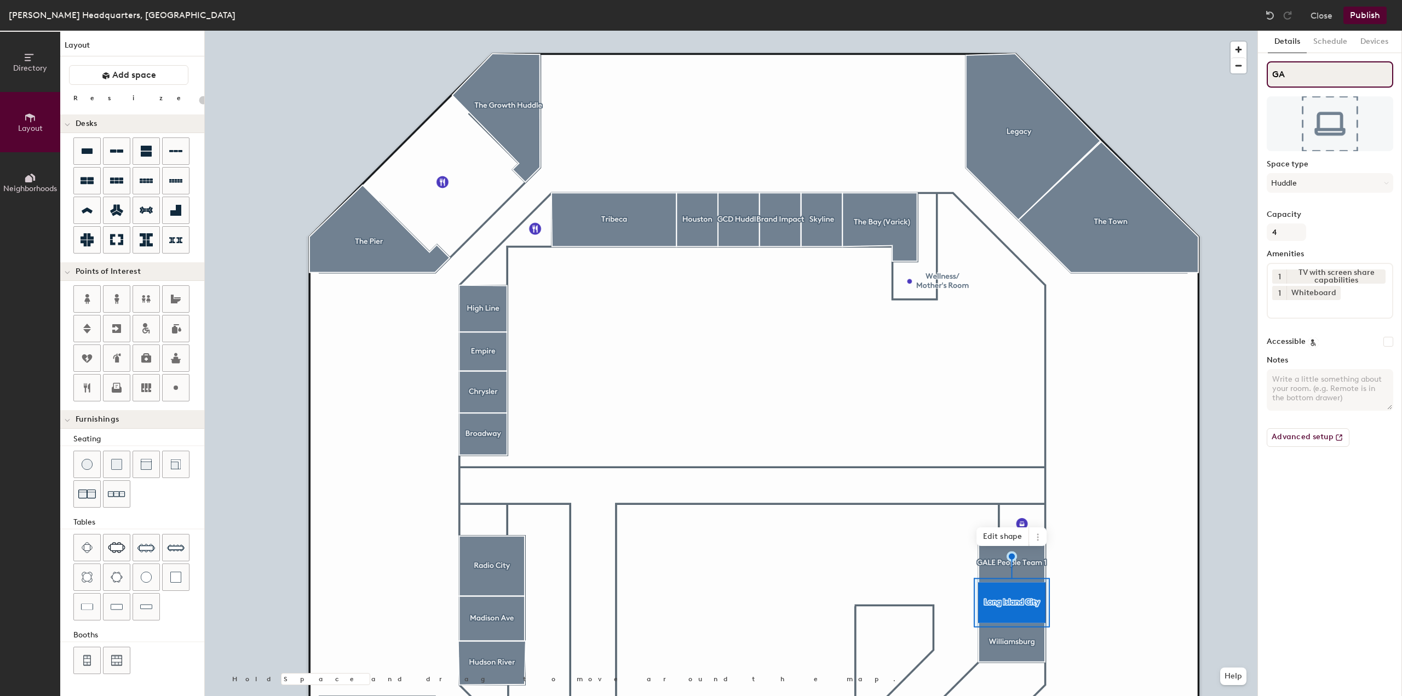
type input "20"
type input "[PERSON_NAME]"
type input "20"
type input "[PERSON_NAME]"
type input "20"
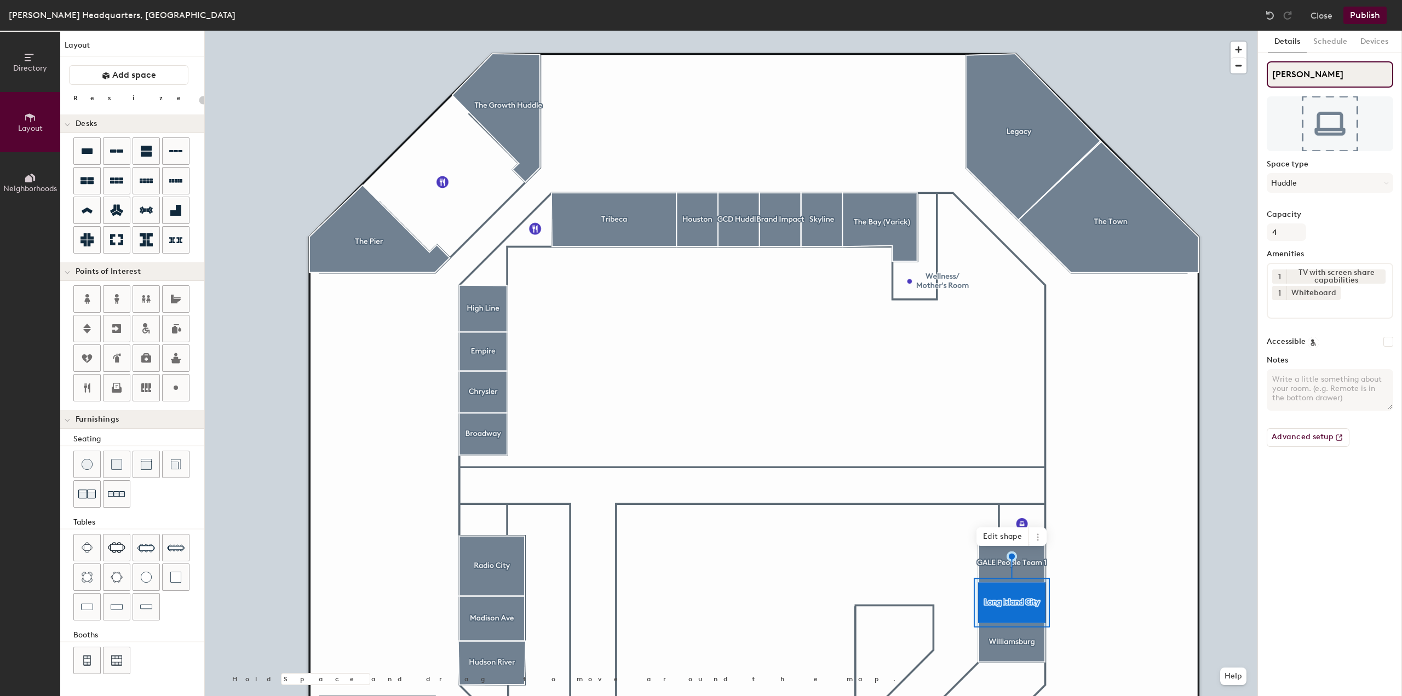
type input "[PERSON_NAME] P"
type input "20"
type input "[PERSON_NAME] Peo"
type input "20"
type input "[PERSON_NAME] People"
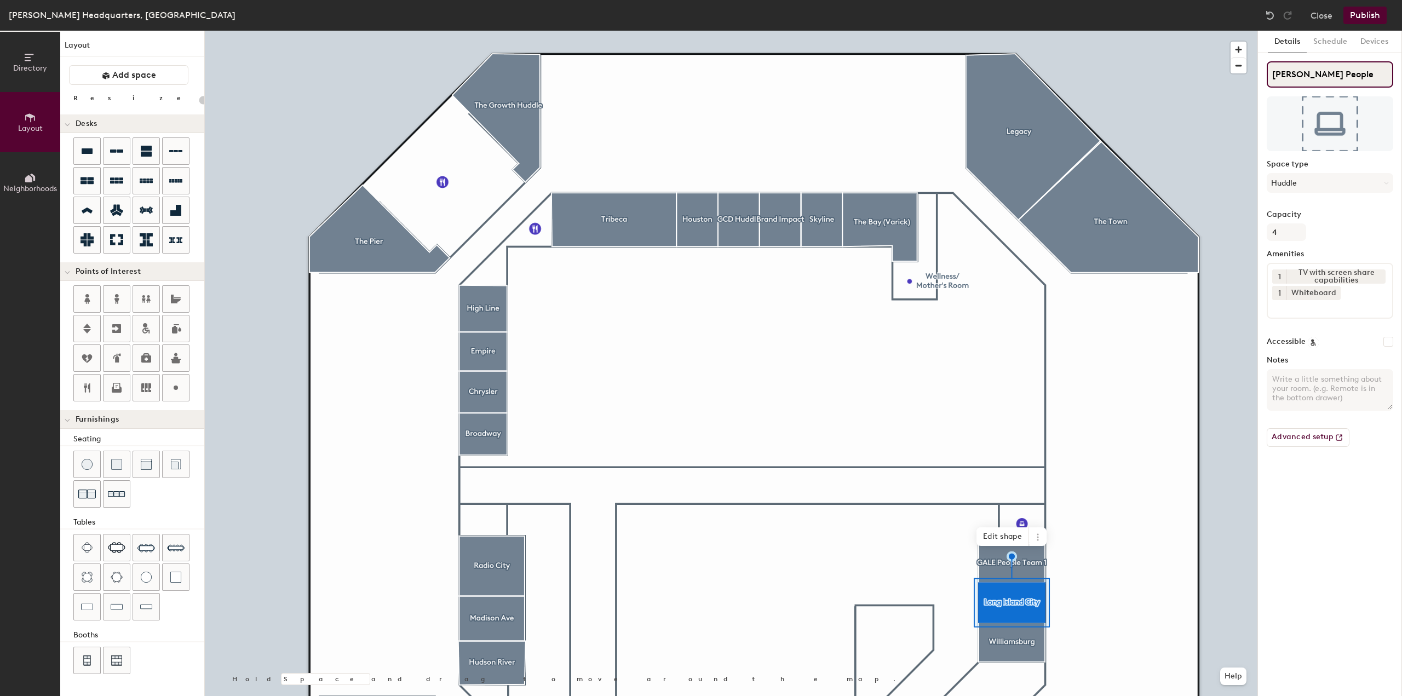
type input "20"
type input "[PERSON_NAME] People T"
type input "20"
type input "[PERSON_NAME] People Te"
type input "20"
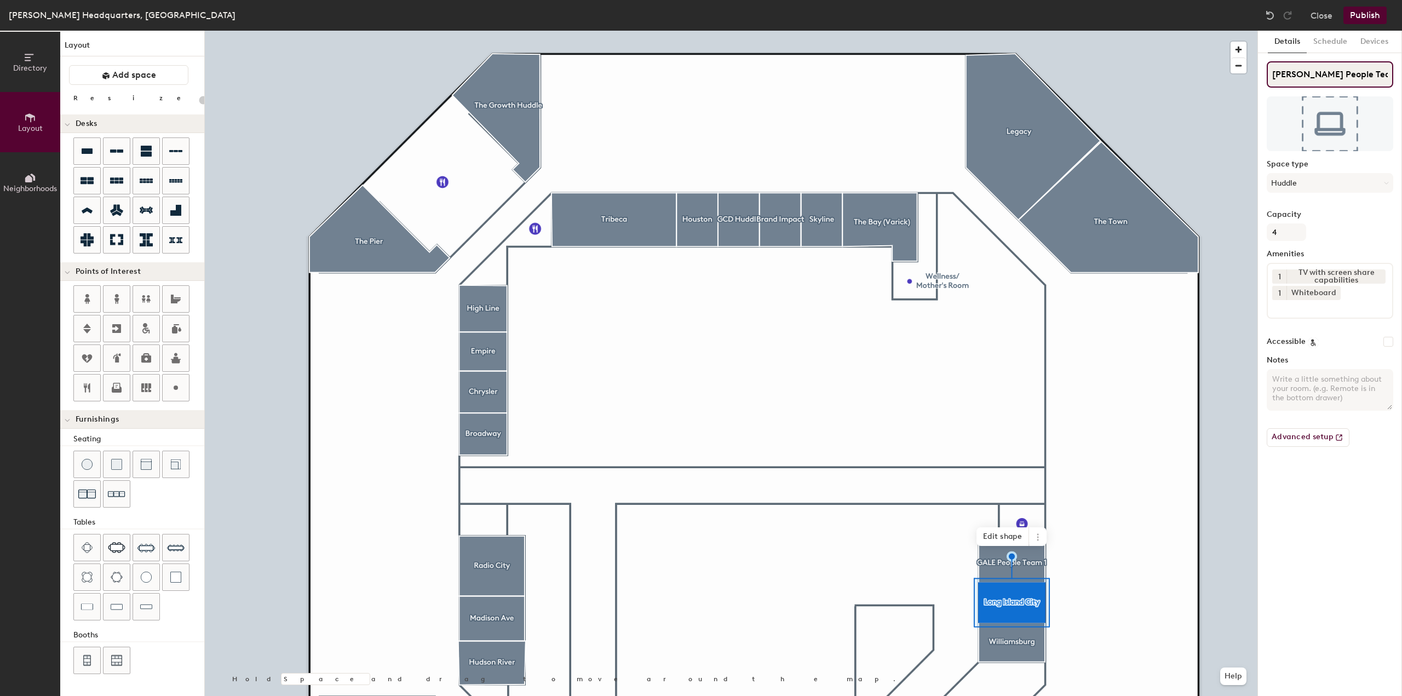
type input "[PERSON_NAME] People Team"
type input "20"
type input "[PERSON_NAME] People Team 2"
type input "20"
type input "[PERSON_NAME] People Team 2"
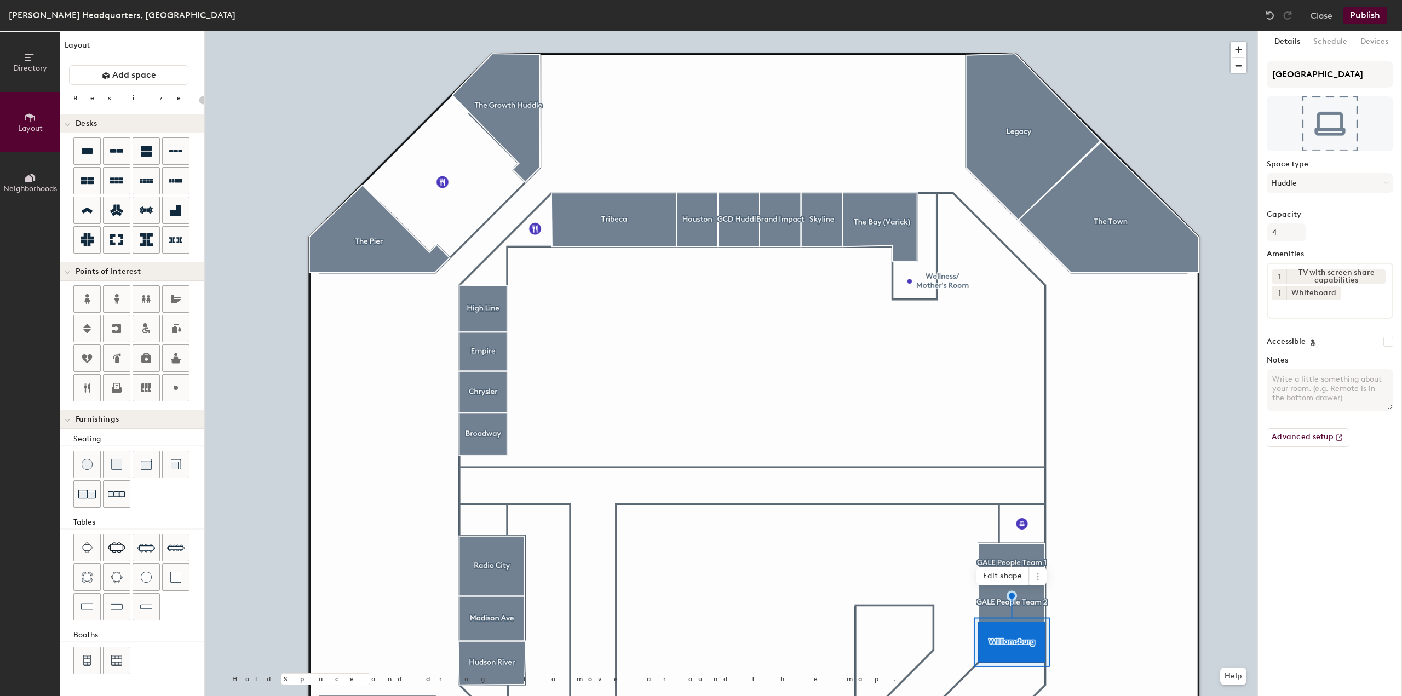
type input "20"
click at [1307, 73] on input "[GEOGRAPHIC_DATA]" at bounding box center [1330, 74] width 127 height 26
type input "The"
type input "20"
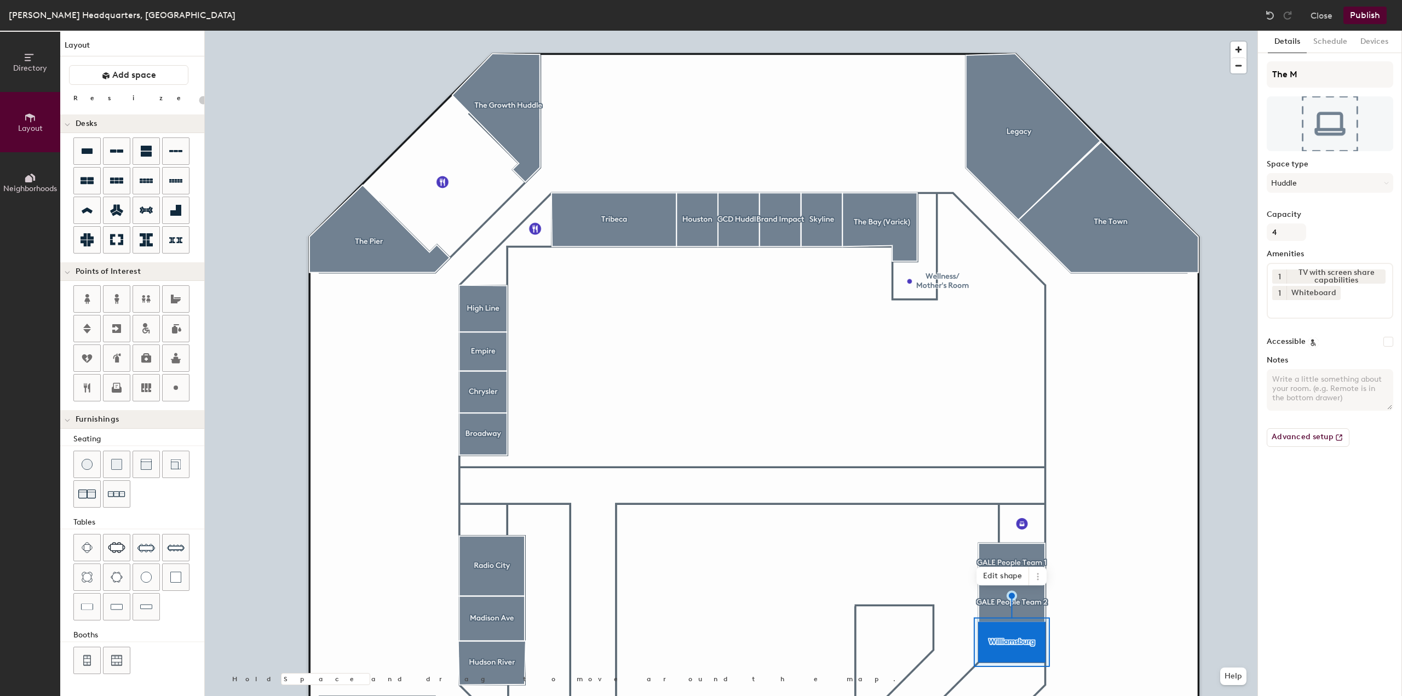
type input "The Me"
type input "20"
type input "The Media"
type input "20"
type input "The Media"
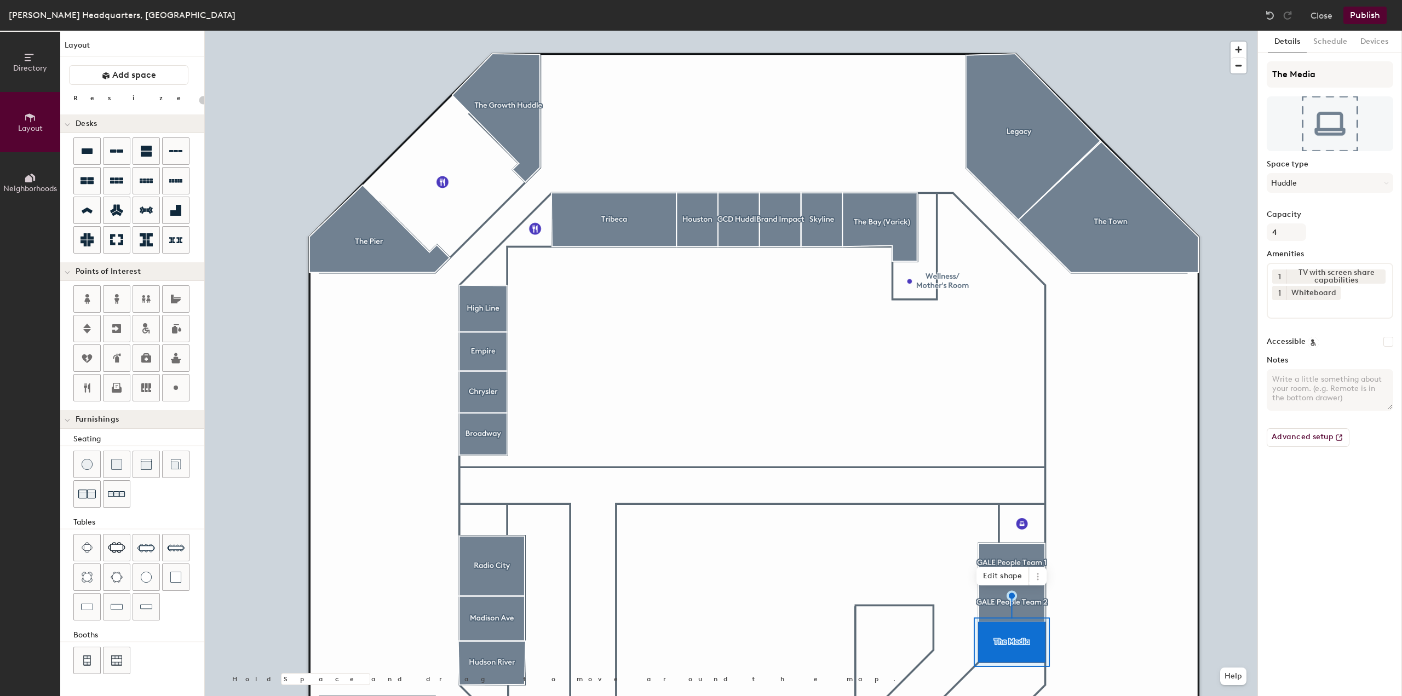
type input "20"
type input "The Media H"
type input "20"
type input "The Media Hu"
type input "20"
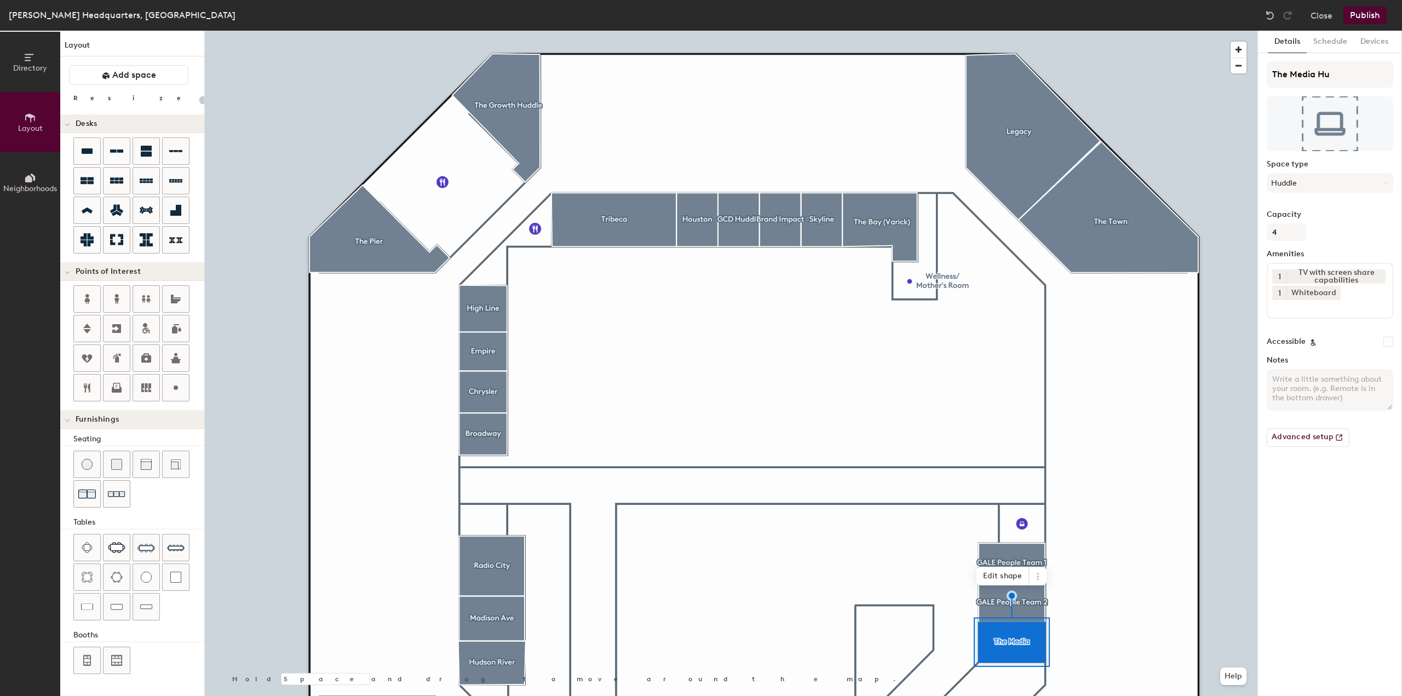
type input "The Media Hud"
type input "20"
type input "The Media Hudd"
type input "20"
type input "The Media Huddle"
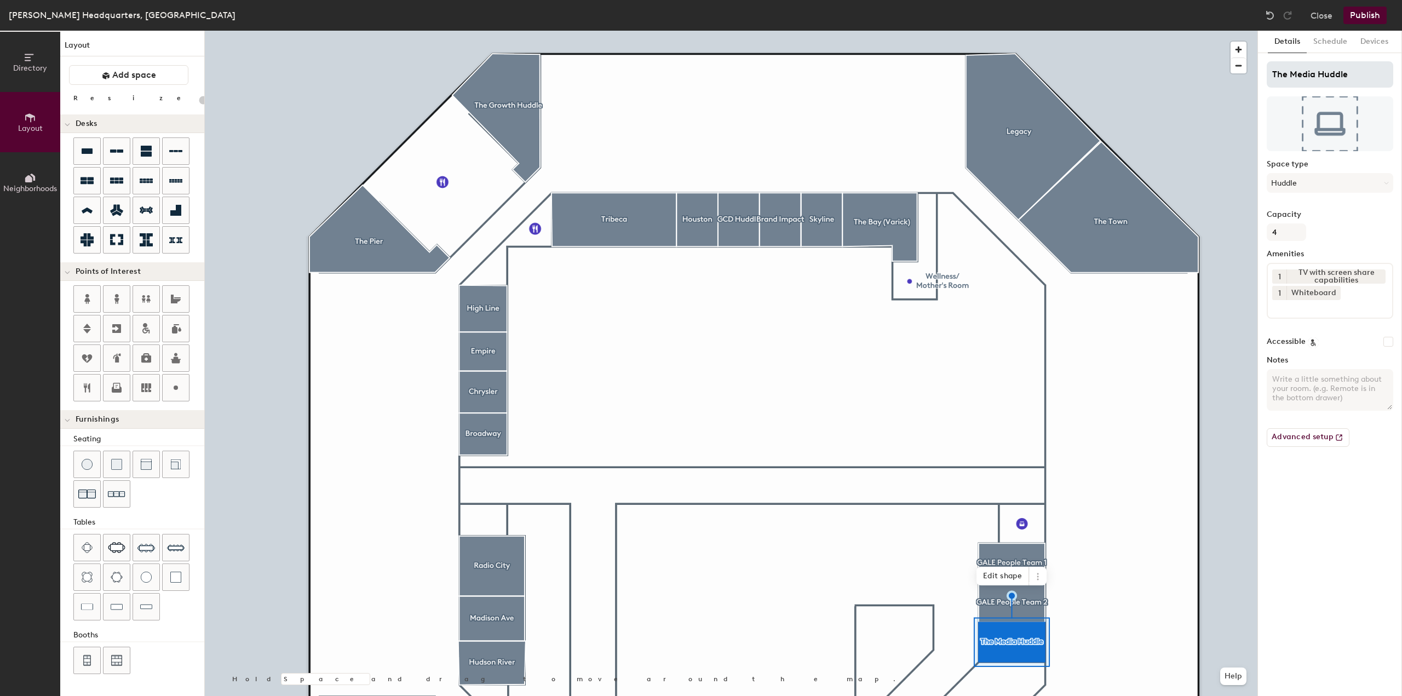
type input "20"
type input "The Media Huddle"
click at [1366, 17] on button "Publish" at bounding box center [1364, 16] width 43 height 18
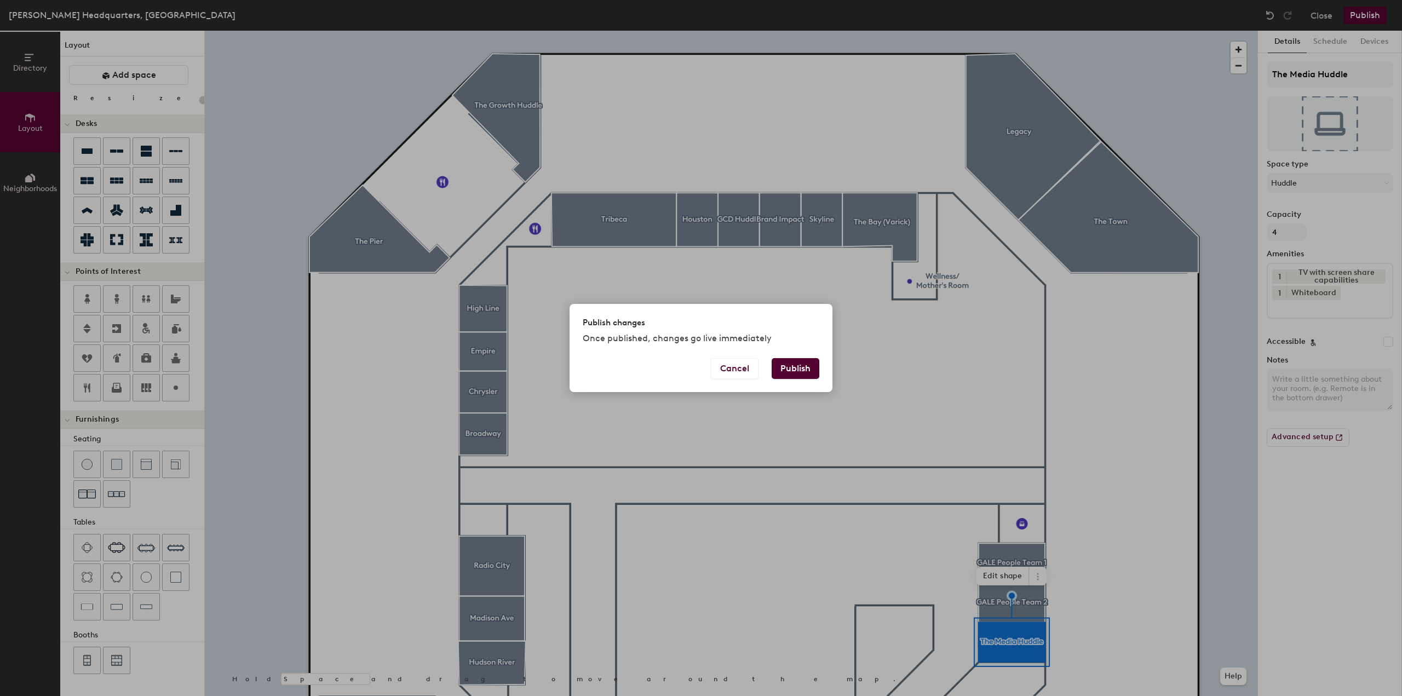
click at [806, 371] on button "Publish" at bounding box center [796, 368] width 48 height 21
type input "20"
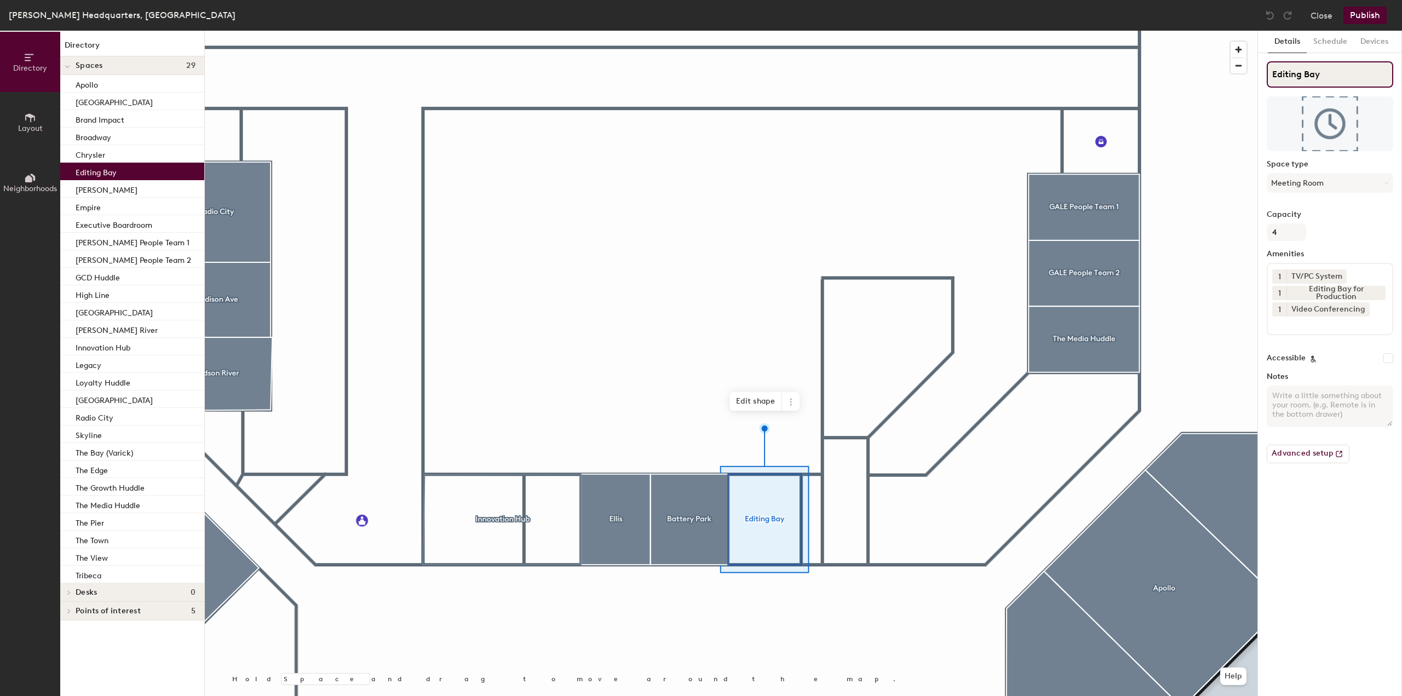
click at [1318, 74] on input "Editing Bay" at bounding box center [1330, 74] width 127 height 26
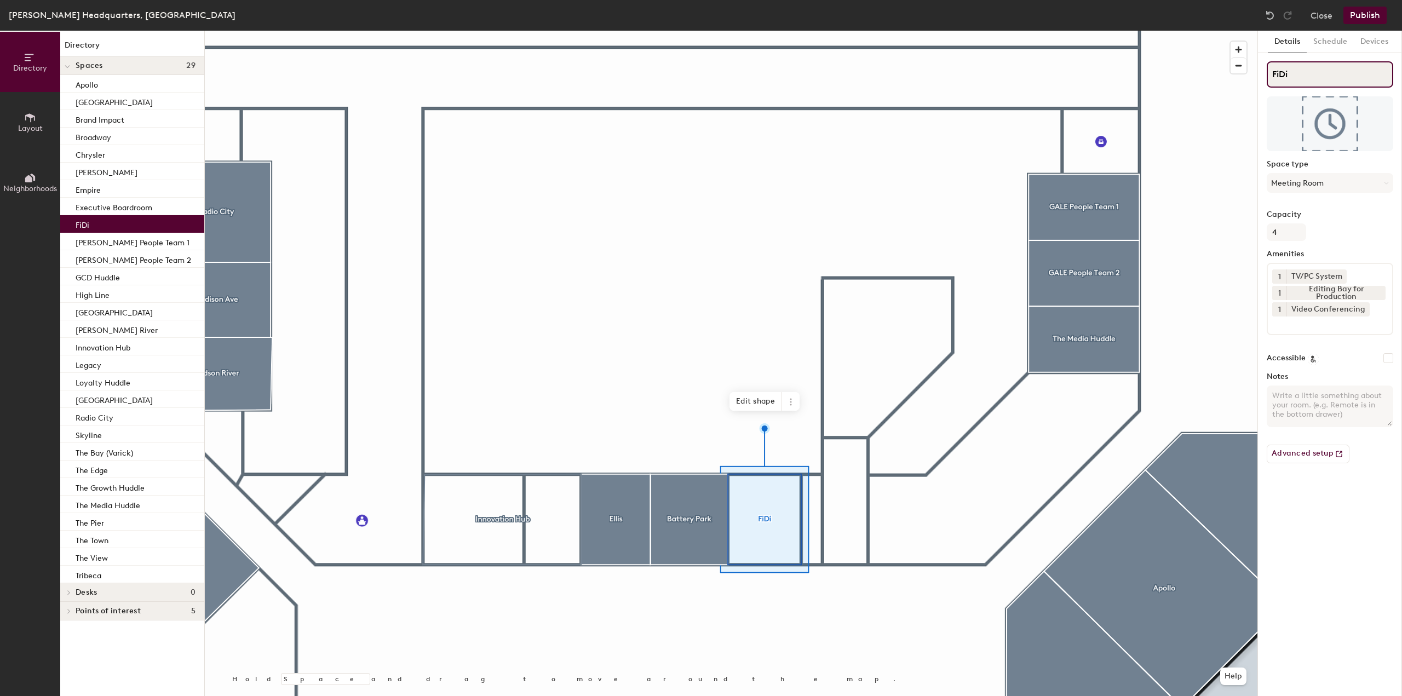
type input "FiDi"
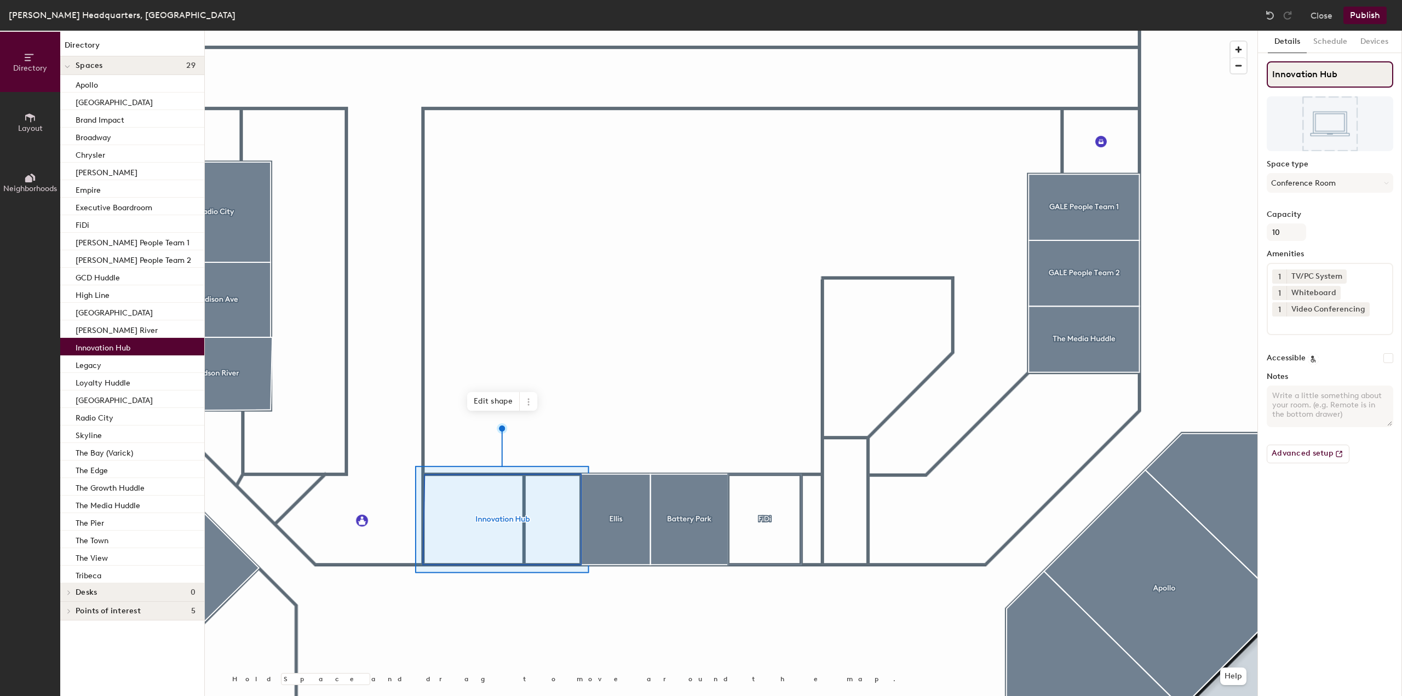
click at [1332, 72] on input "Innovation Hub" at bounding box center [1330, 74] width 127 height 26
type input "Innovation Huddle"
click at [1367, 14] on button "Publish" at bounding box center [1364, 16] width 43 height 18
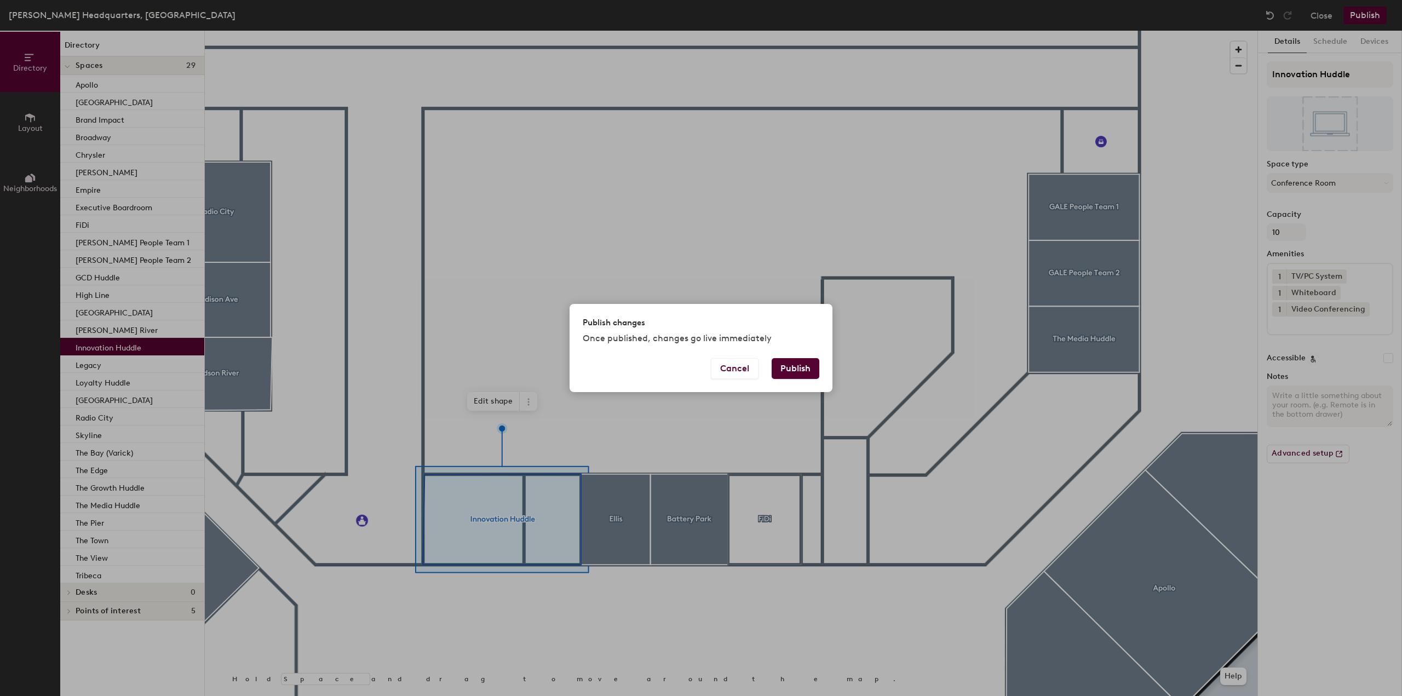
click at [809, 367] on button "Publish" at bounding box center [796, 368] width 48 height 21
